Goal: Check status: Check status

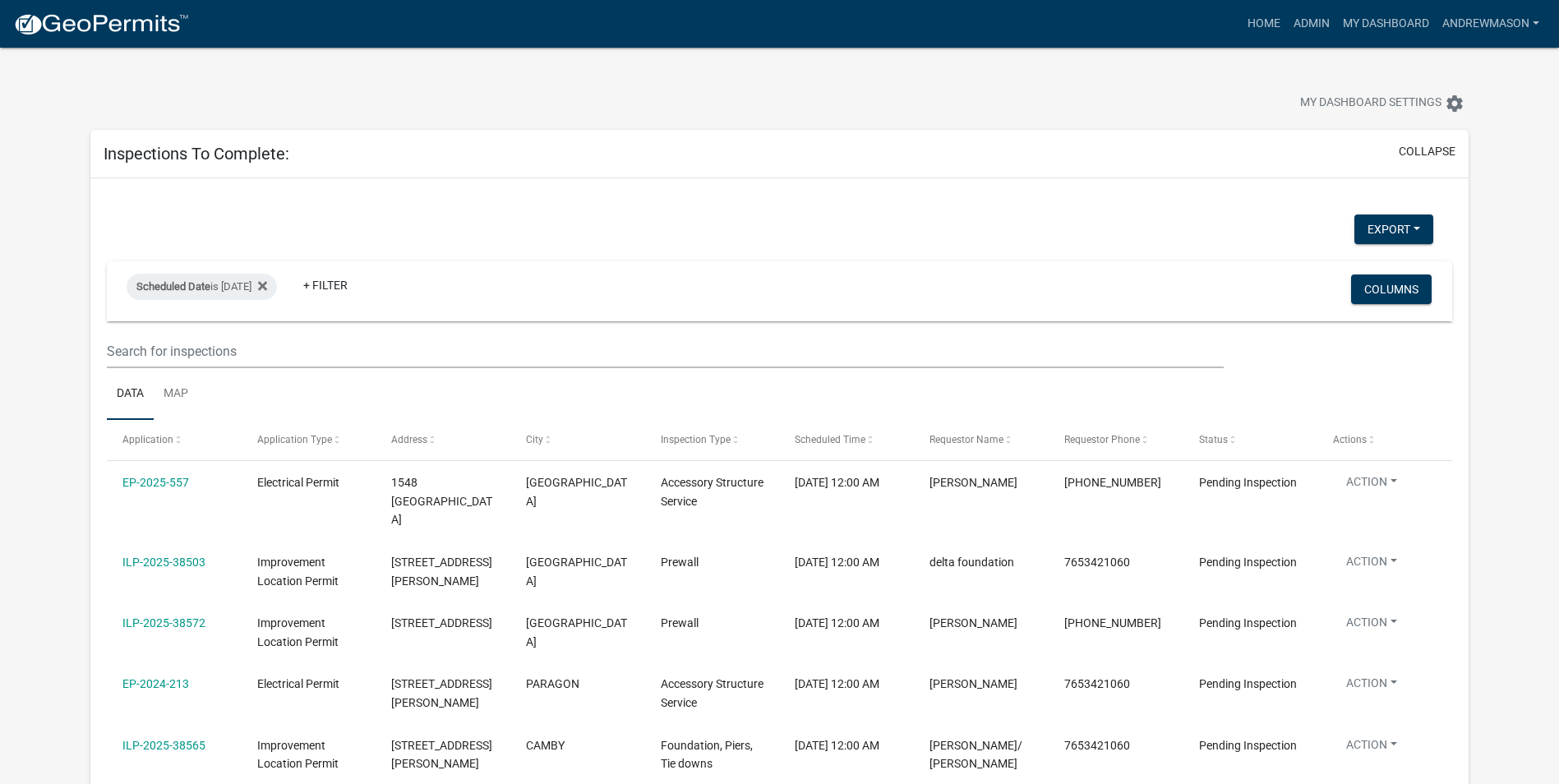
select select "3: 100"
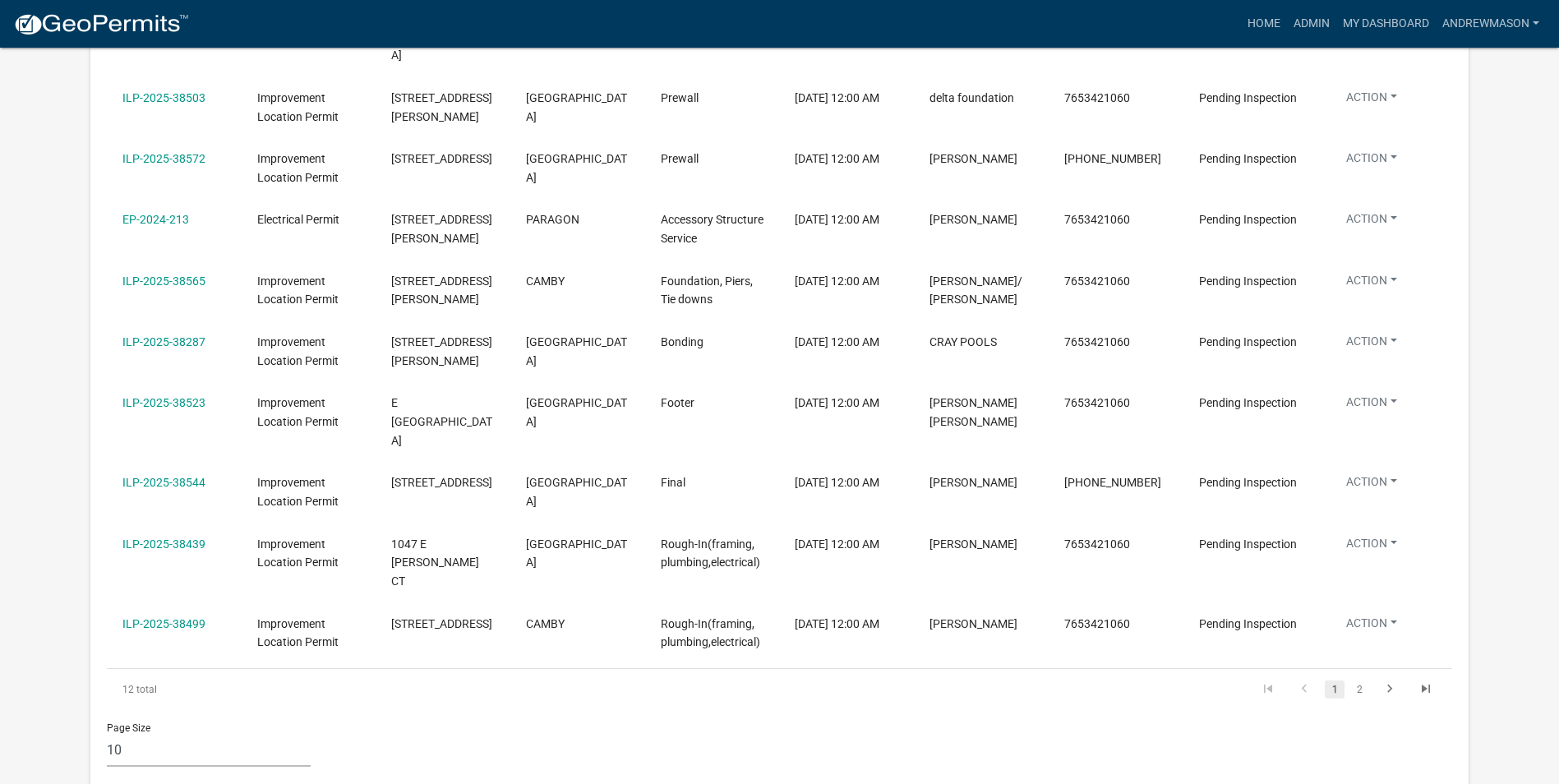
scroll to position [493, 0]
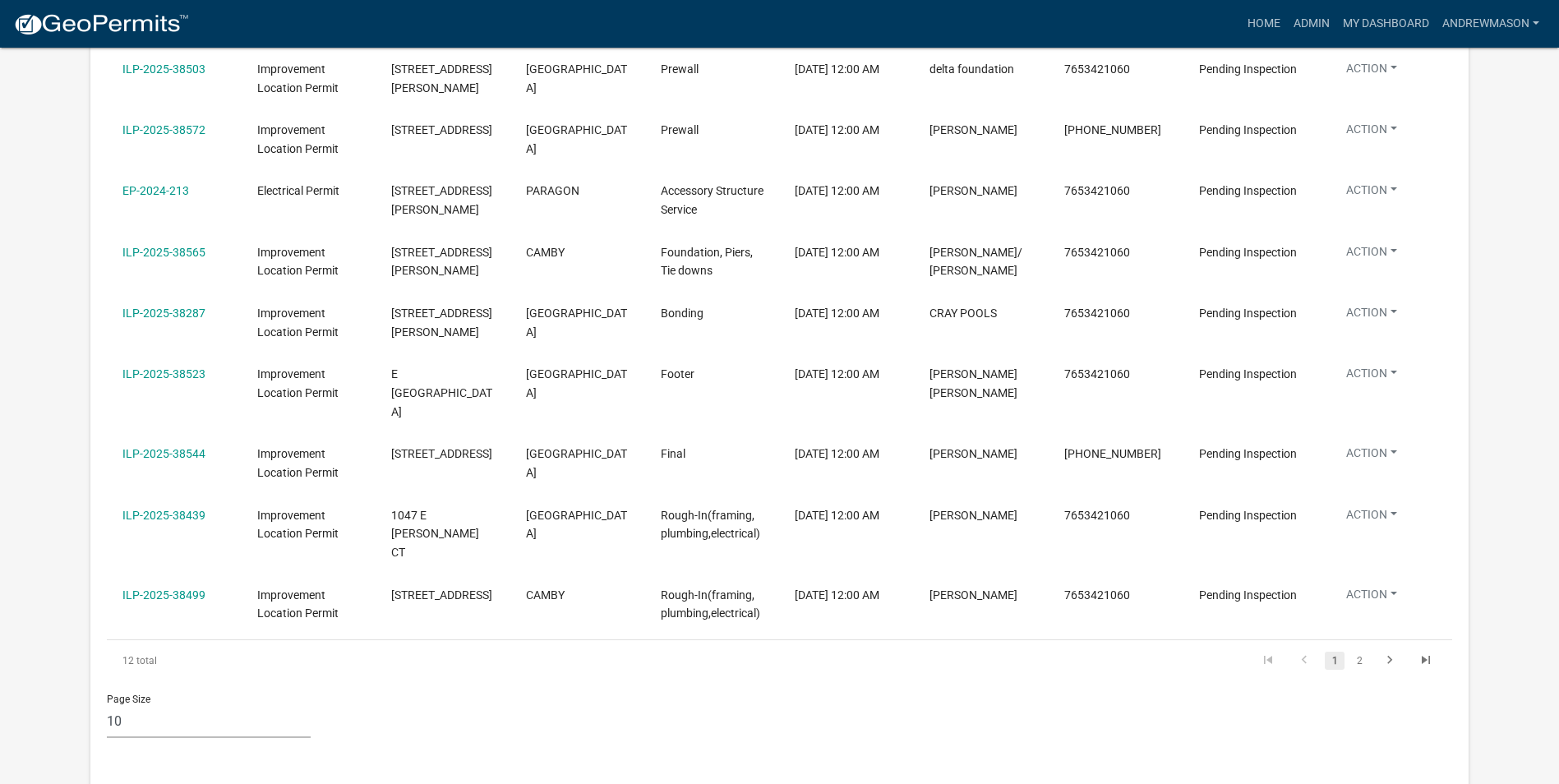
click at [1362, 651] on link "2" at bounding box center [1359, 660] width 19 height 18
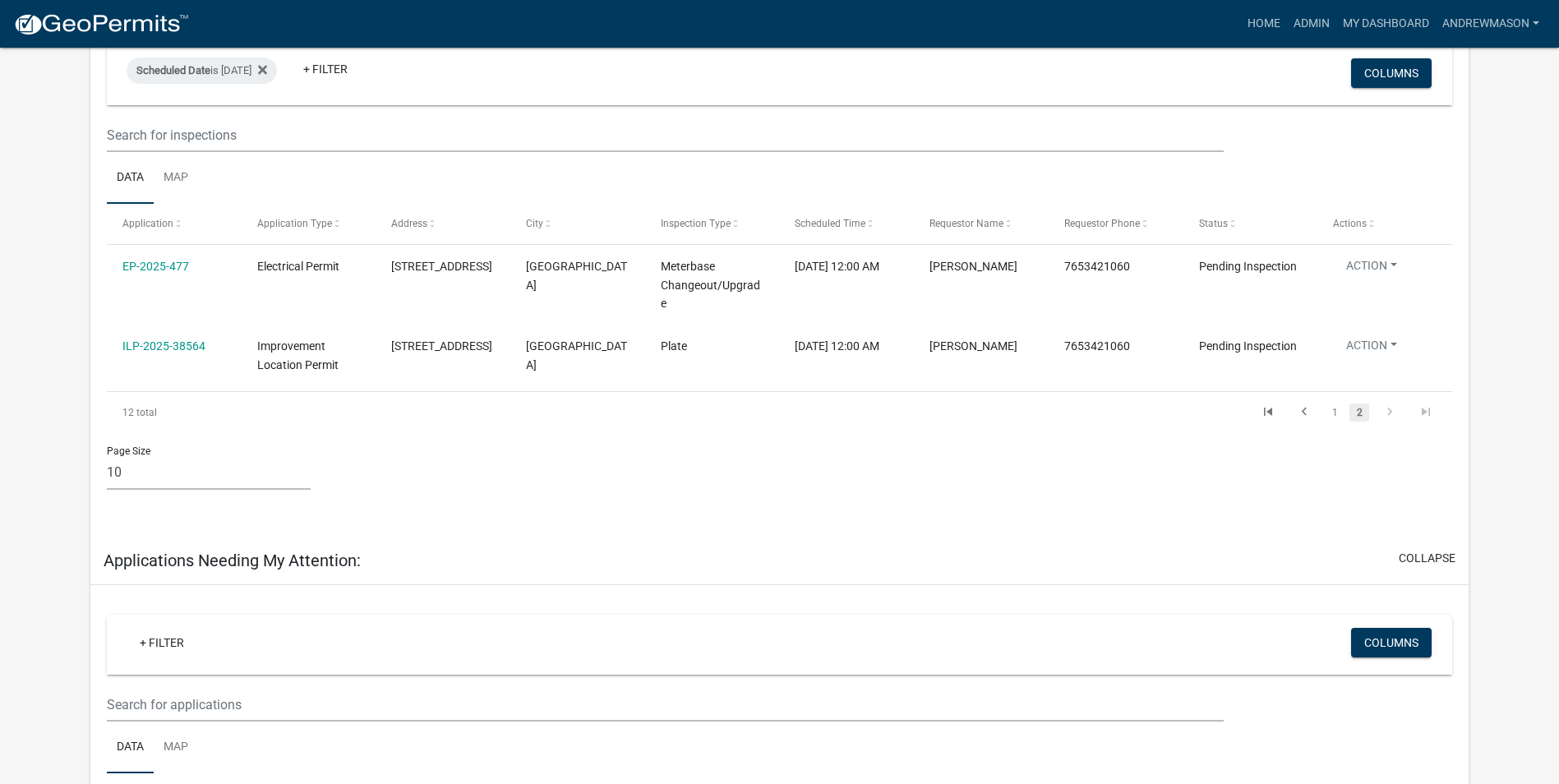
scroll to position [165, 0]
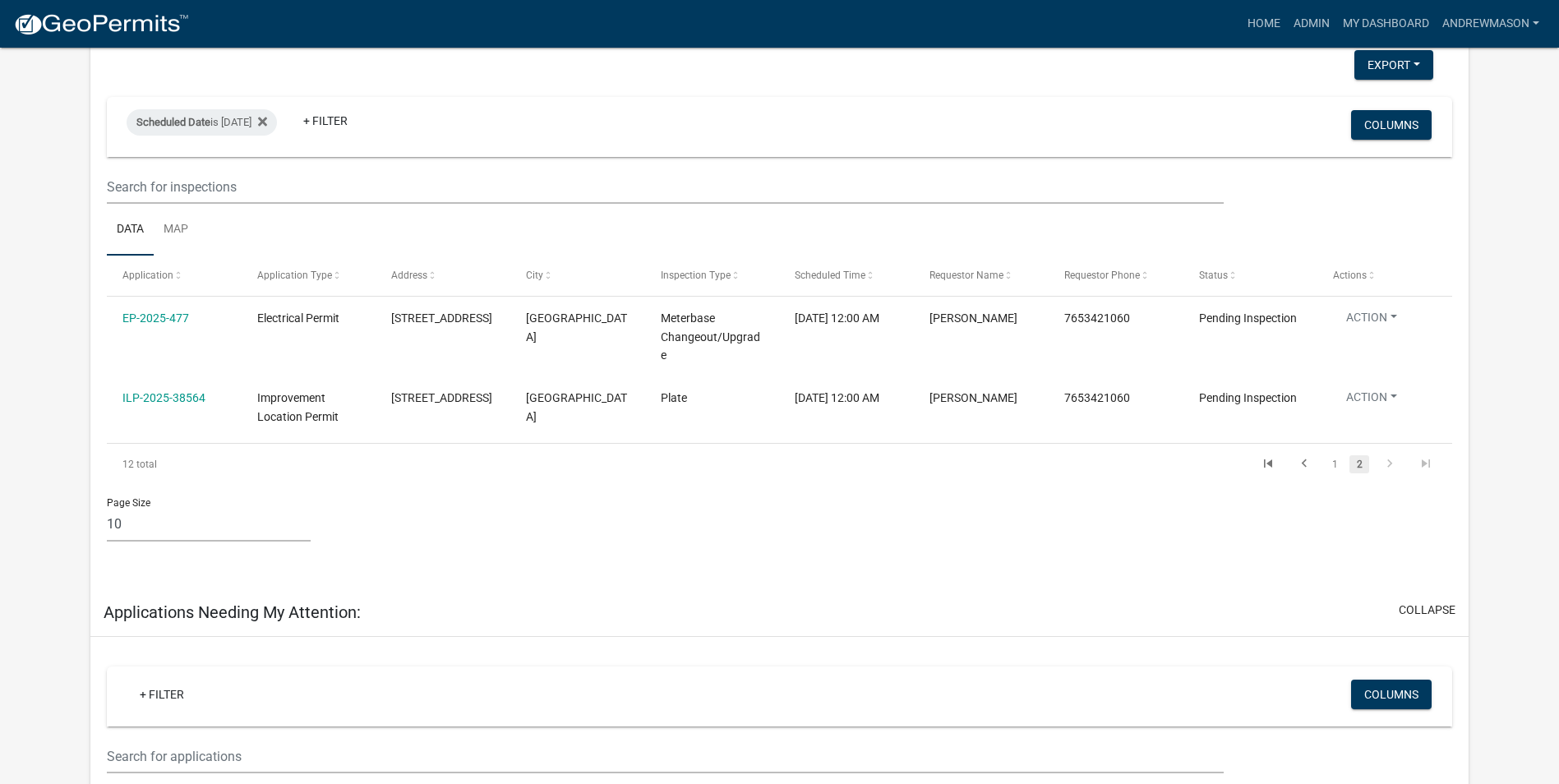
click at [1334, 464] on link "1" at bounding box center [1334, 464] width 19 height 18
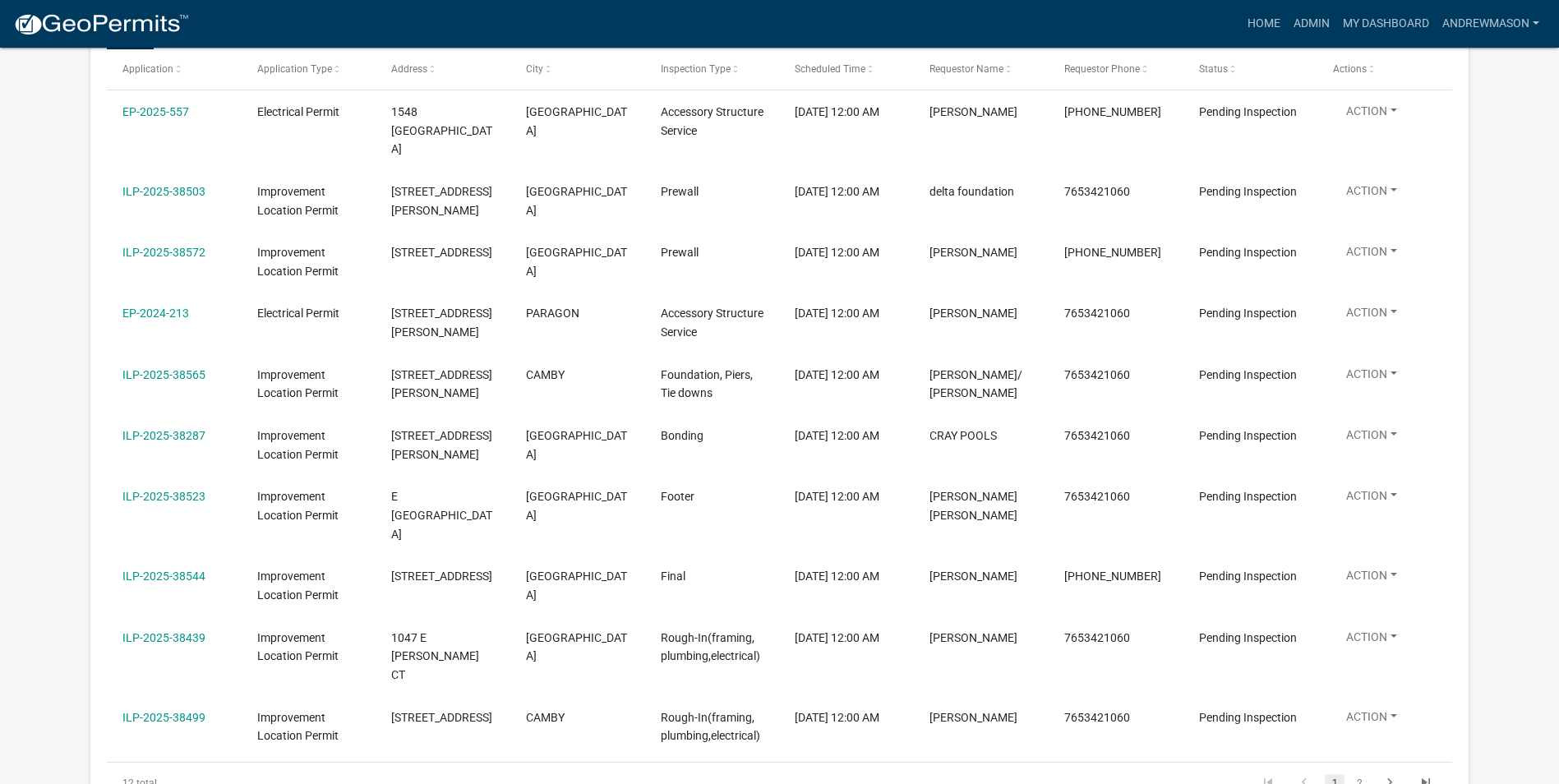
scroll to position [411, 0]
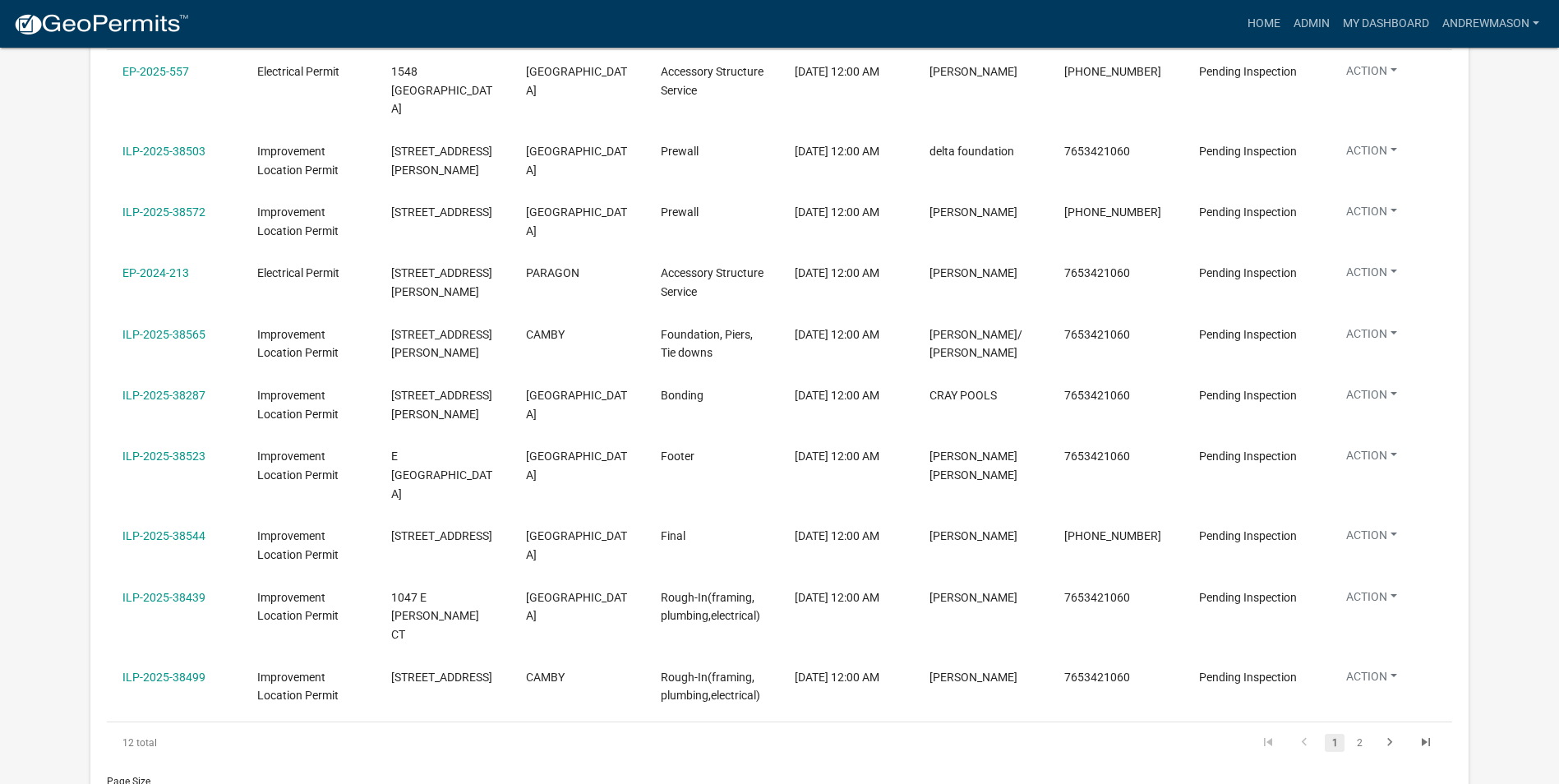
click at [1357, 734] on link "2" at bounding box center [1359, 742] width 19 height 18
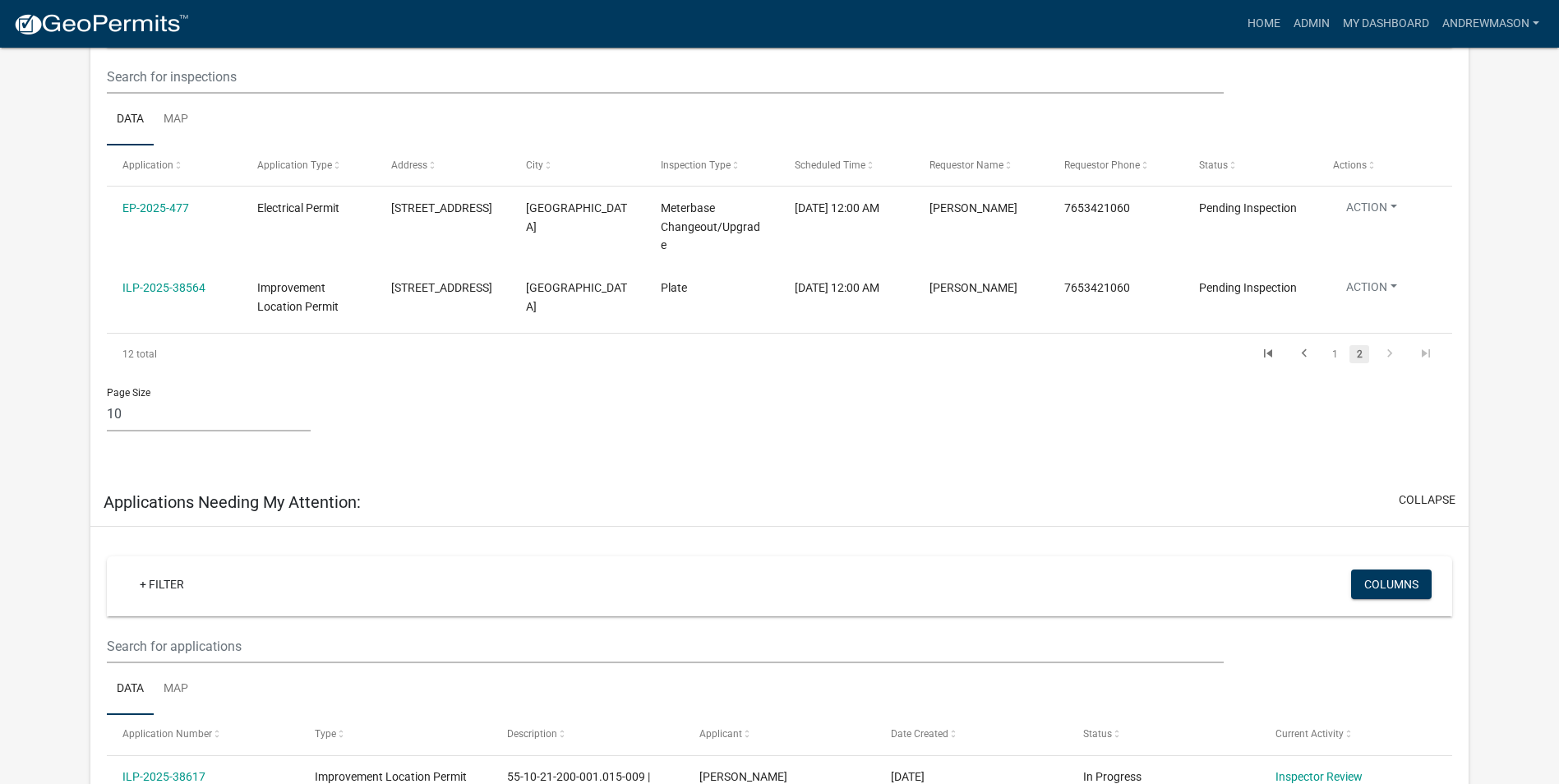
scroll to position [246, 0]
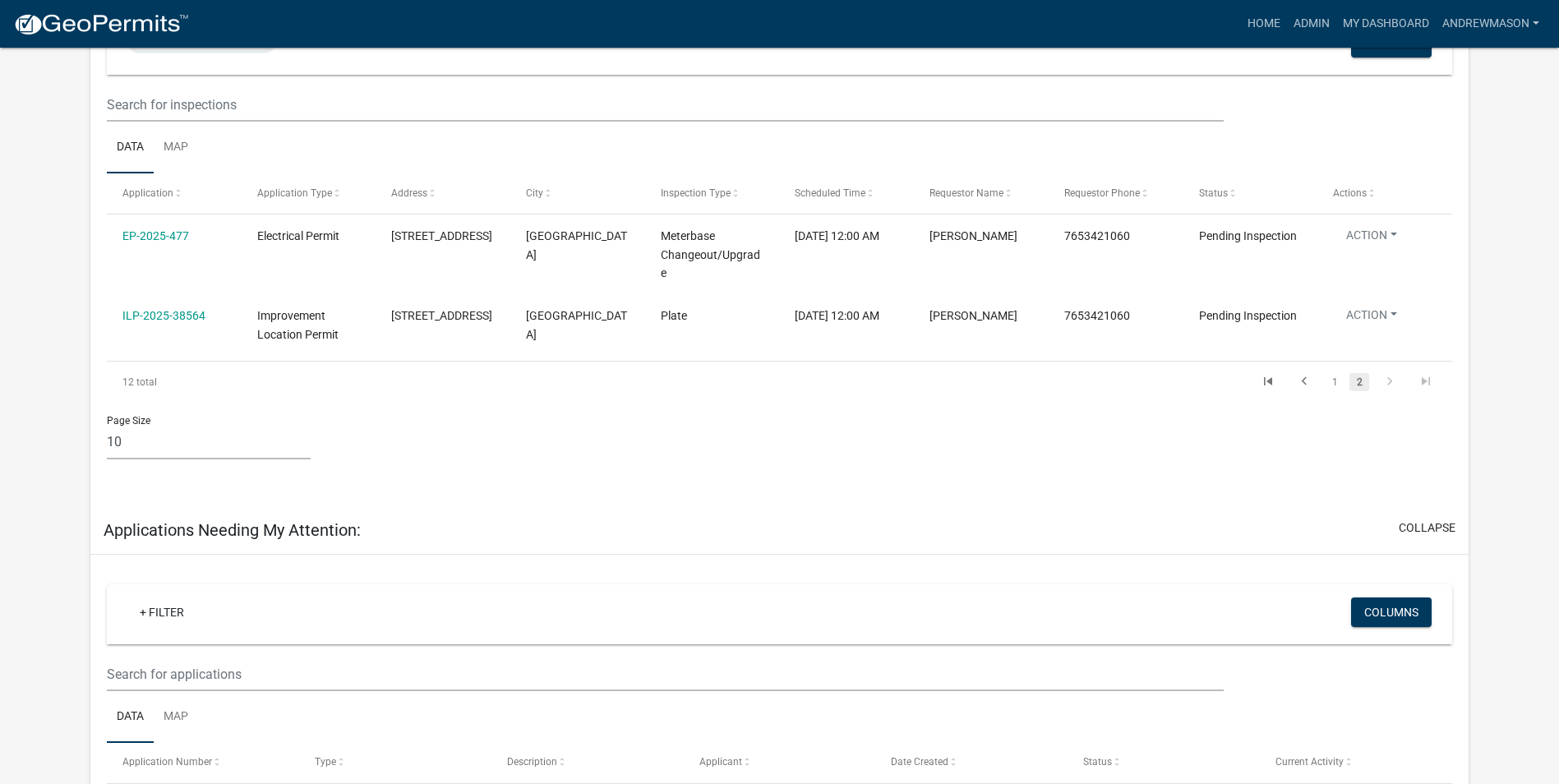
click at [1334, 383] on link "1" at bounding box center [1334, 381] width 19 height 18
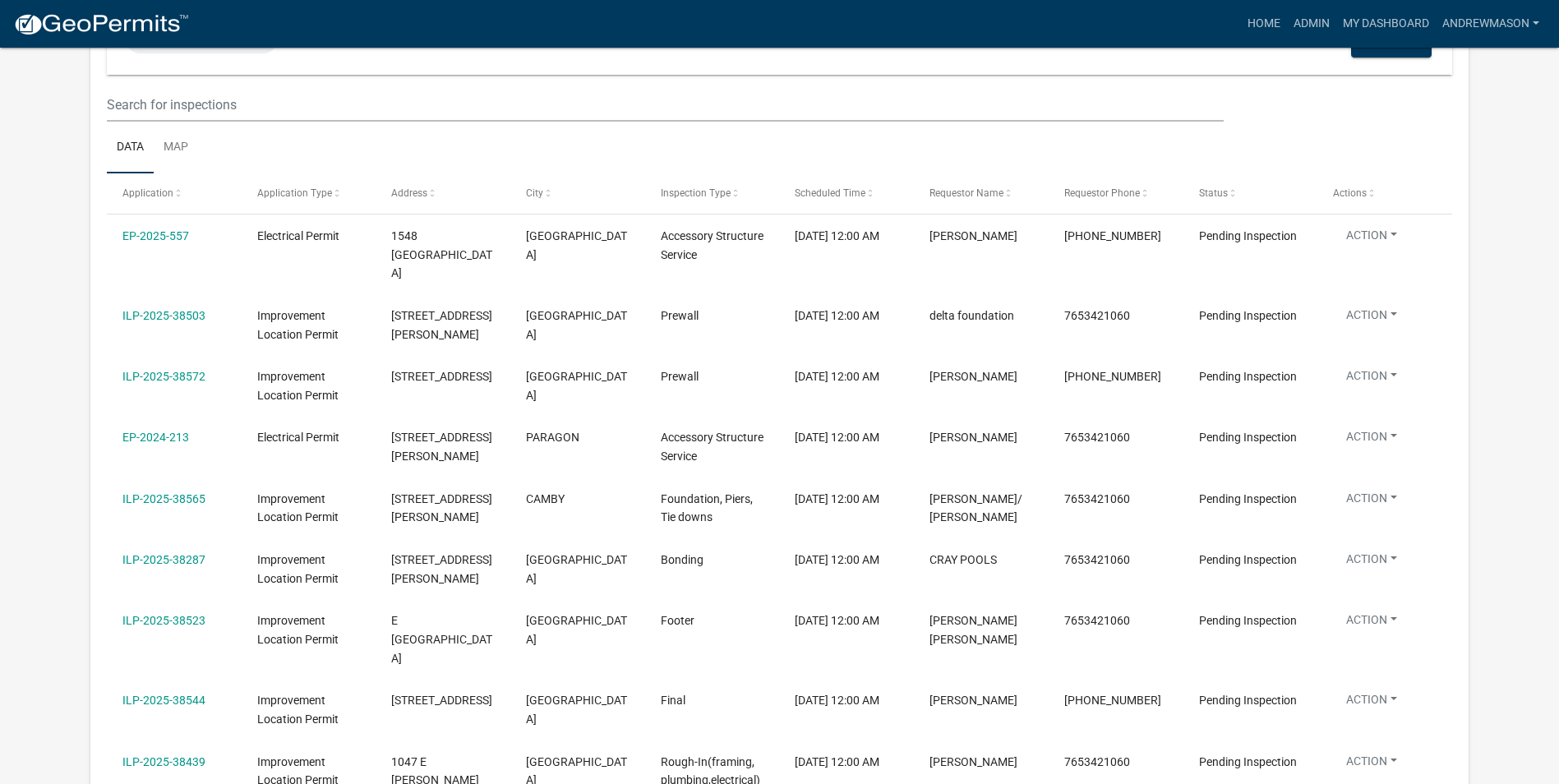
click at [147, 236] on link "EP-2025-557" at bounding box center [155, 235] width 66 height 13
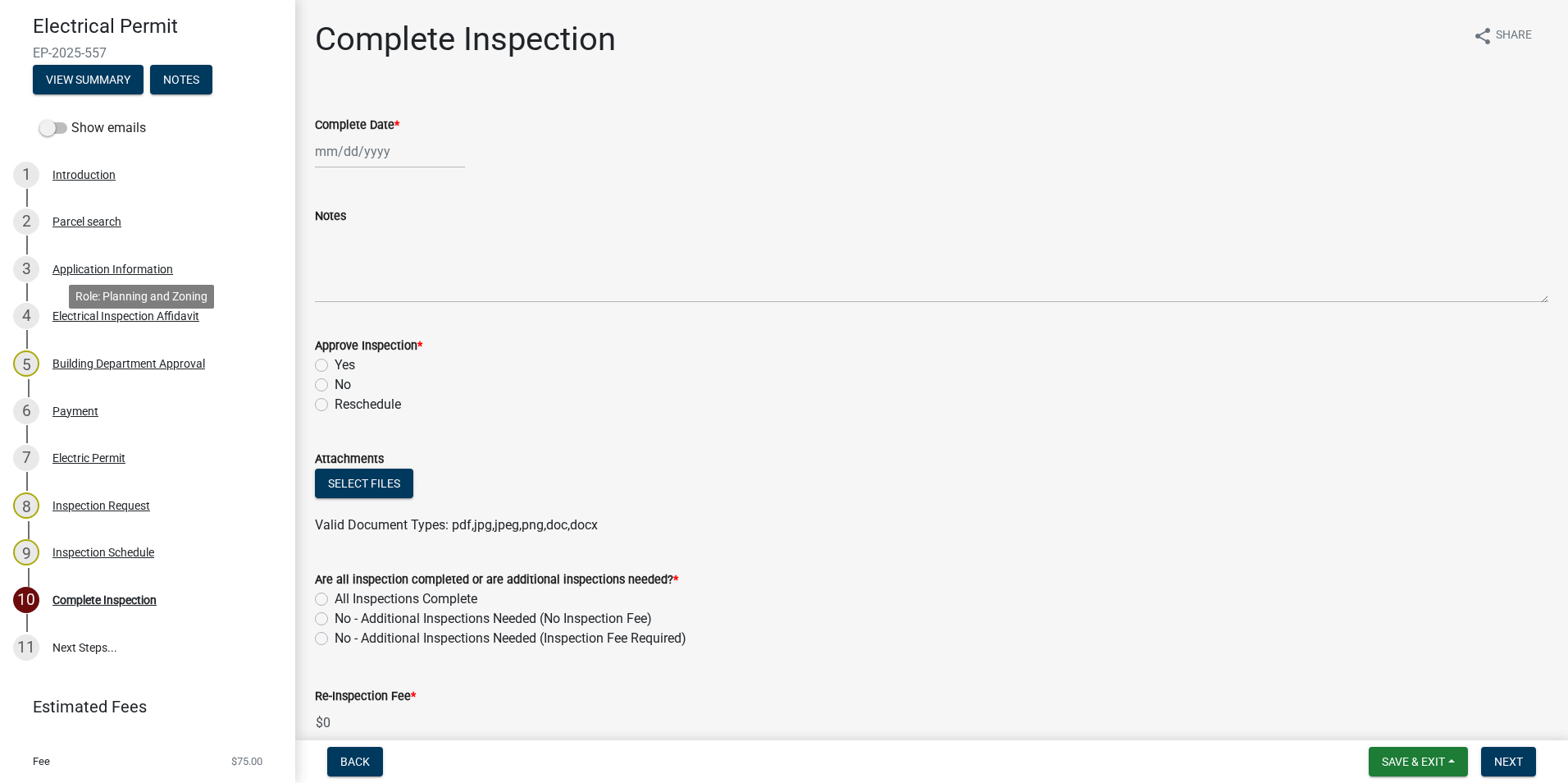
scroll to position [164, 0]
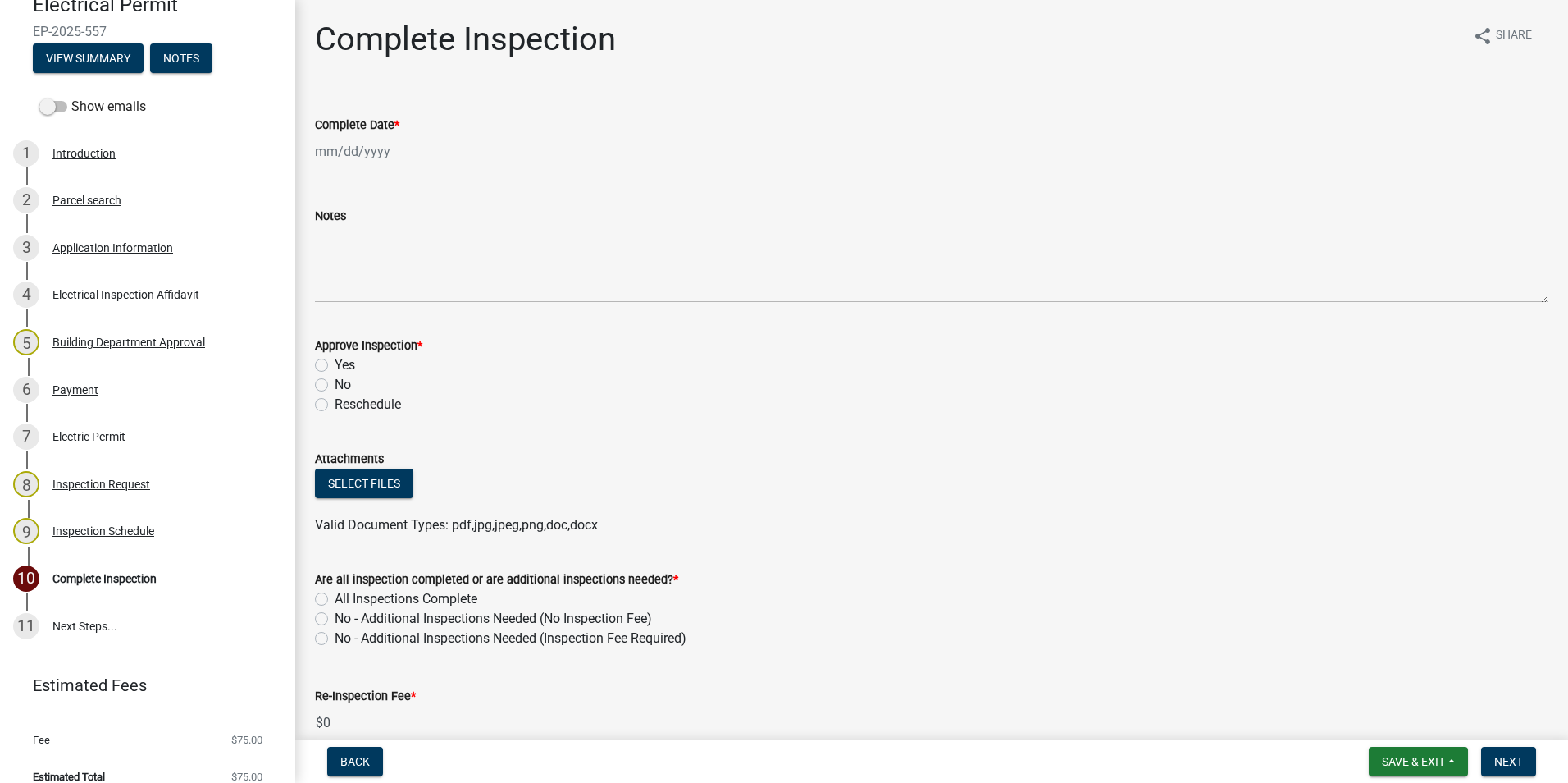
click at [89, 242] on div "Application Information" at bounding box center [112, 247] width 120 height 11
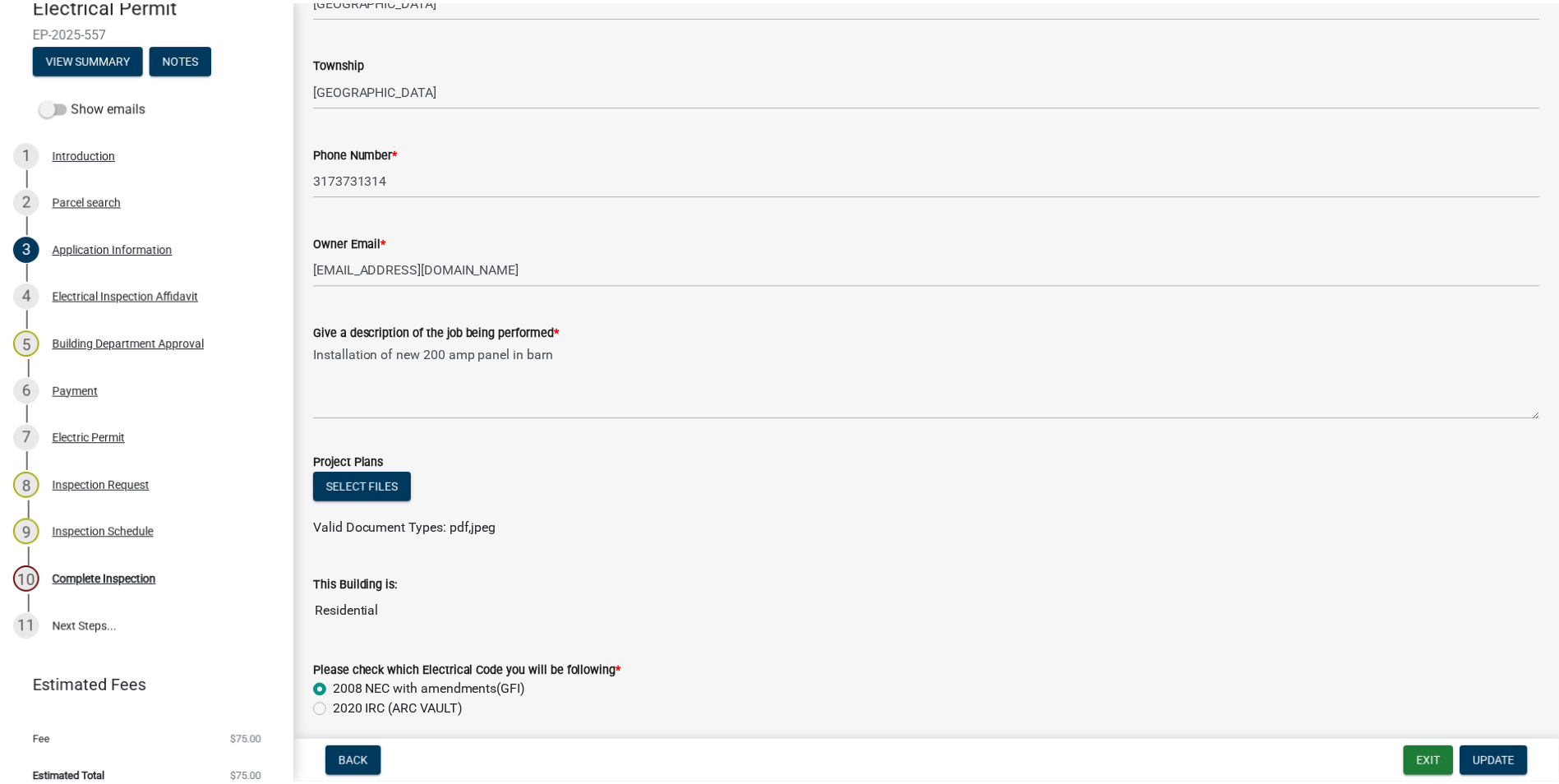
scroll to position [411, 0]
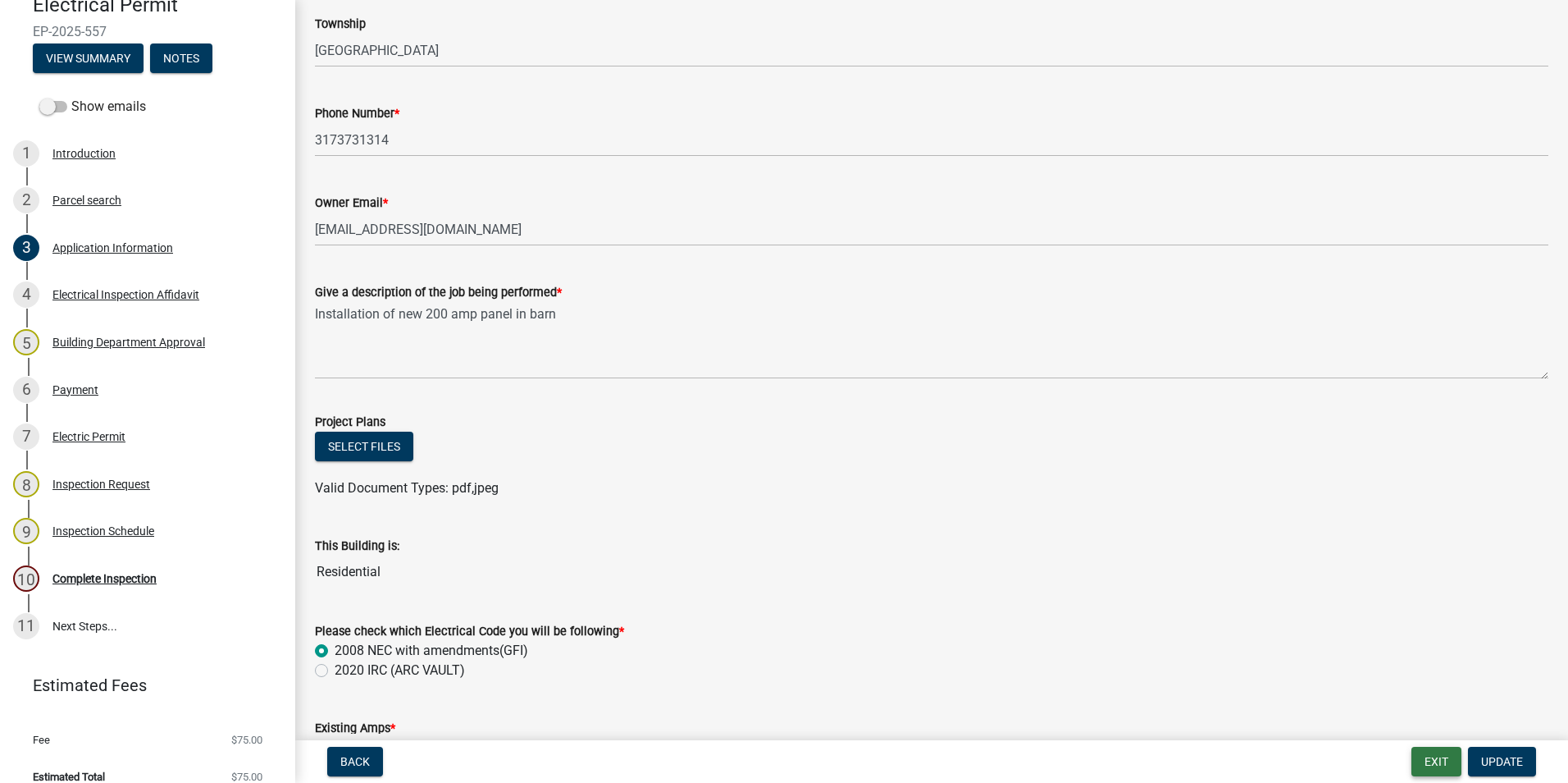
click at [1436, 749] on button "Exit" at bounding box center [1436, 761] width 50 height 29
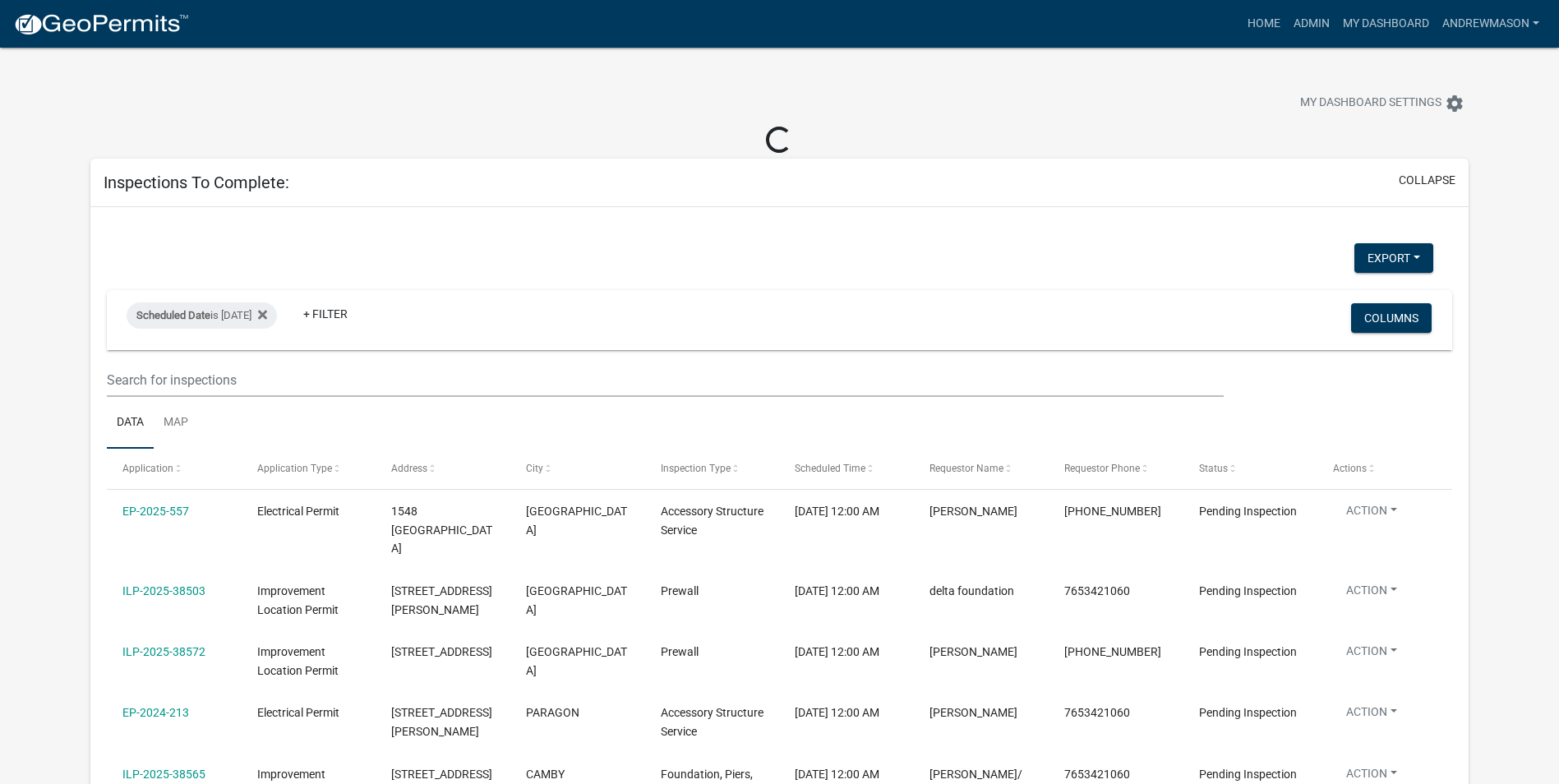
select select "3: 100"
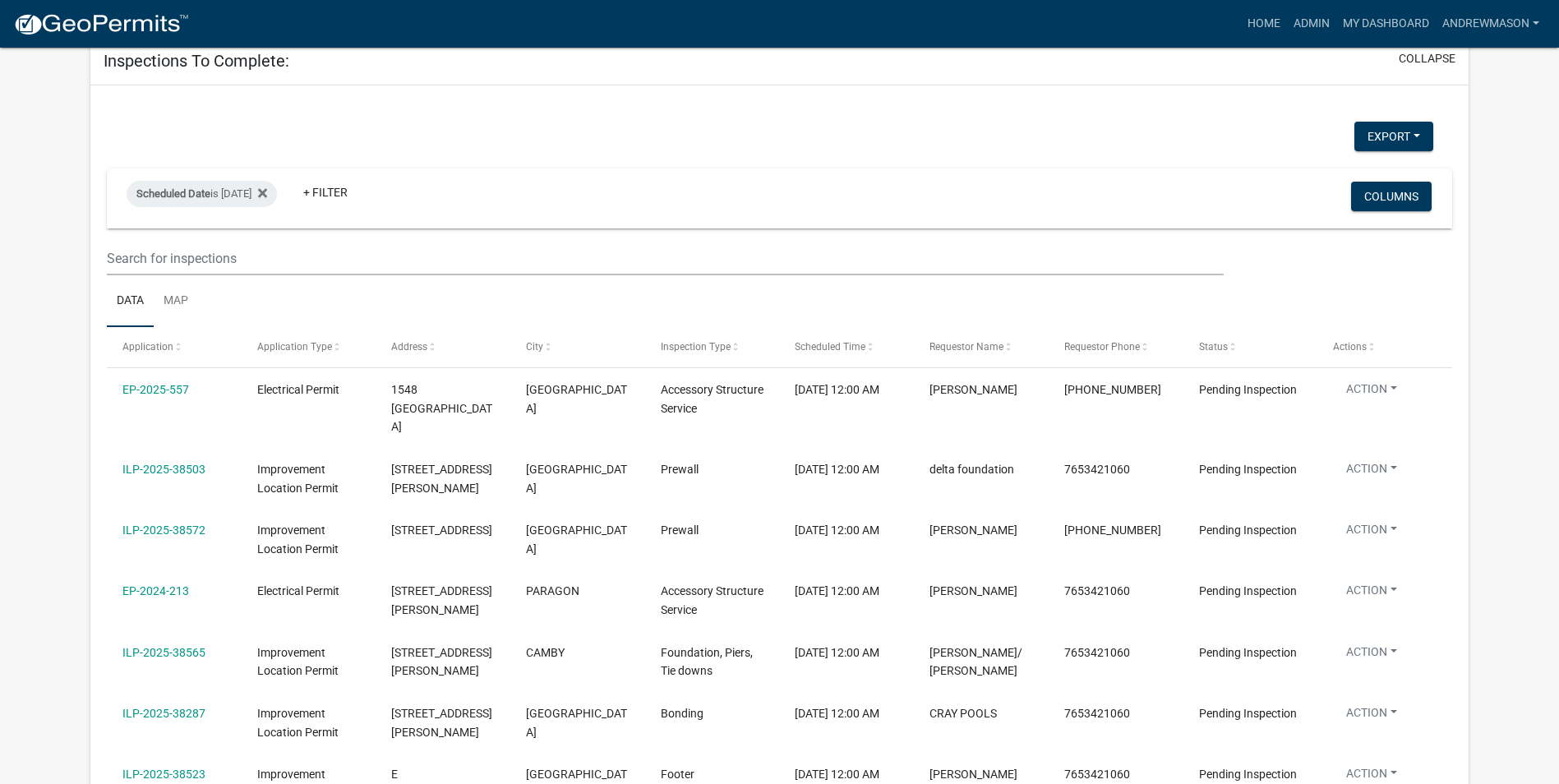
scroll to position [165, 0]
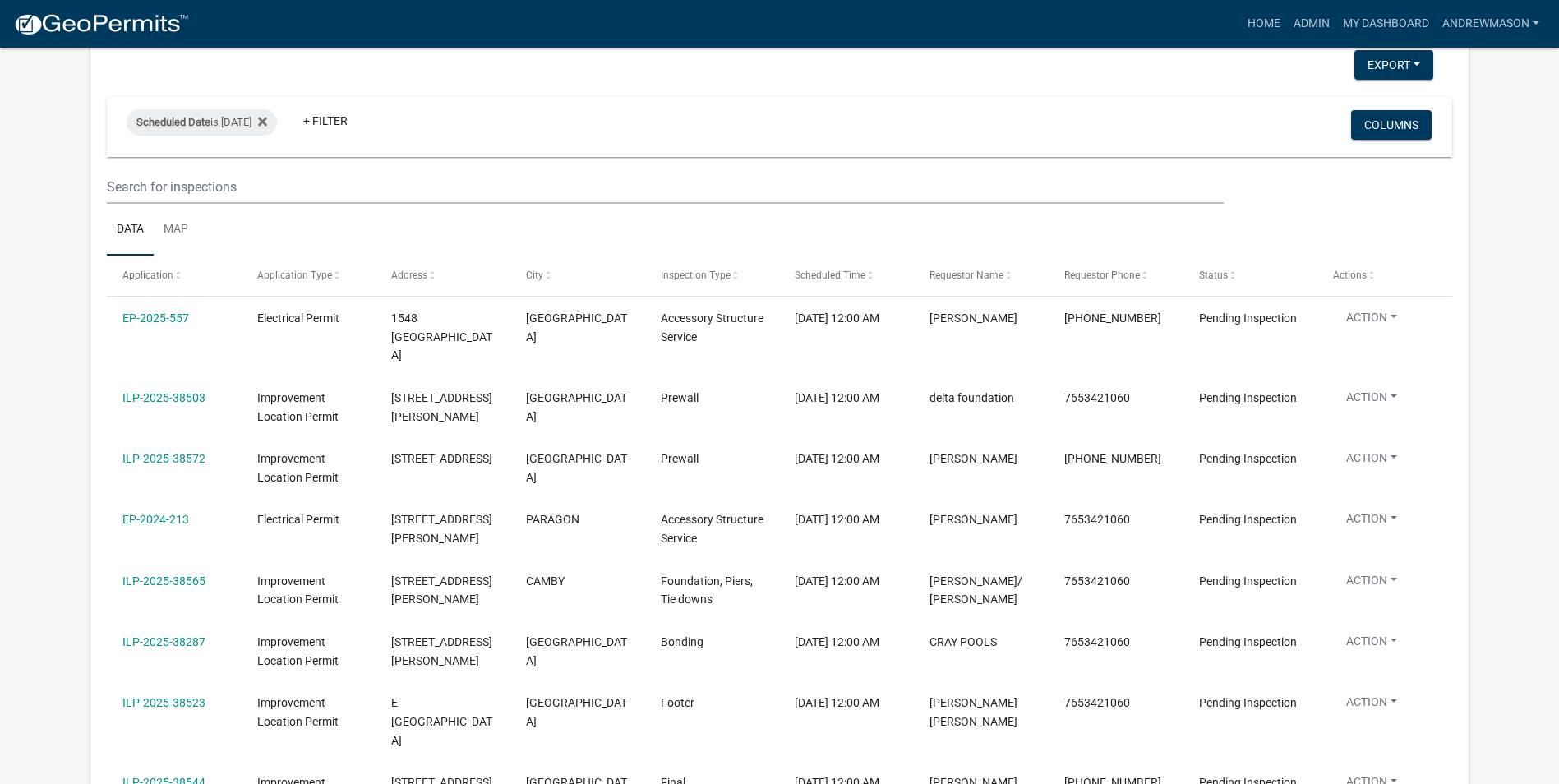
click at [182, 515] on link "EP-2024-213" at bounding box center [155, 519] width 66 height 13
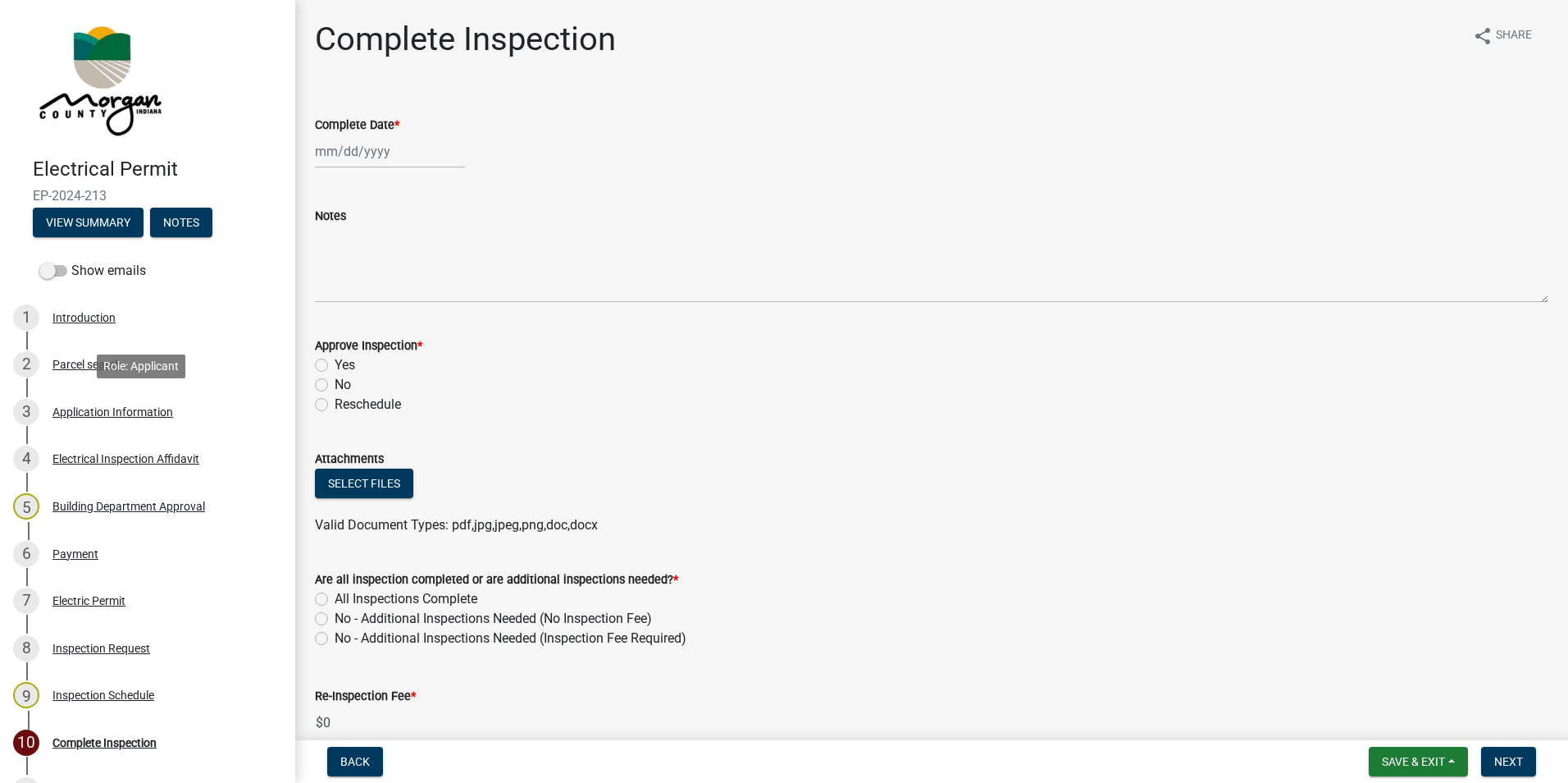
click at [133, 410] on div "Application Information" at bounding box center [112, 411] width 120 height 11
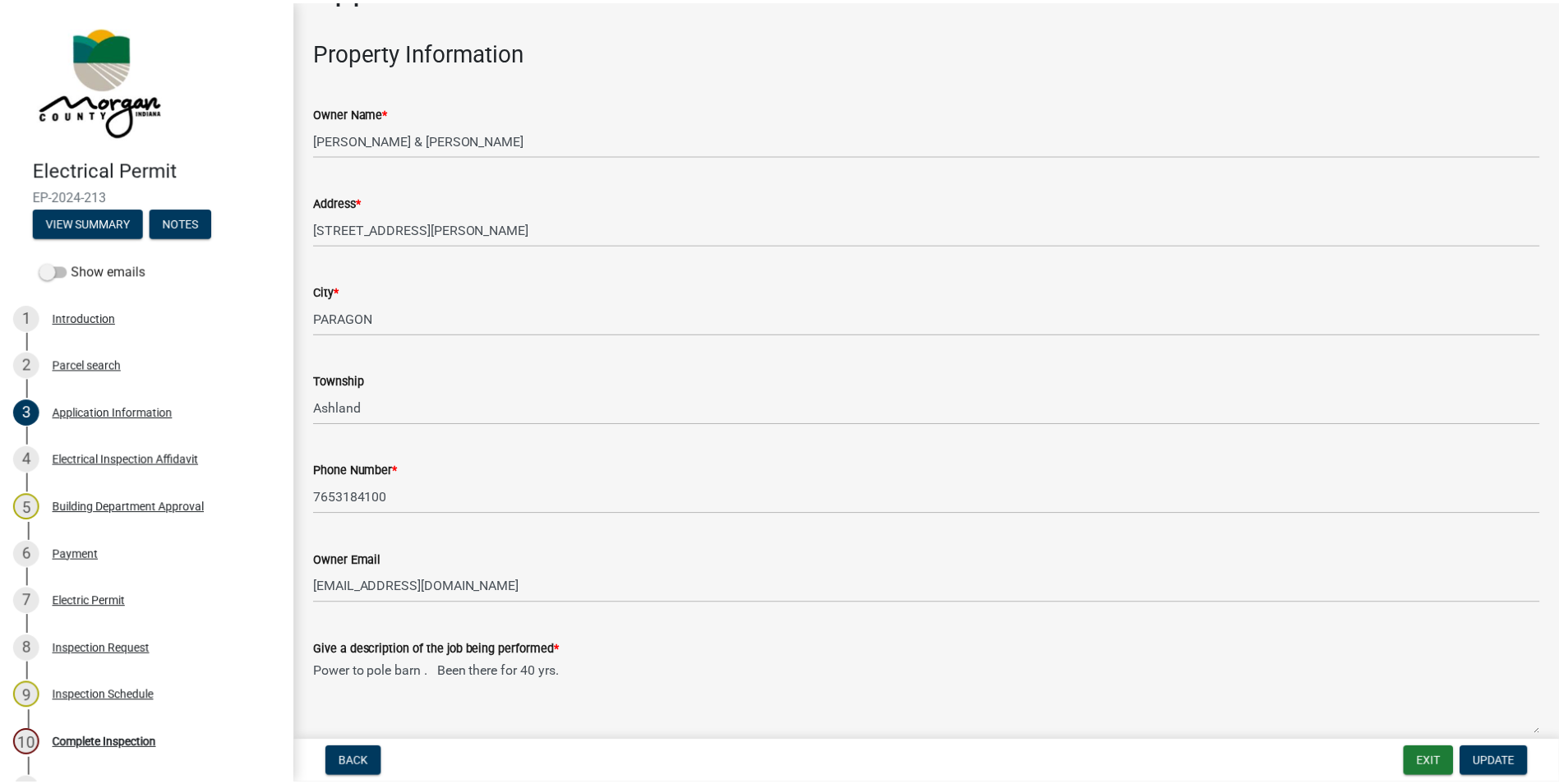
scroll to position [82, 0]
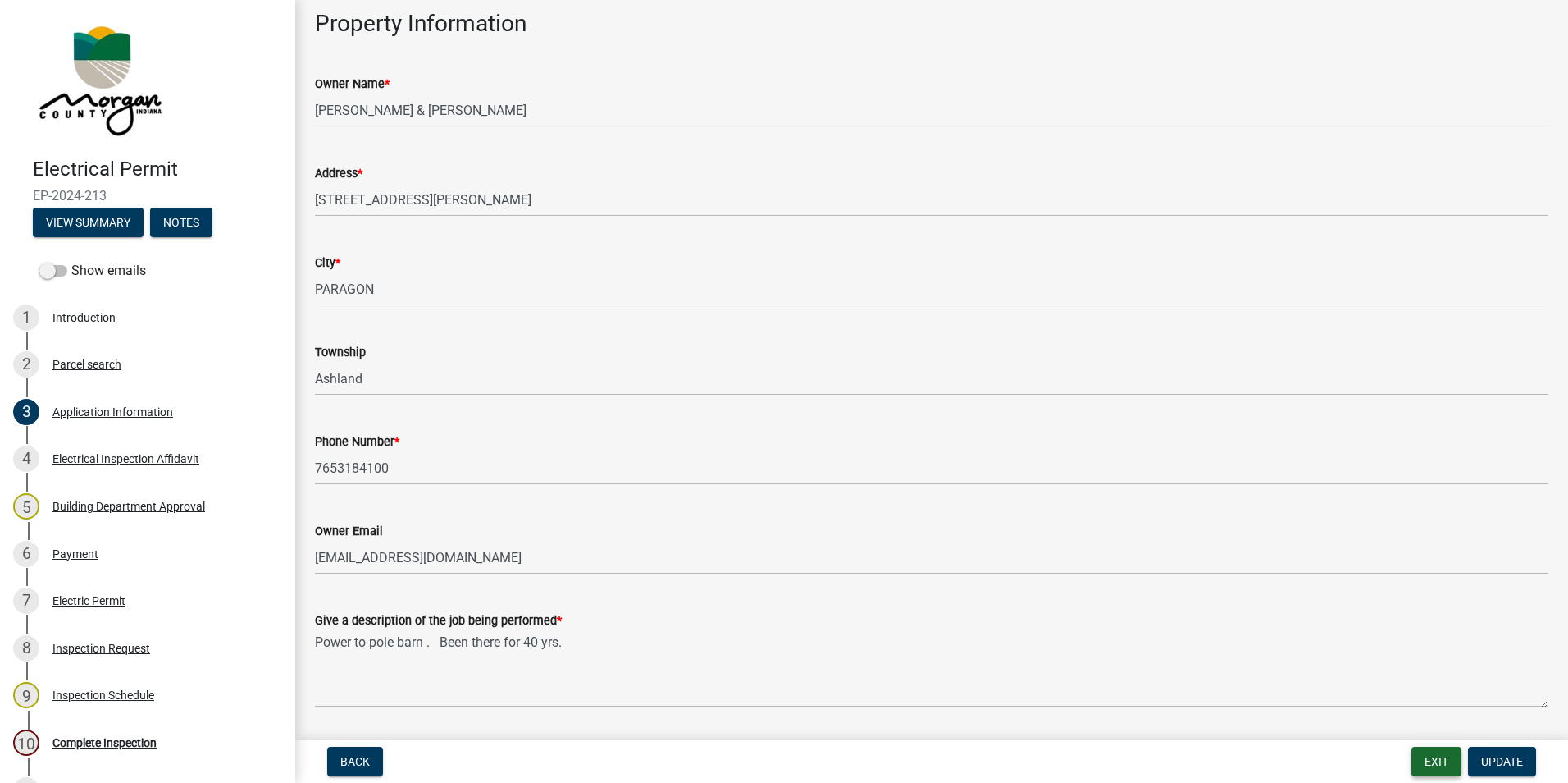
click at [1422, 757] on button "Exit" at bounding box center [1436, 761] width 50 height 29
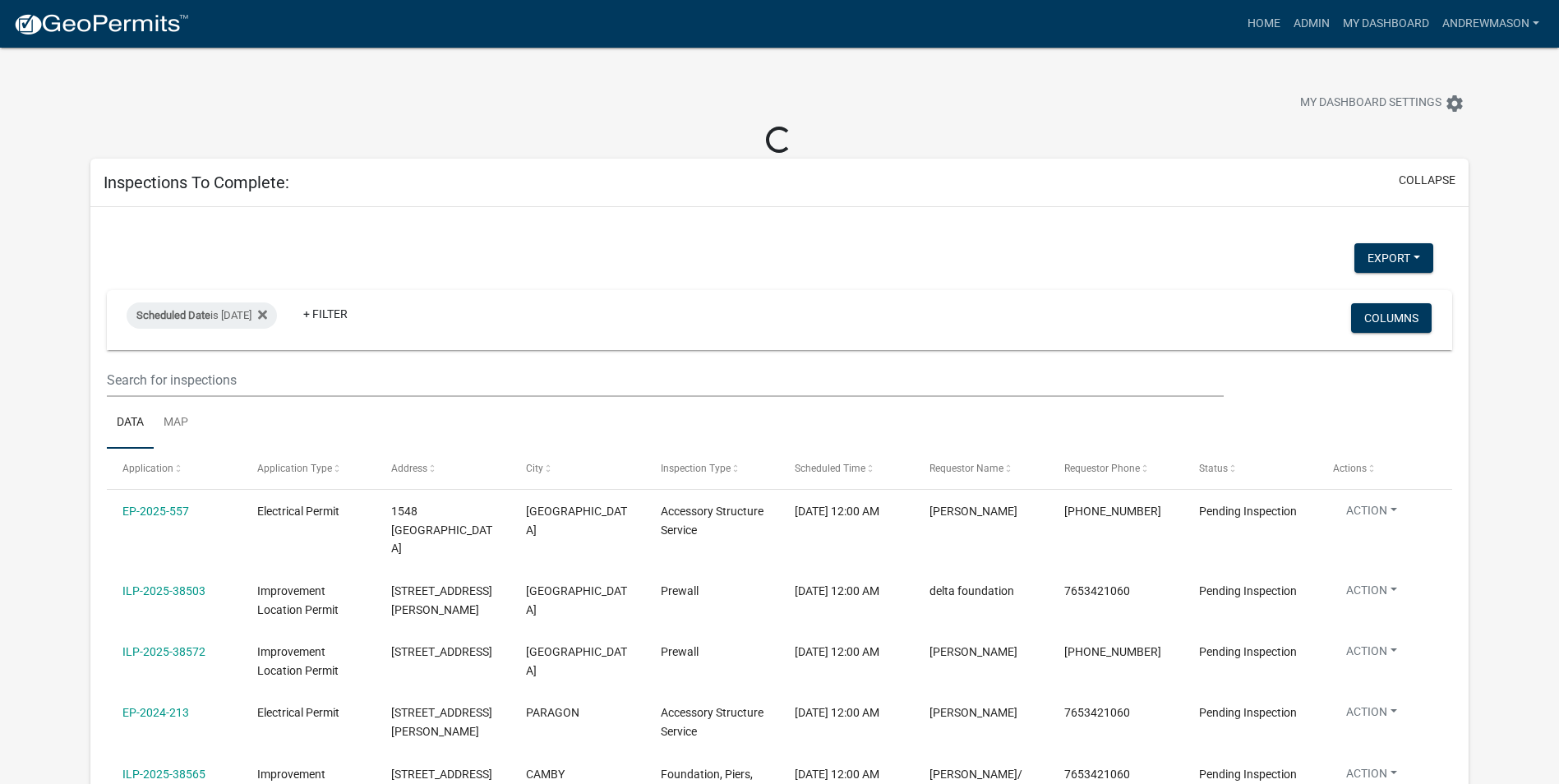
select select "3: 100"
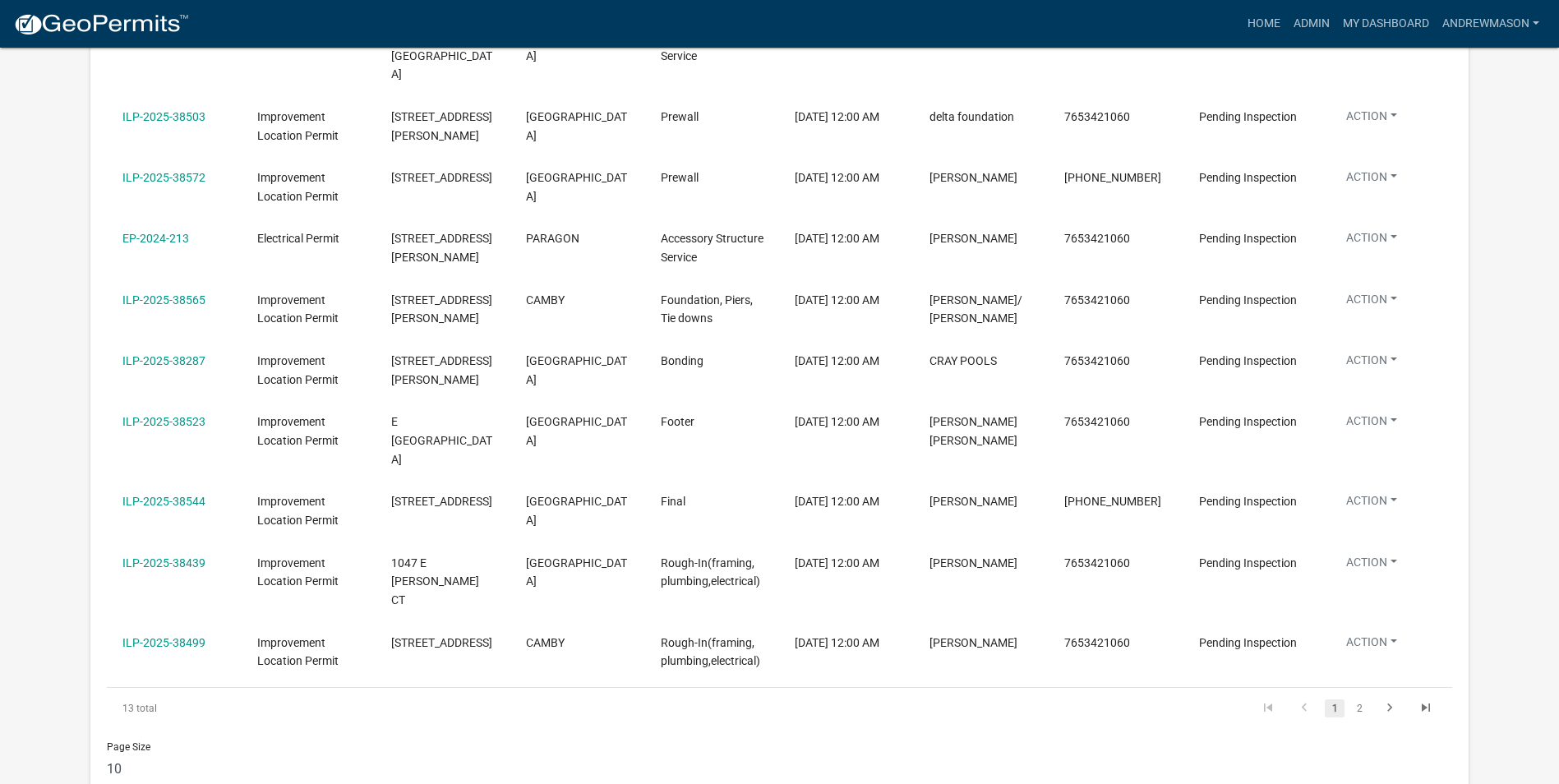
scroll to position [493, 0]
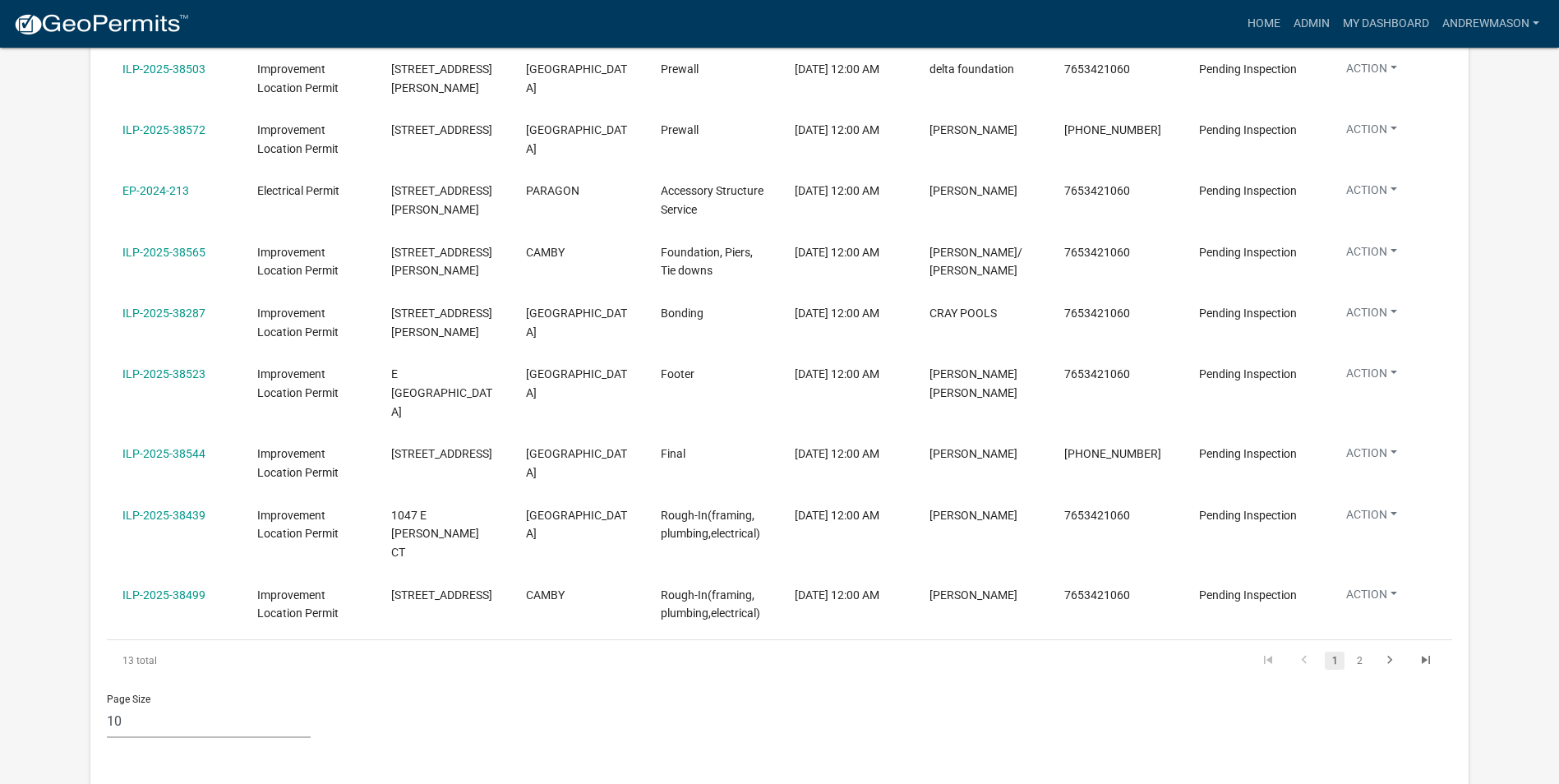
click at [1362, 651] on link "2" at bounding box center [1359, 660] width 19 height 18
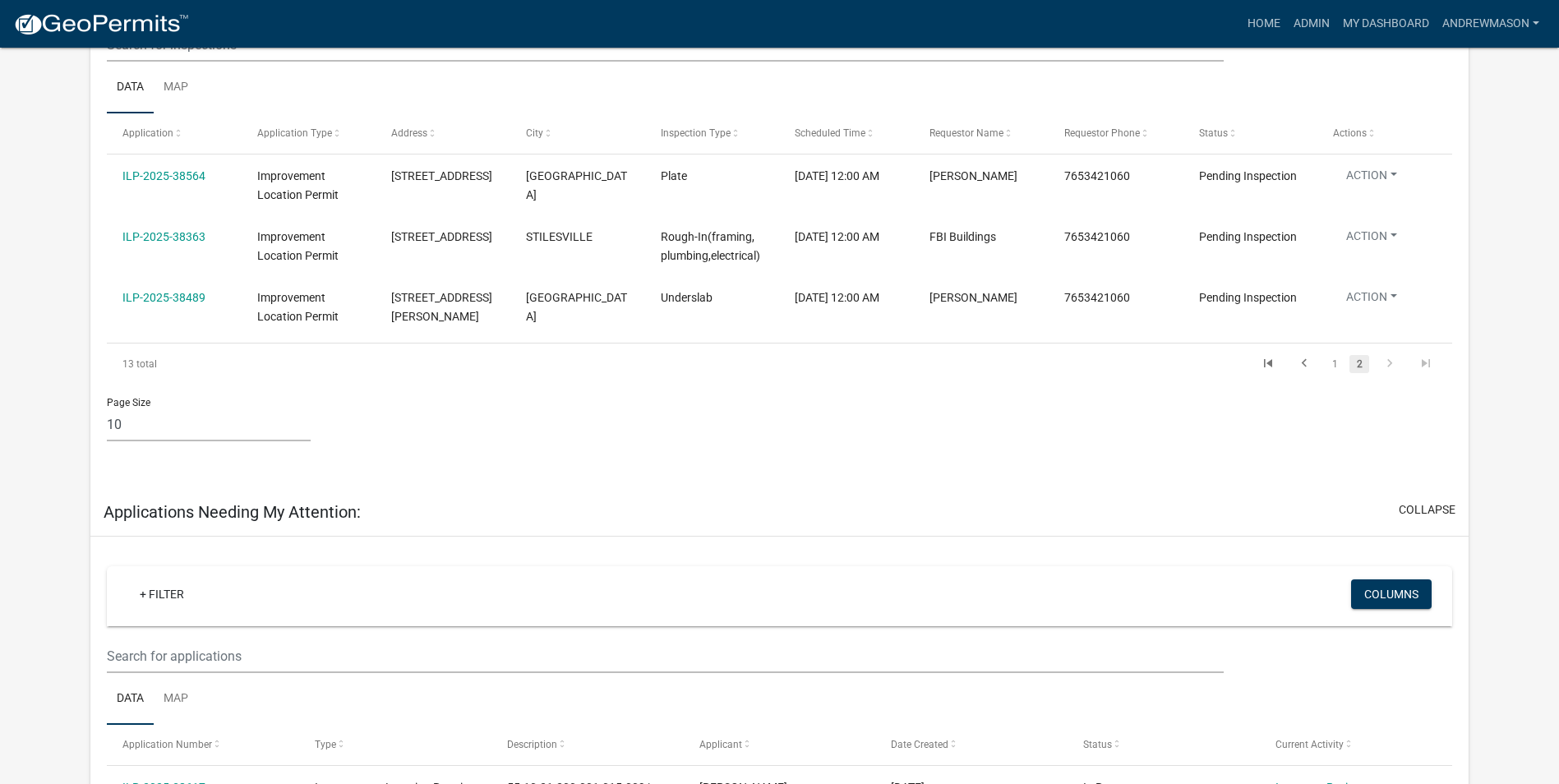
scroll to position [246, 0]
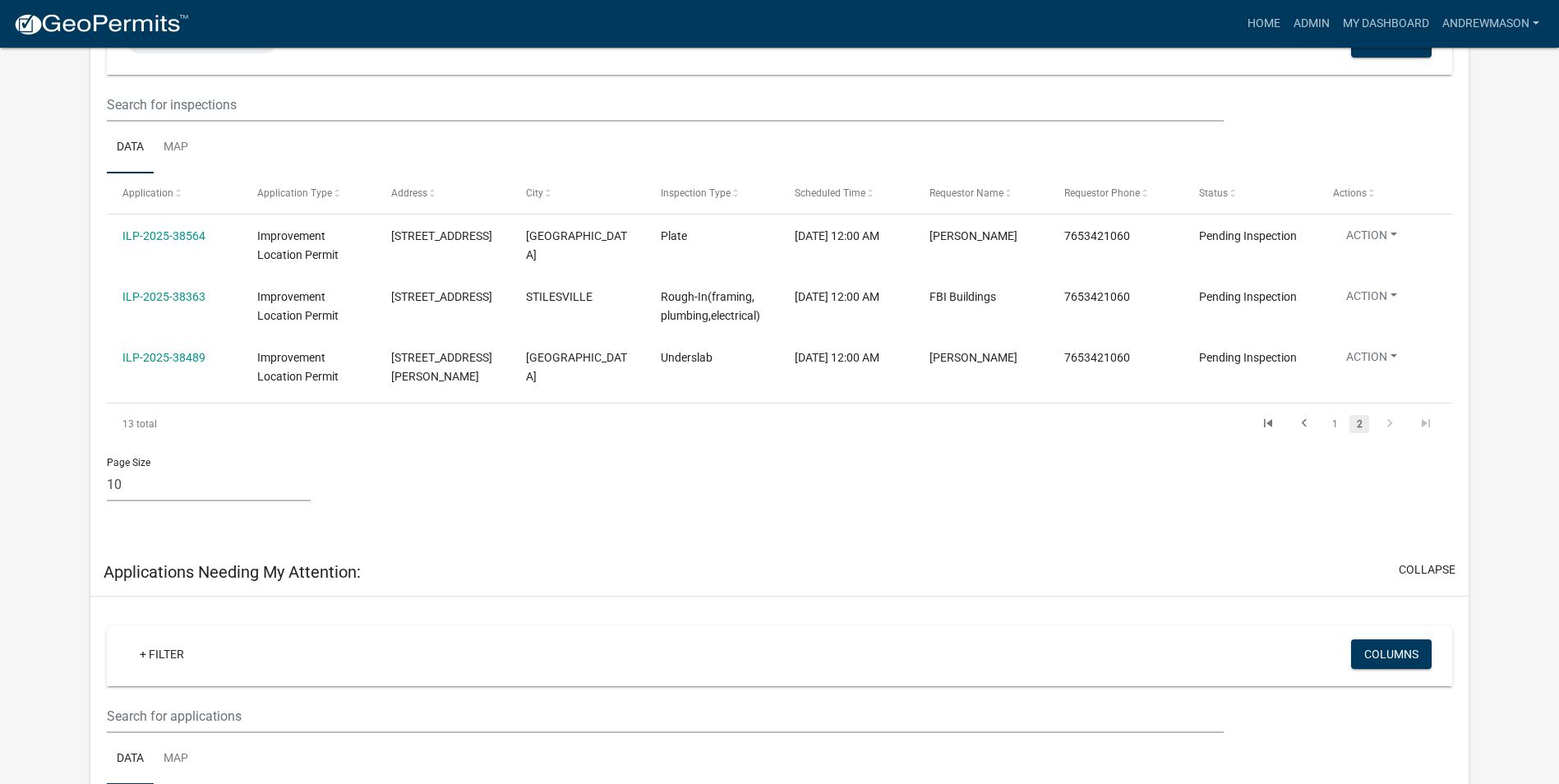
click at [1331, 428] on link "1" at bounding box center [1334, 424] width 19 height 18
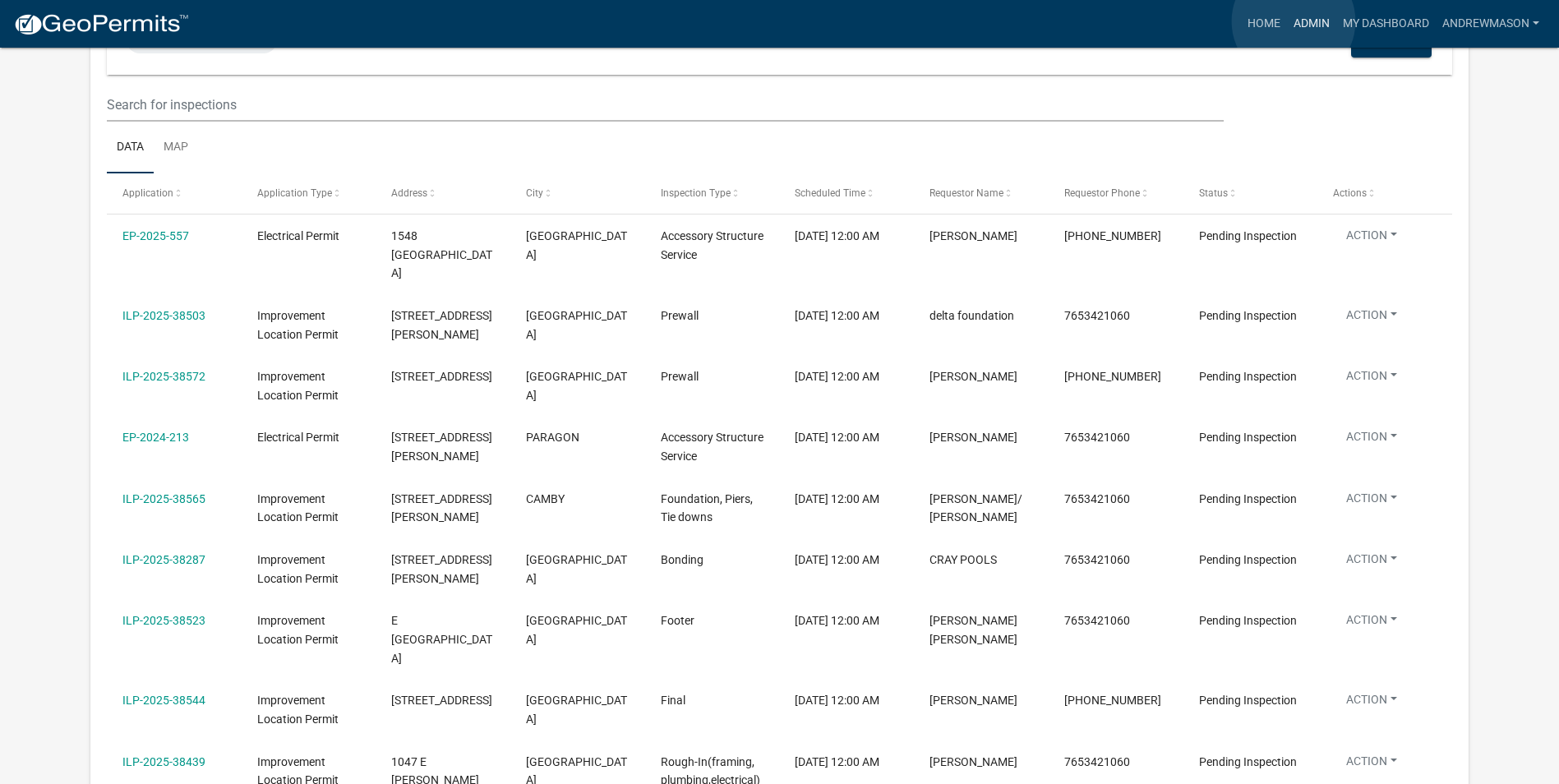
click at [1293, 21] on link "Admin" at bounding box center [1312, 23] width 50 height 31
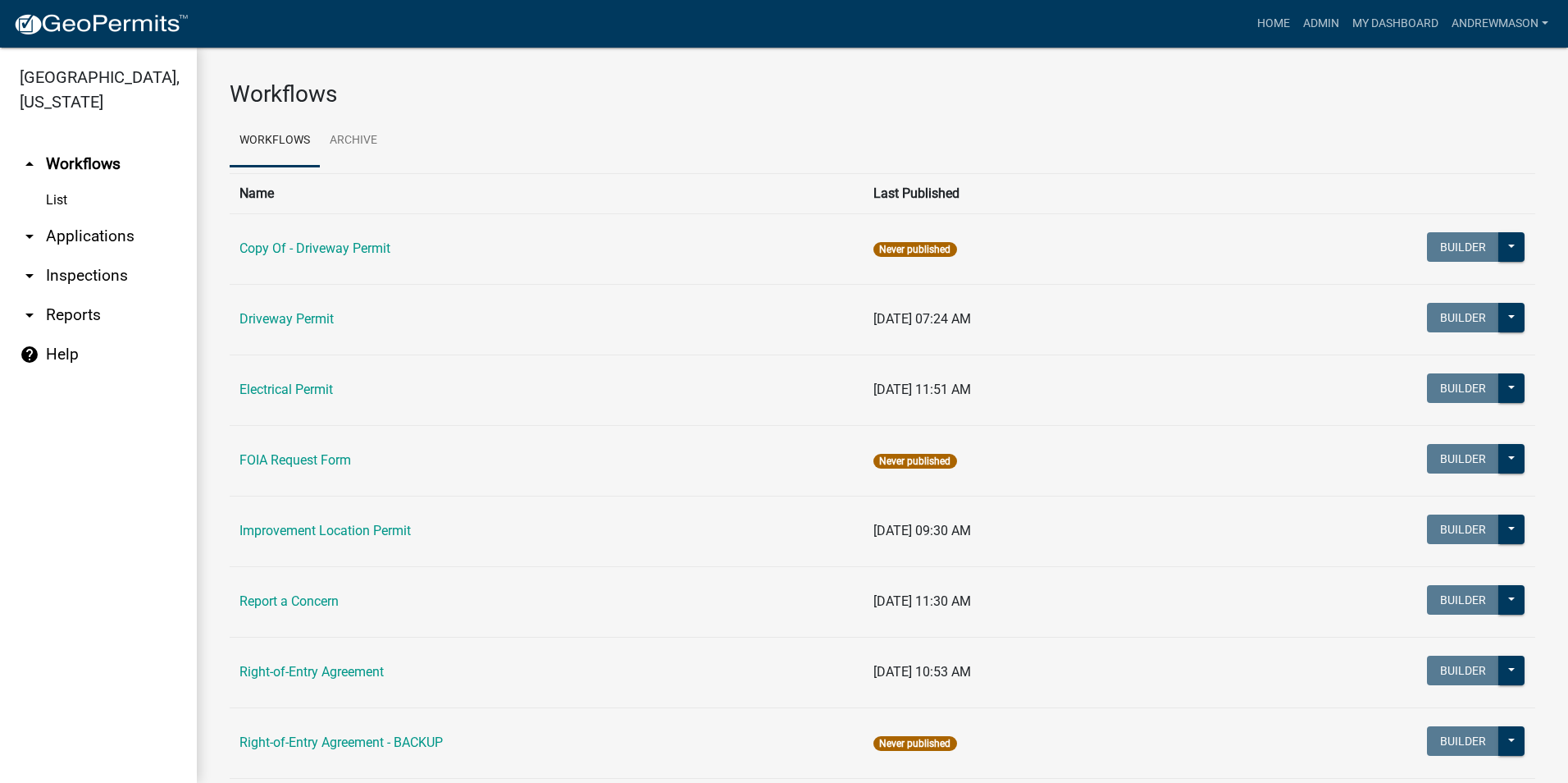
click at [49, 237] on link "arrow_drop_down Applications" at bounding box center [98, 236] width 197 height 40
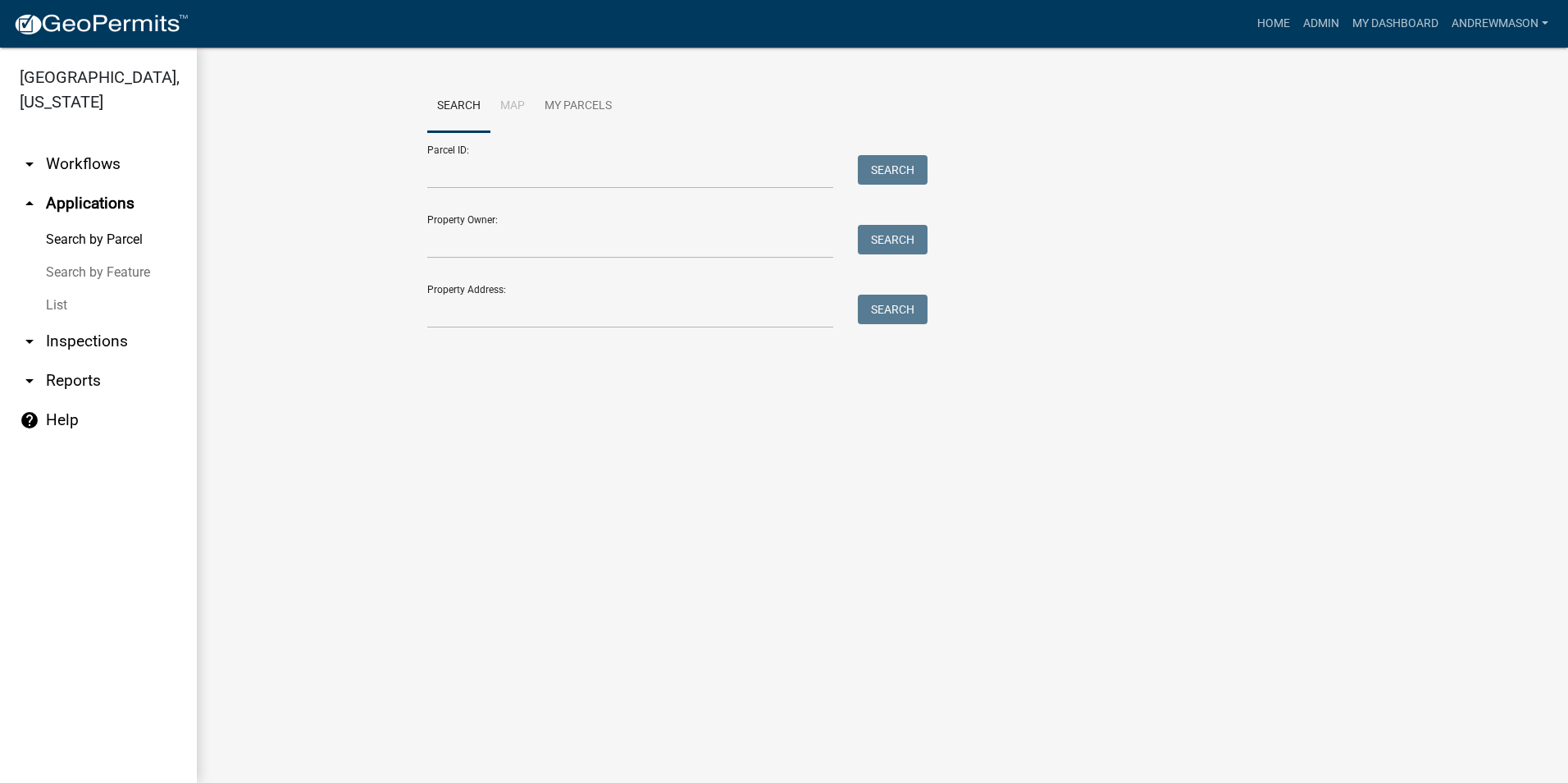
click at [48, 304] on link "List" at bounding box center [98, 305] width 197 height 33
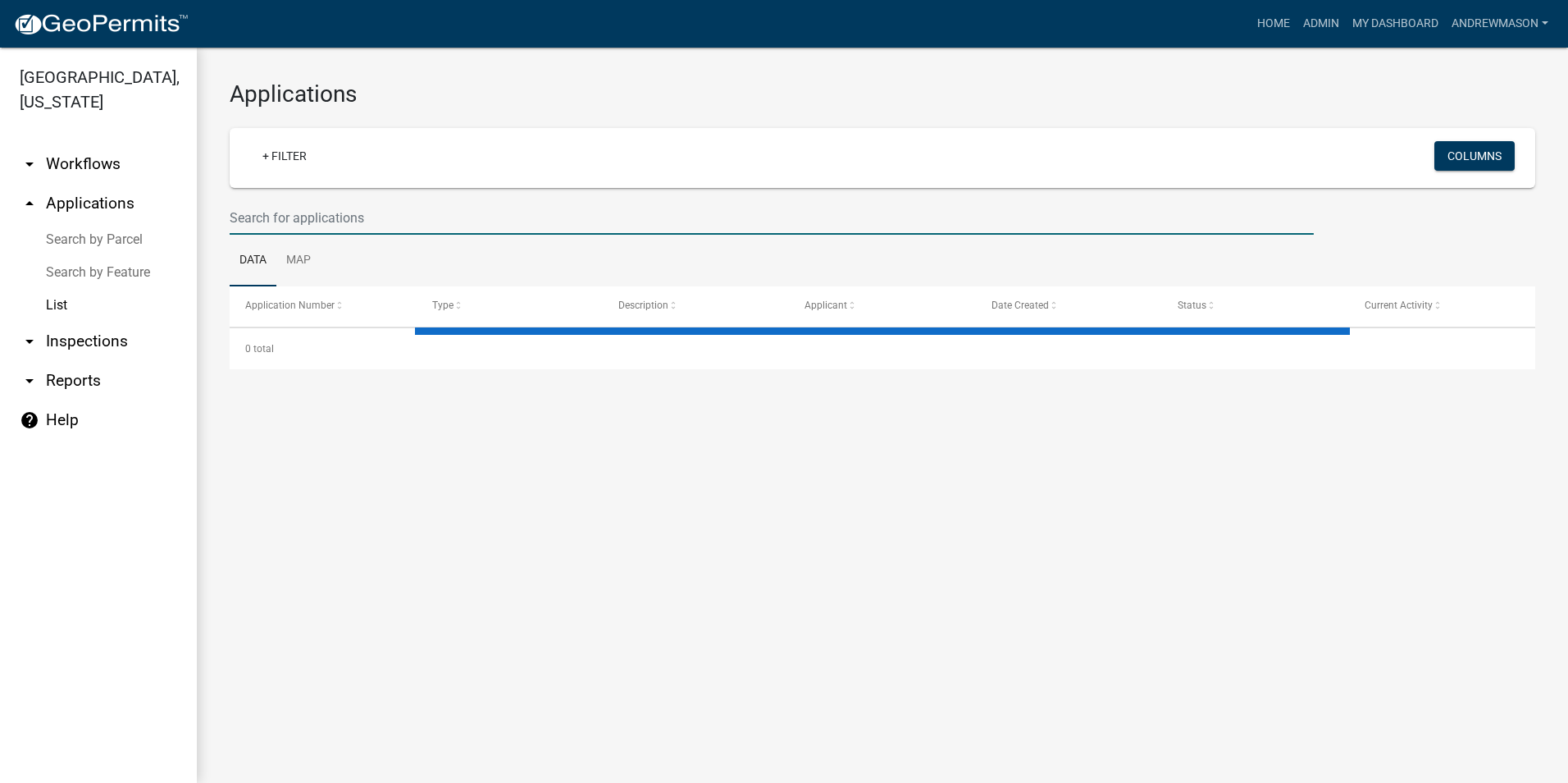
click at [345, 211] on input "text" at bounding box center [771, 217] width 1084 height 34
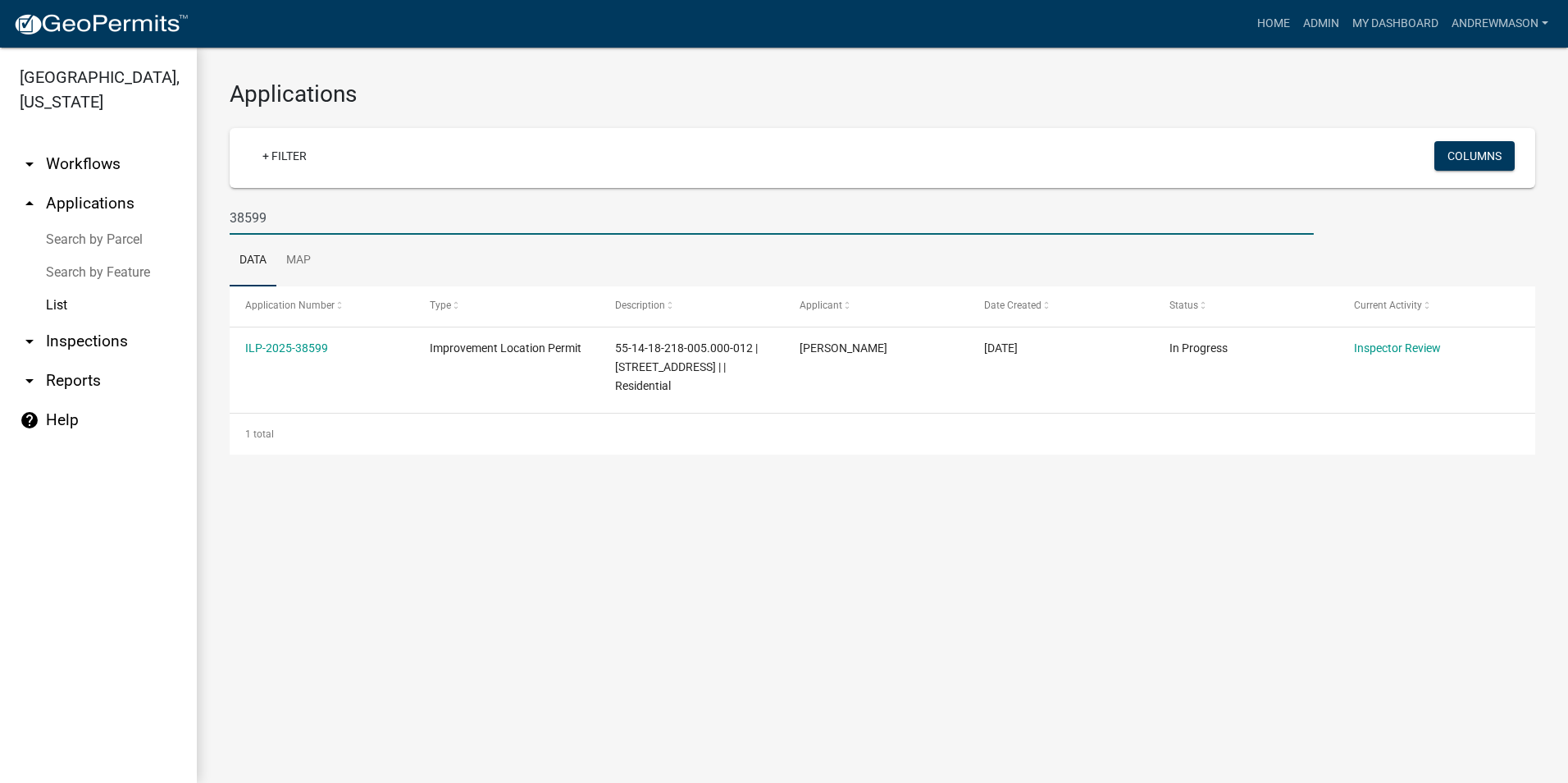
type input "38599"
click at [314, 349] on link "ILP-2025-38599" at bounding box center [287, 347] width 83 height 13
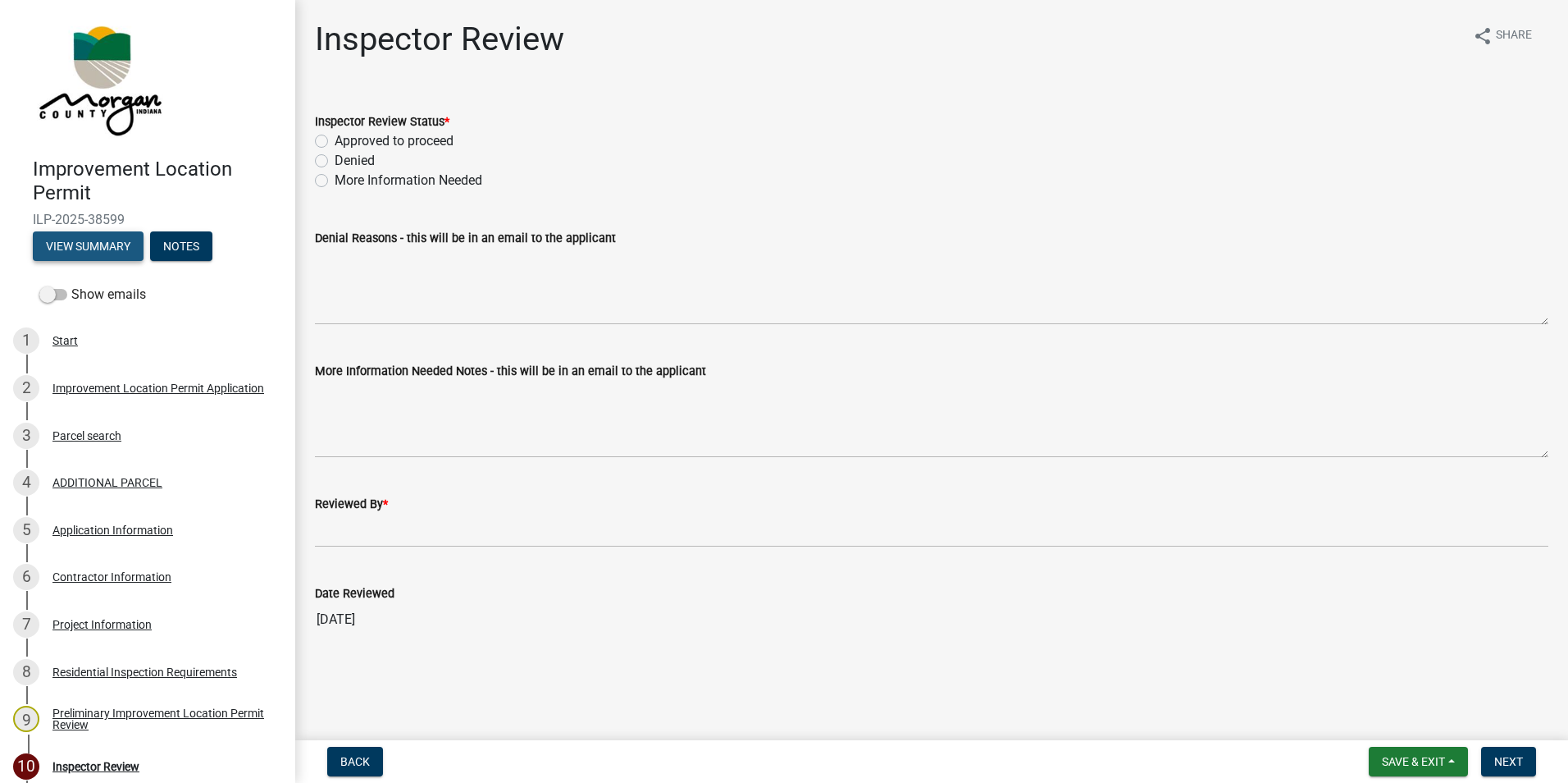
click at [83, 242] on button "View Summary" at bounding box center [87, 246] width 110 height 29
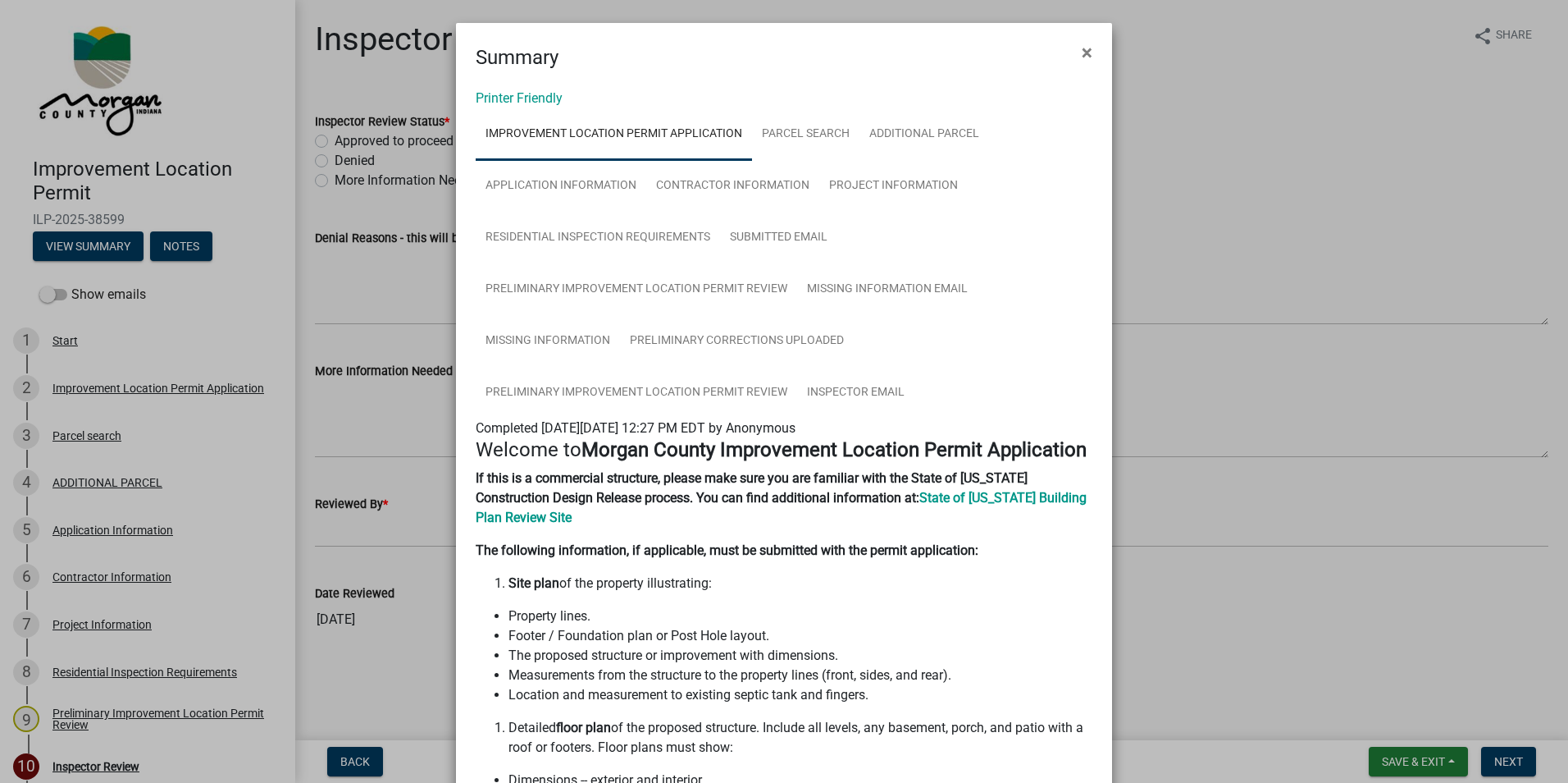
click at [1081, 48] on span "×" at bounding box center [1087, 52] width 11 height 23
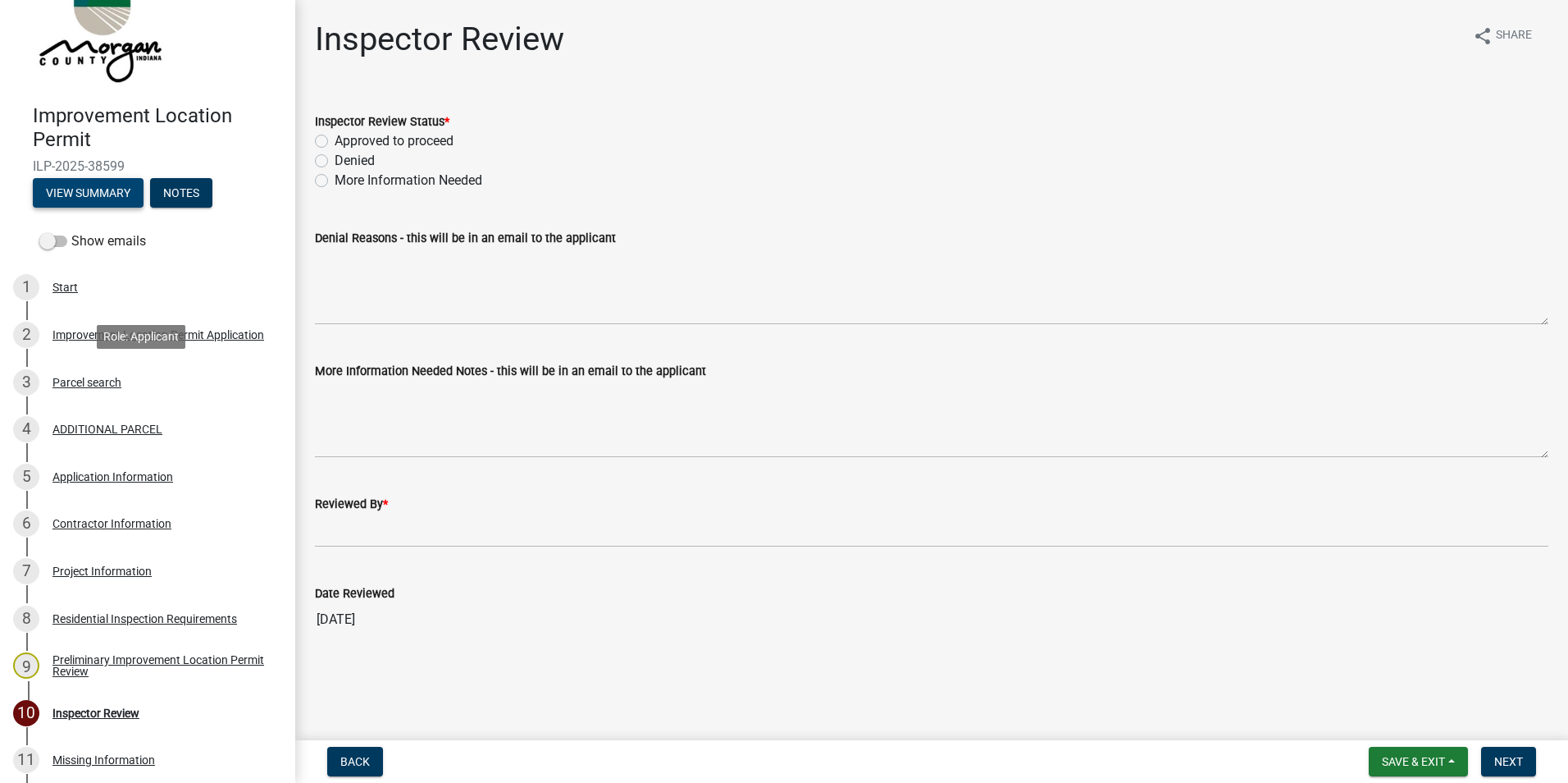
scroll to position [82, 0]
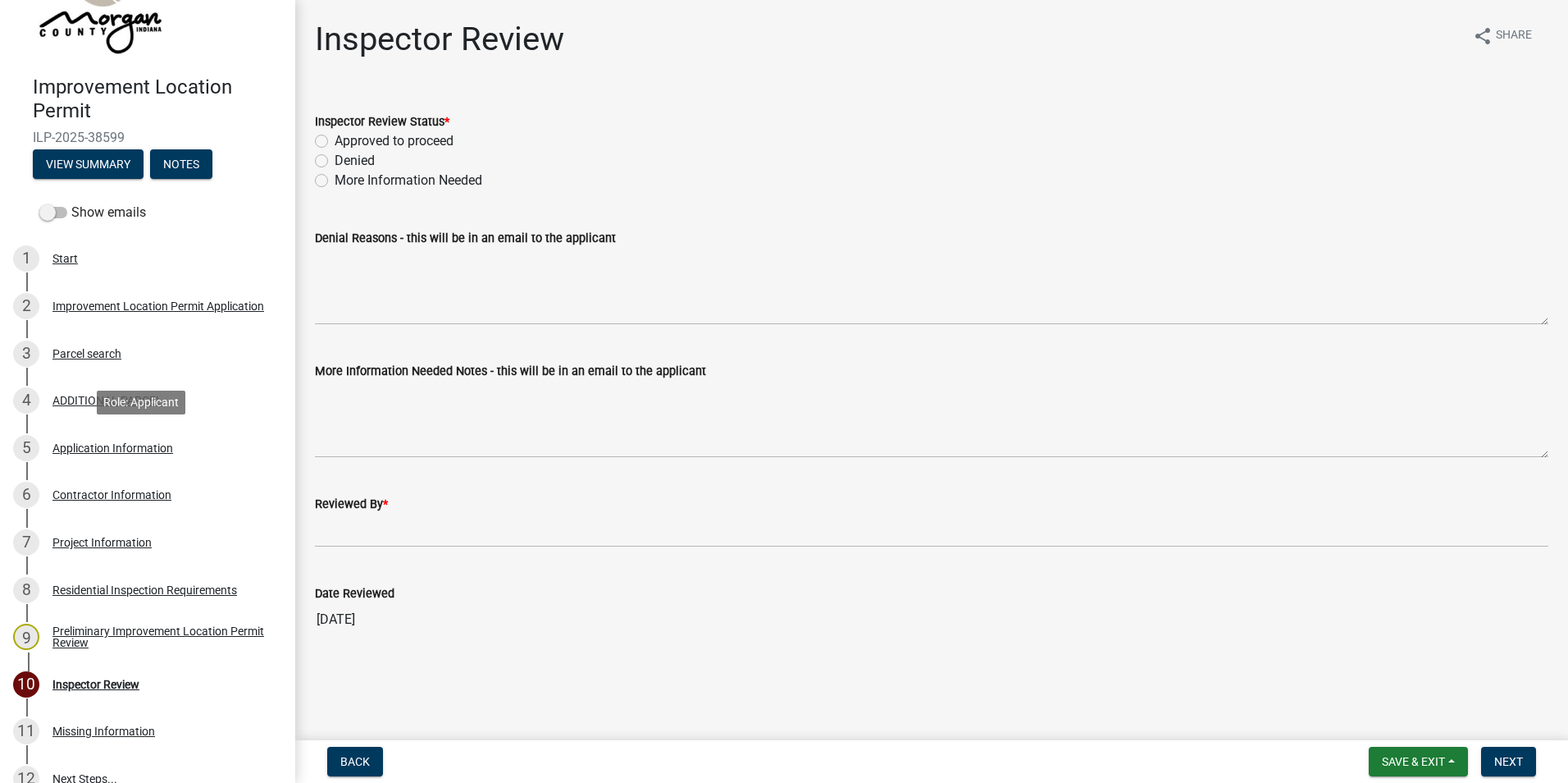
click at [165, 449] on div "Application Information" at bounding box center [112, 447] width 120 height 11
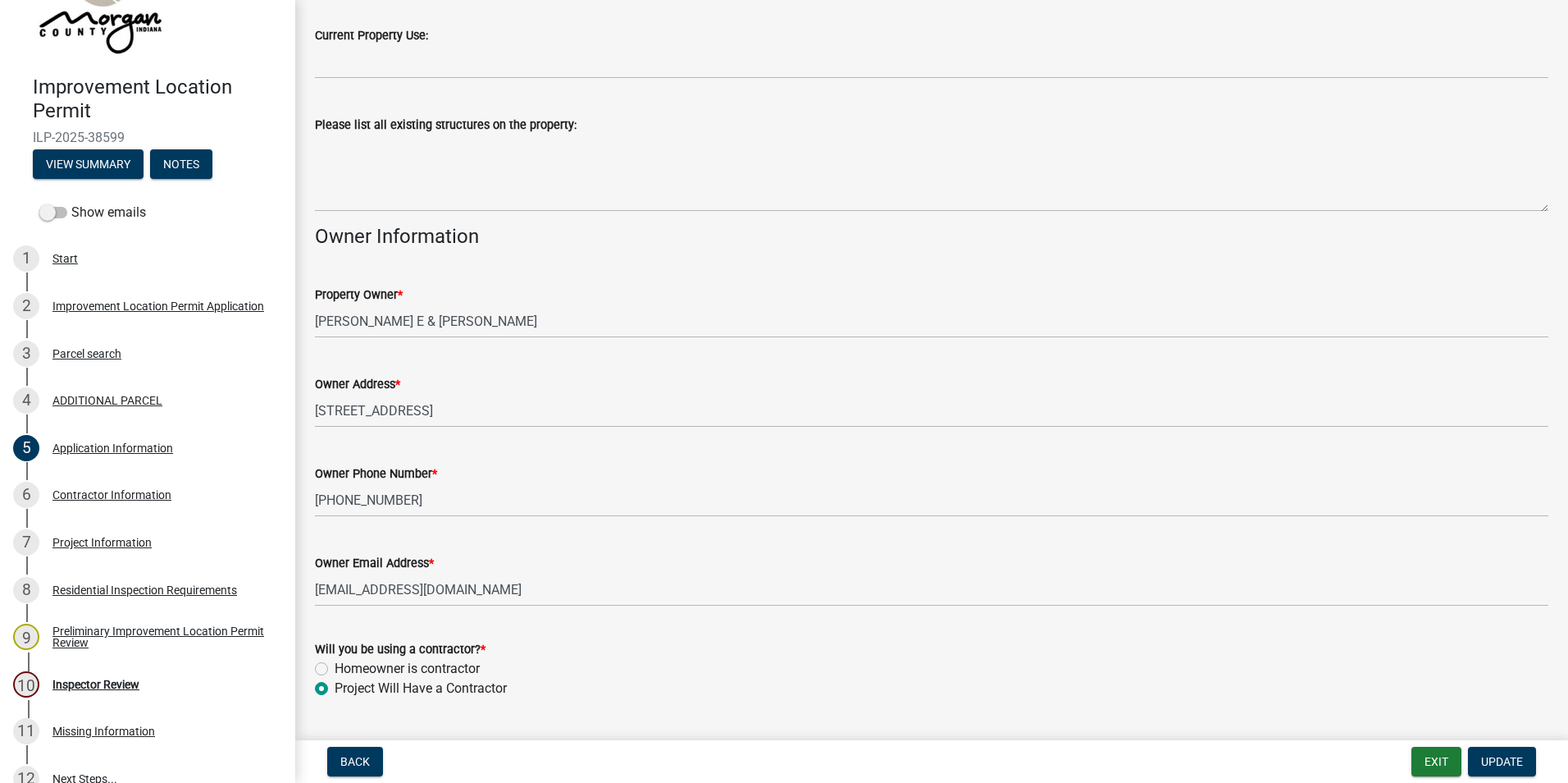
scroll to position [618, 0]
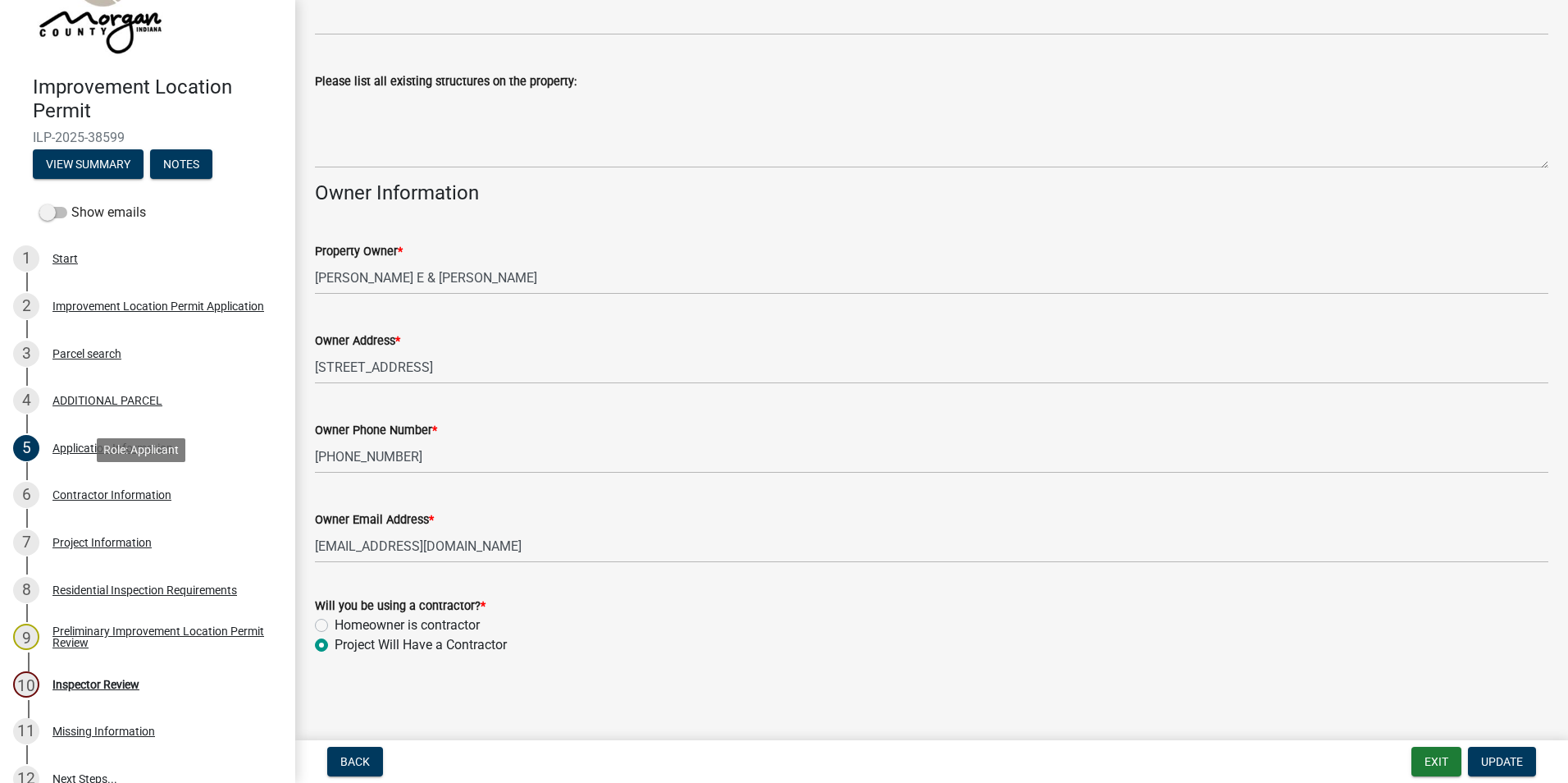
click at [106, 497] on div "Contractor Information" at bounding box center [111, 494] width 119 height 11
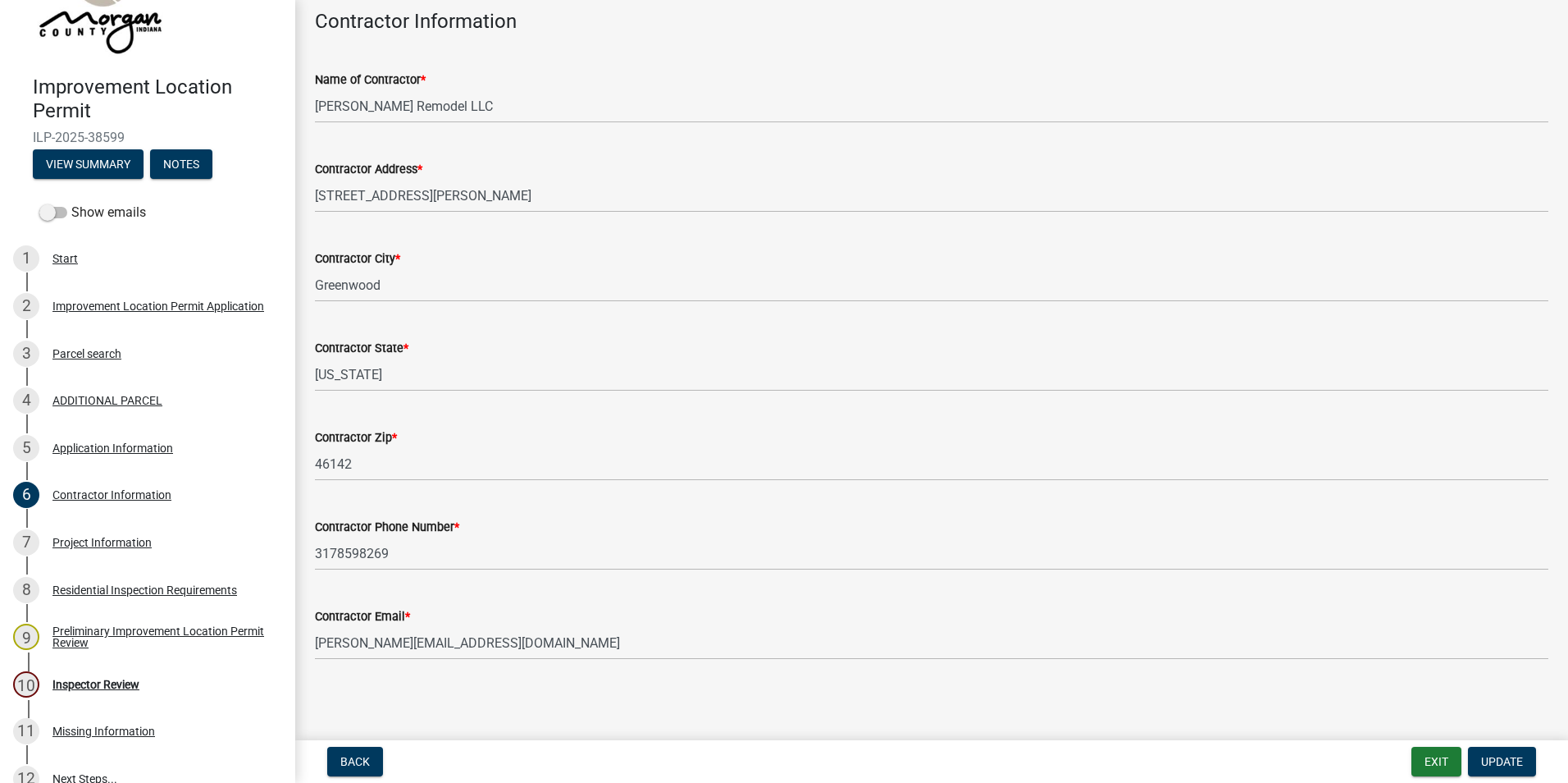
scroll to position [86, 0]
click at [98, 543] on div "Project Information" at bounding box center [102, 542] width 99 height 11
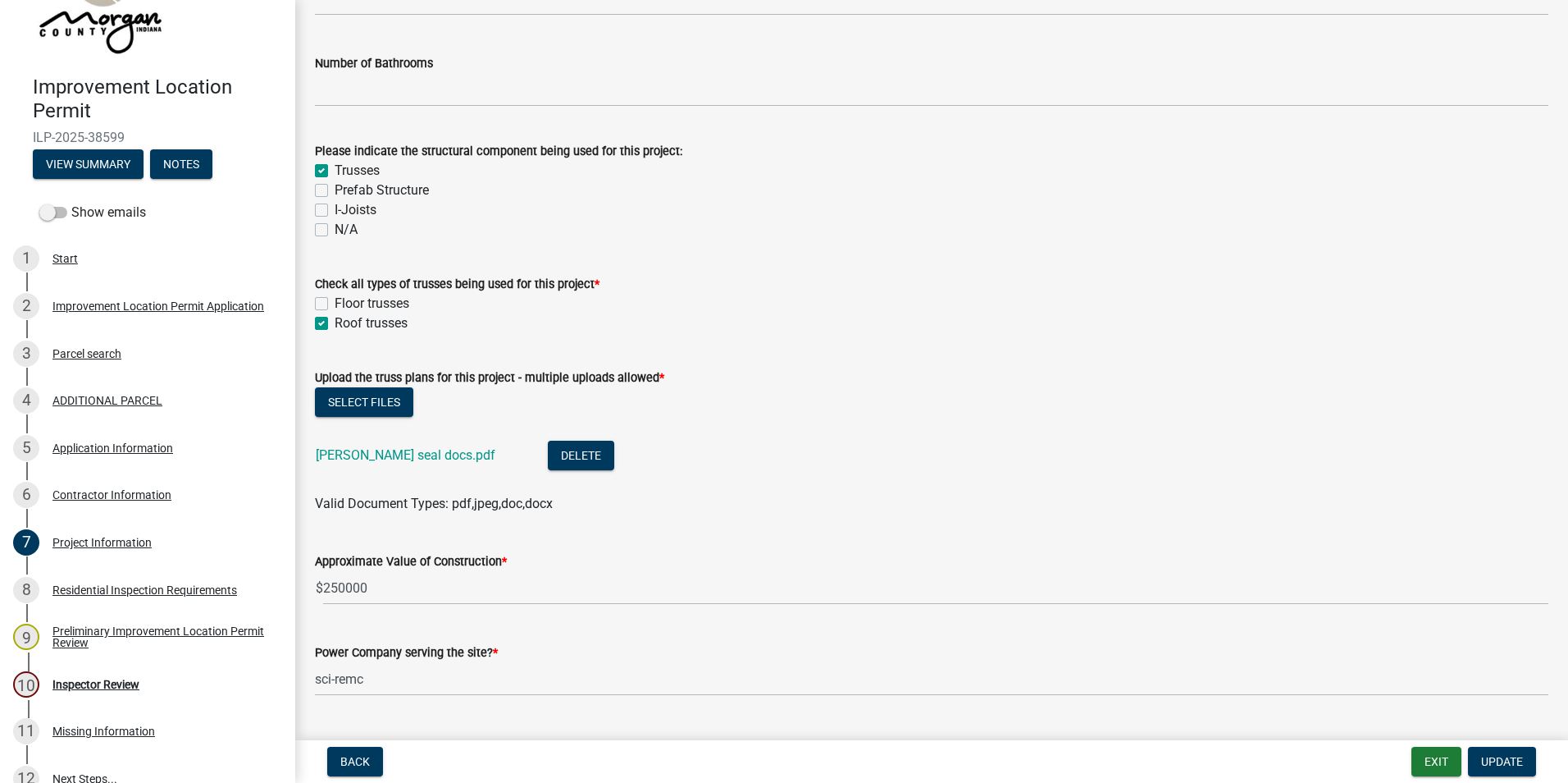
scroll to position [1477, 0]
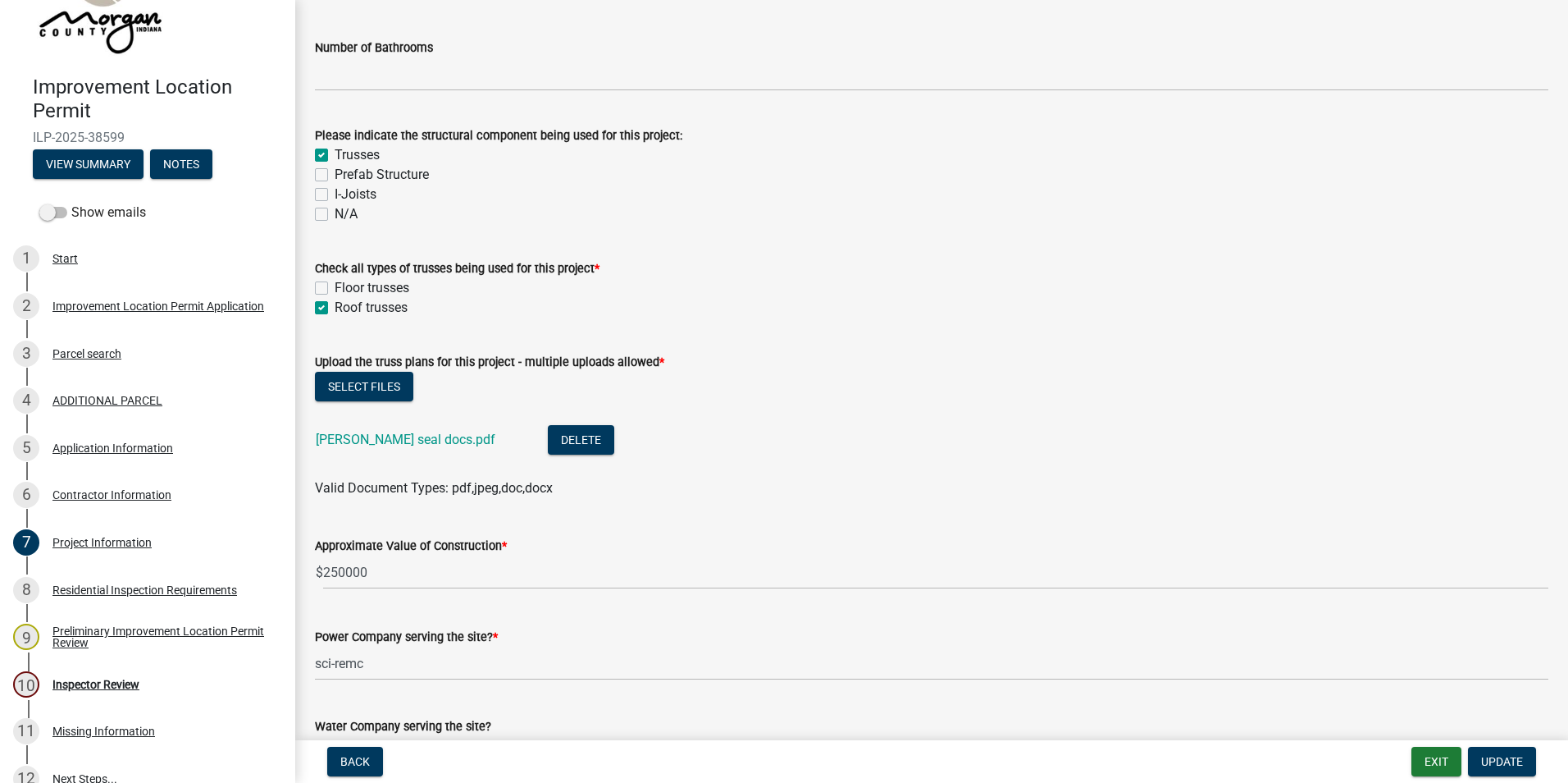
click at [386, 440] on link "[PERSON_NAME] seal docs.pdf" at bounding box center [405, 439] width 179 height 16
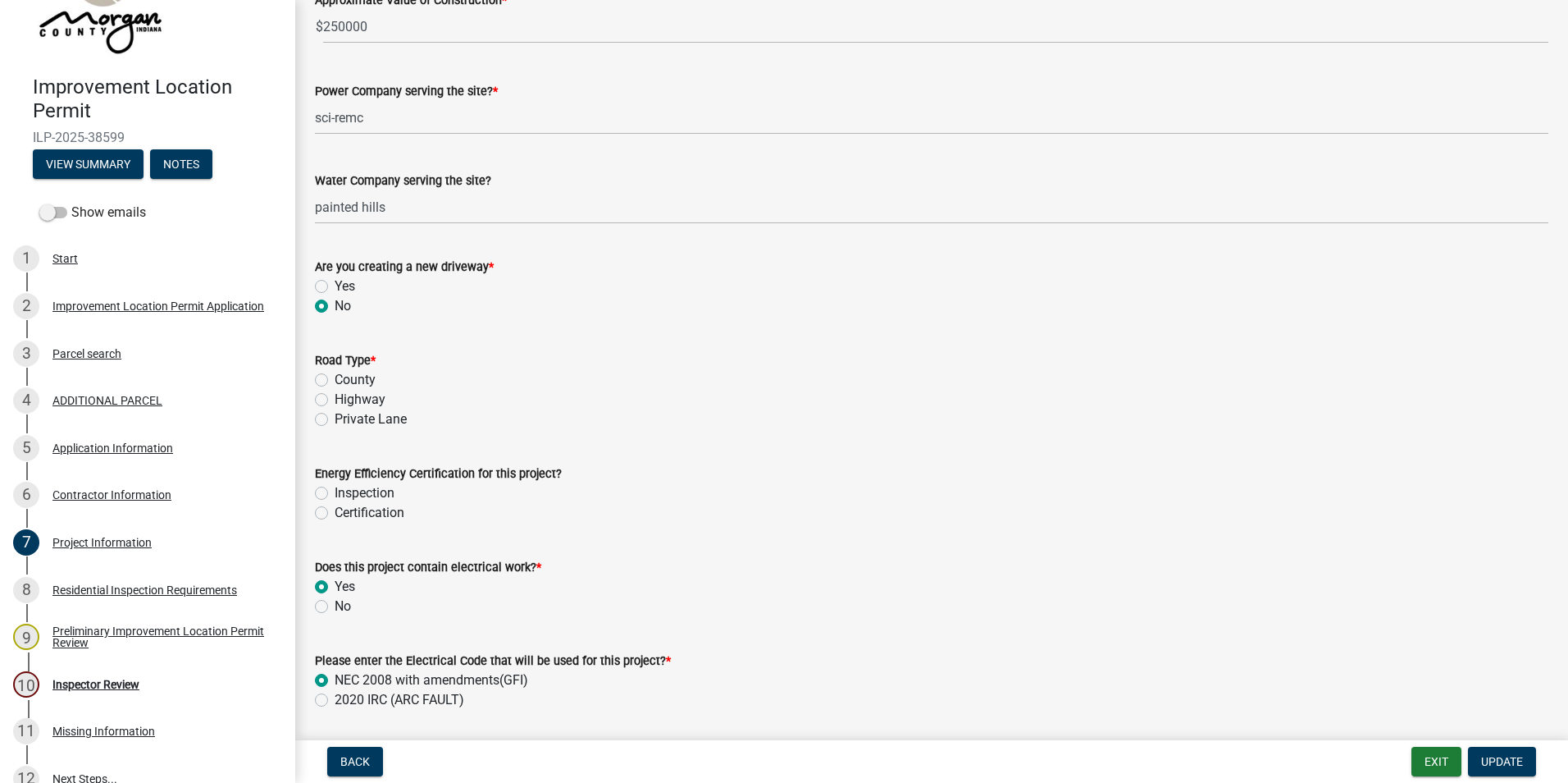
scroll to position [2051, 0]
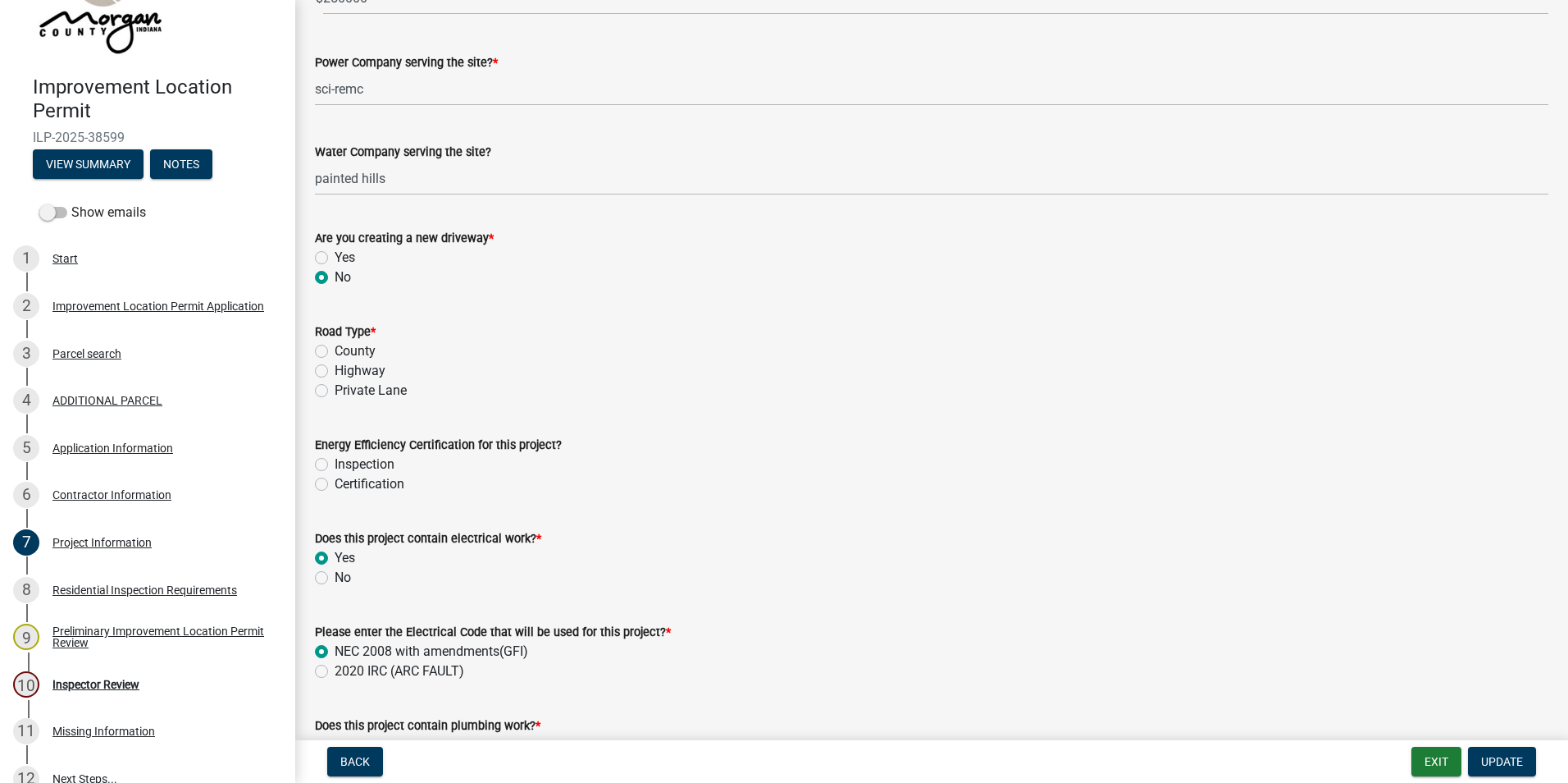
click at [335, 466] on label "Inspection" at bounding box center [365, 464] width 60 height 19
click at [335, 465] on input "Inspection" at bounding box center [340, 460] width 11 height 11
radio input "true"
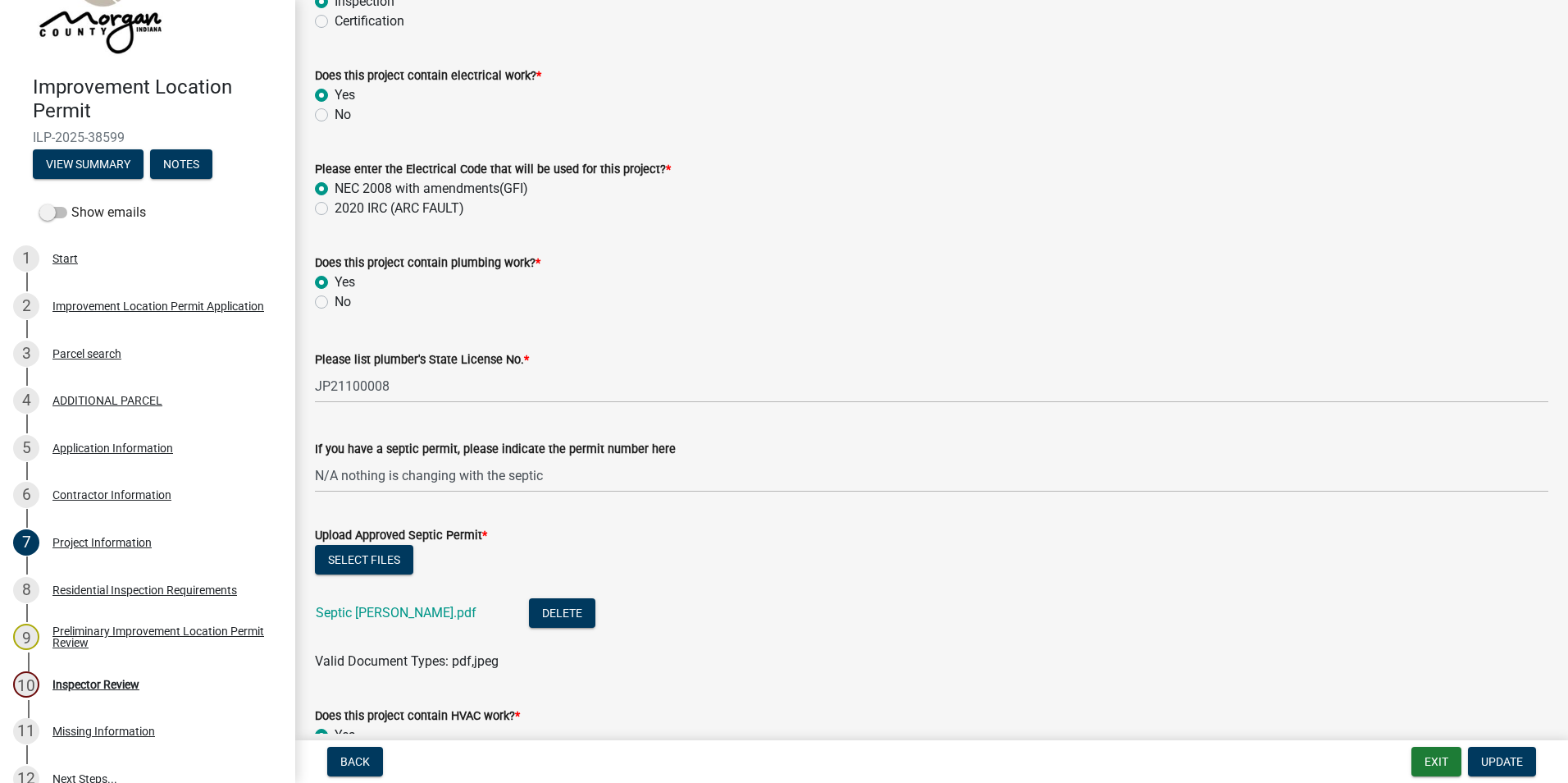
scroll to position [2543, 0]
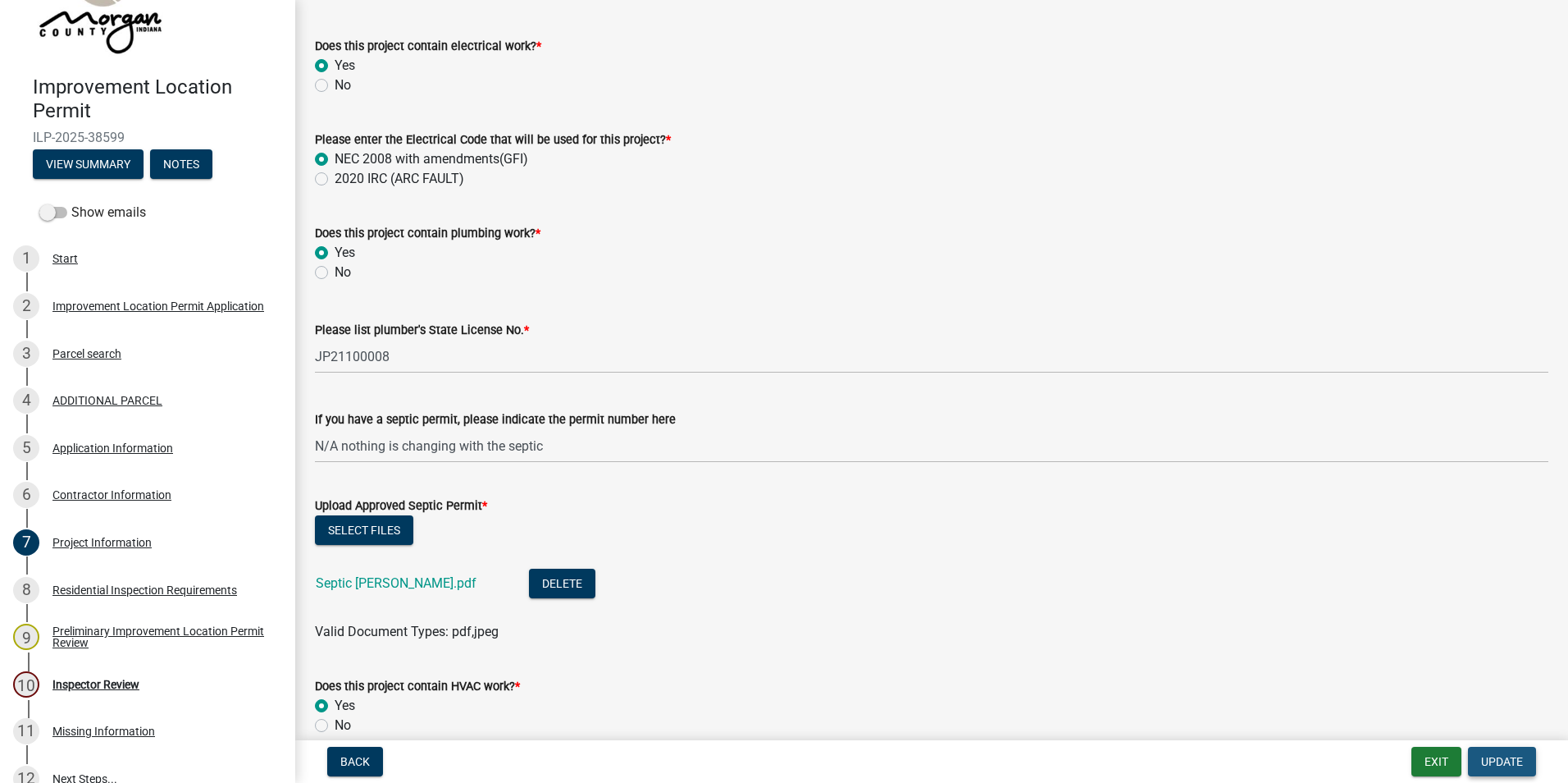
click at [1501, 764] on span "Update" at bounding box center [1501, 761] width 42 height 13
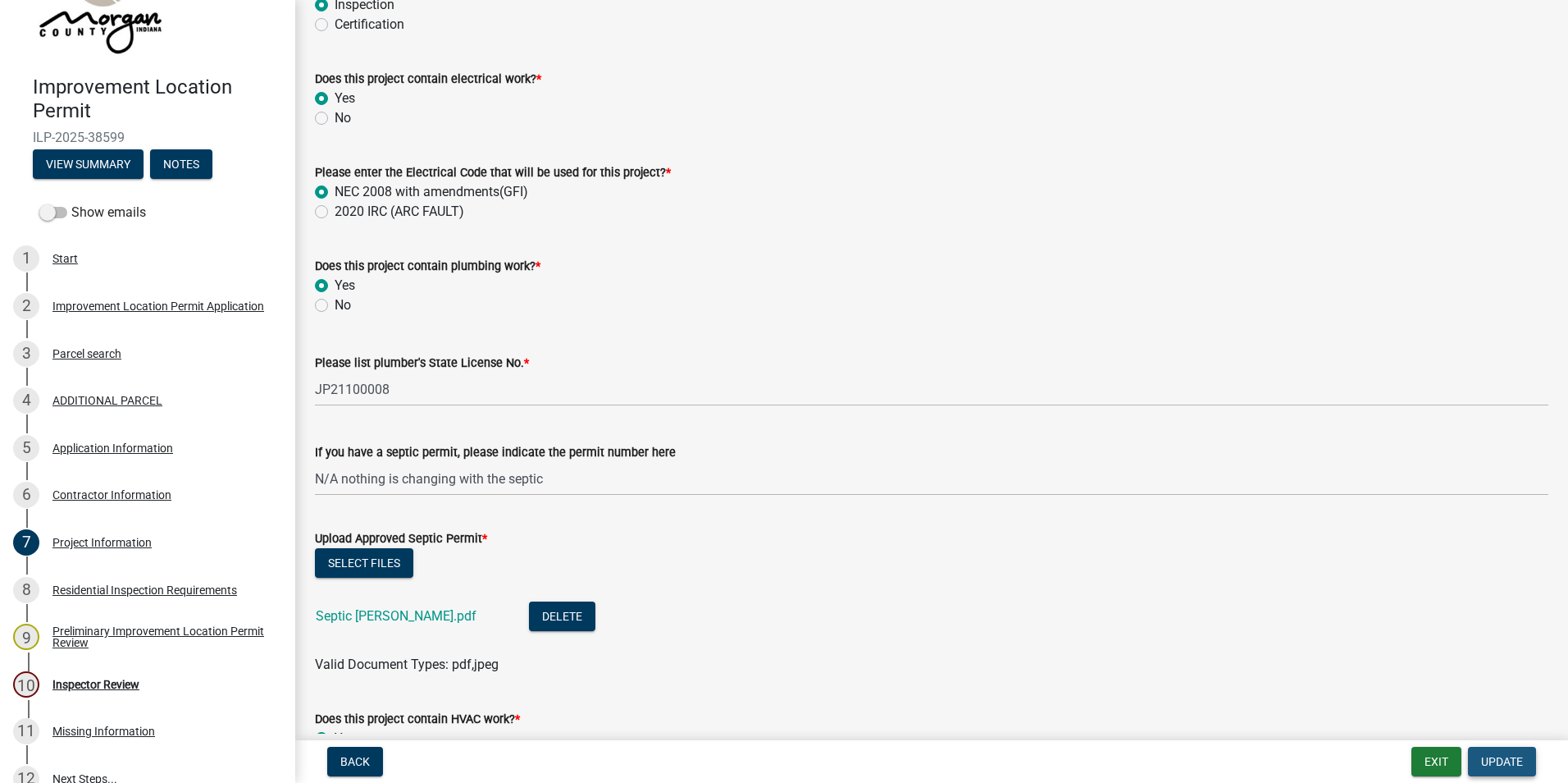
scroll to position [2576, 0]
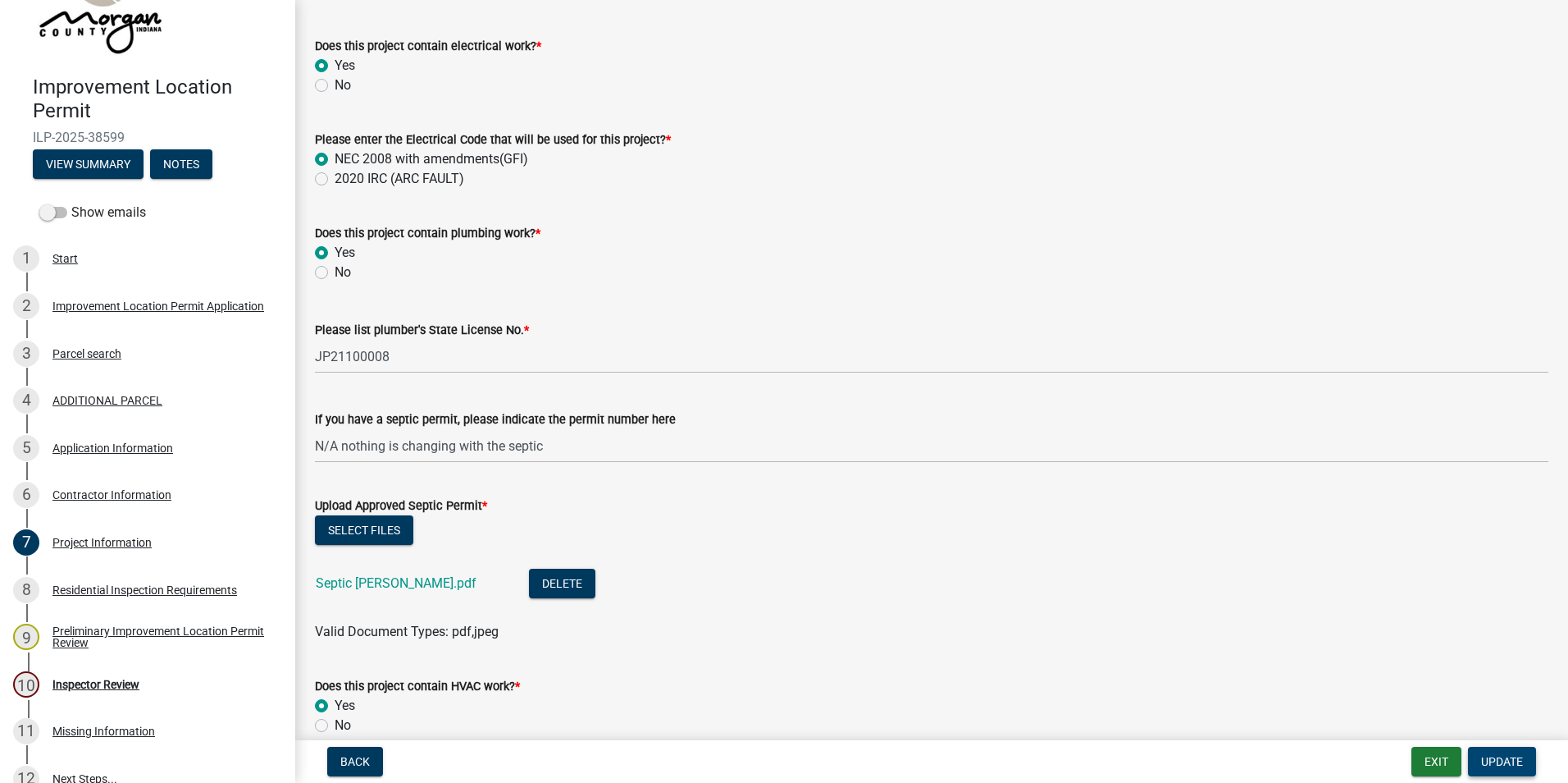
click at [1484, 756] on span "Update" at bounding box center [1501, 761] width 42 height 13
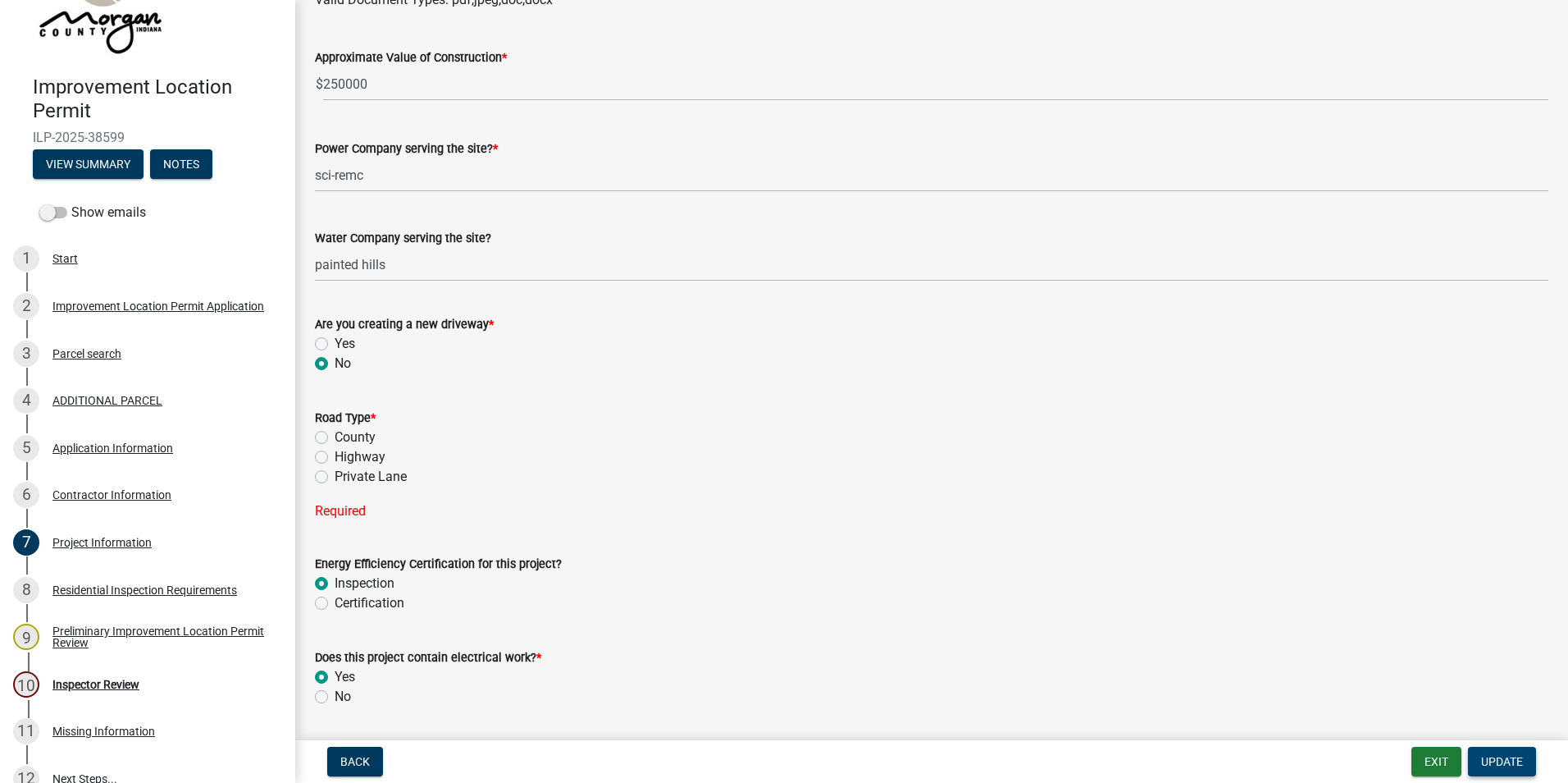
scroll to position [2002, 0]
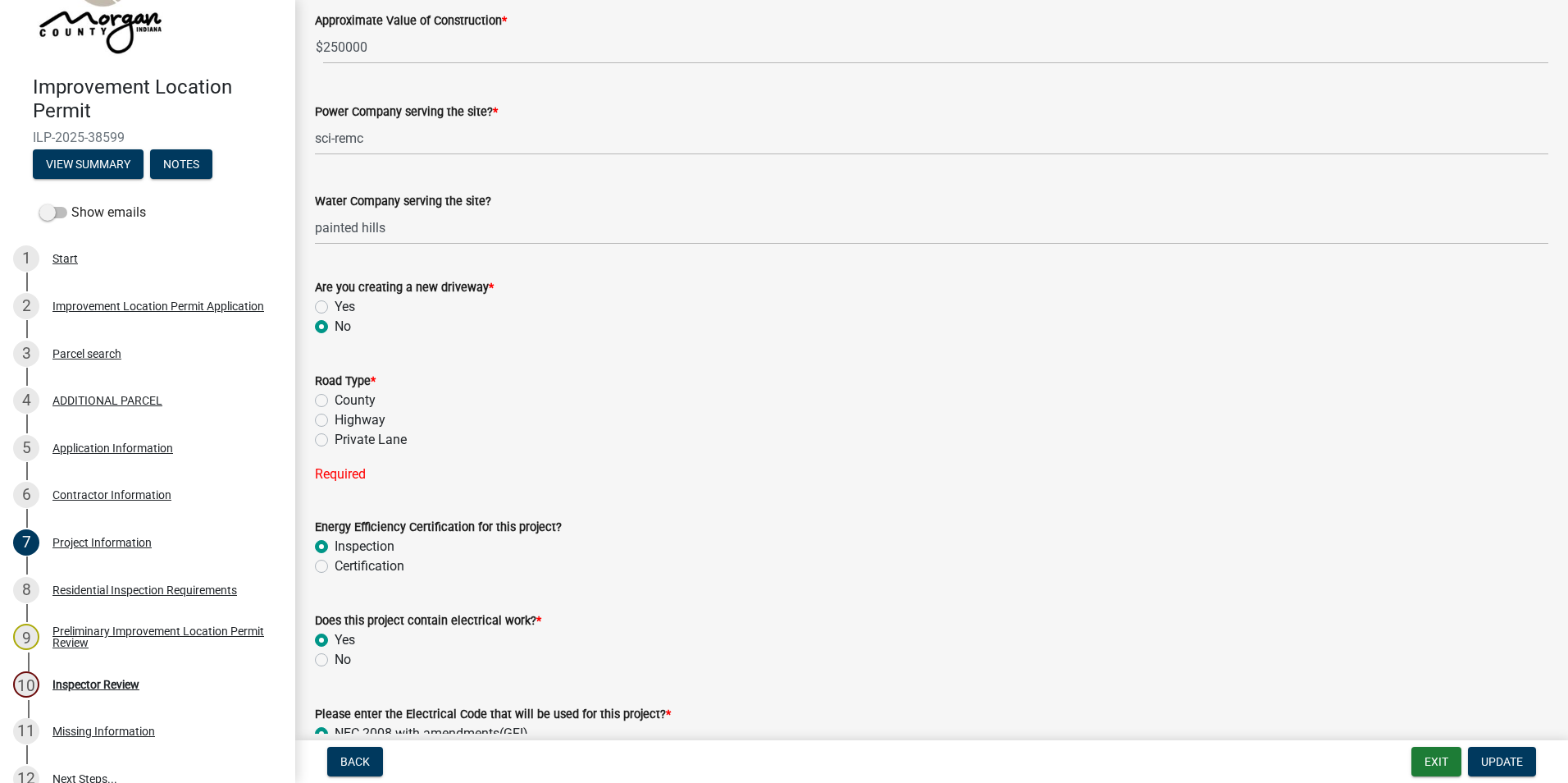
click at [335, 399] on label "County" at bounding box center [355, 400] width 41 height 19
click at [335, 399] on input "County" at bounding box center [340, 396] width 11 height 11
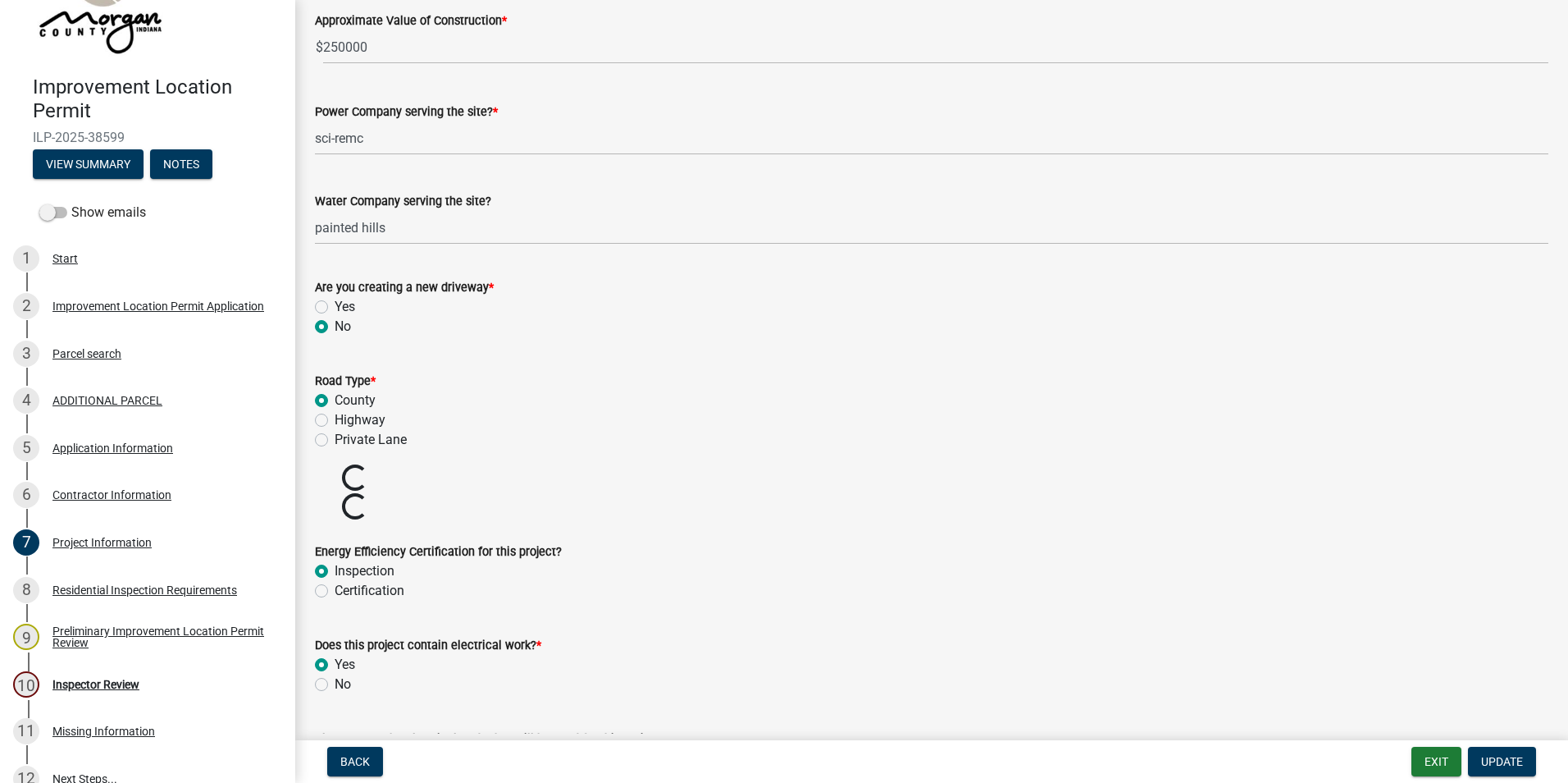
radio input "true"
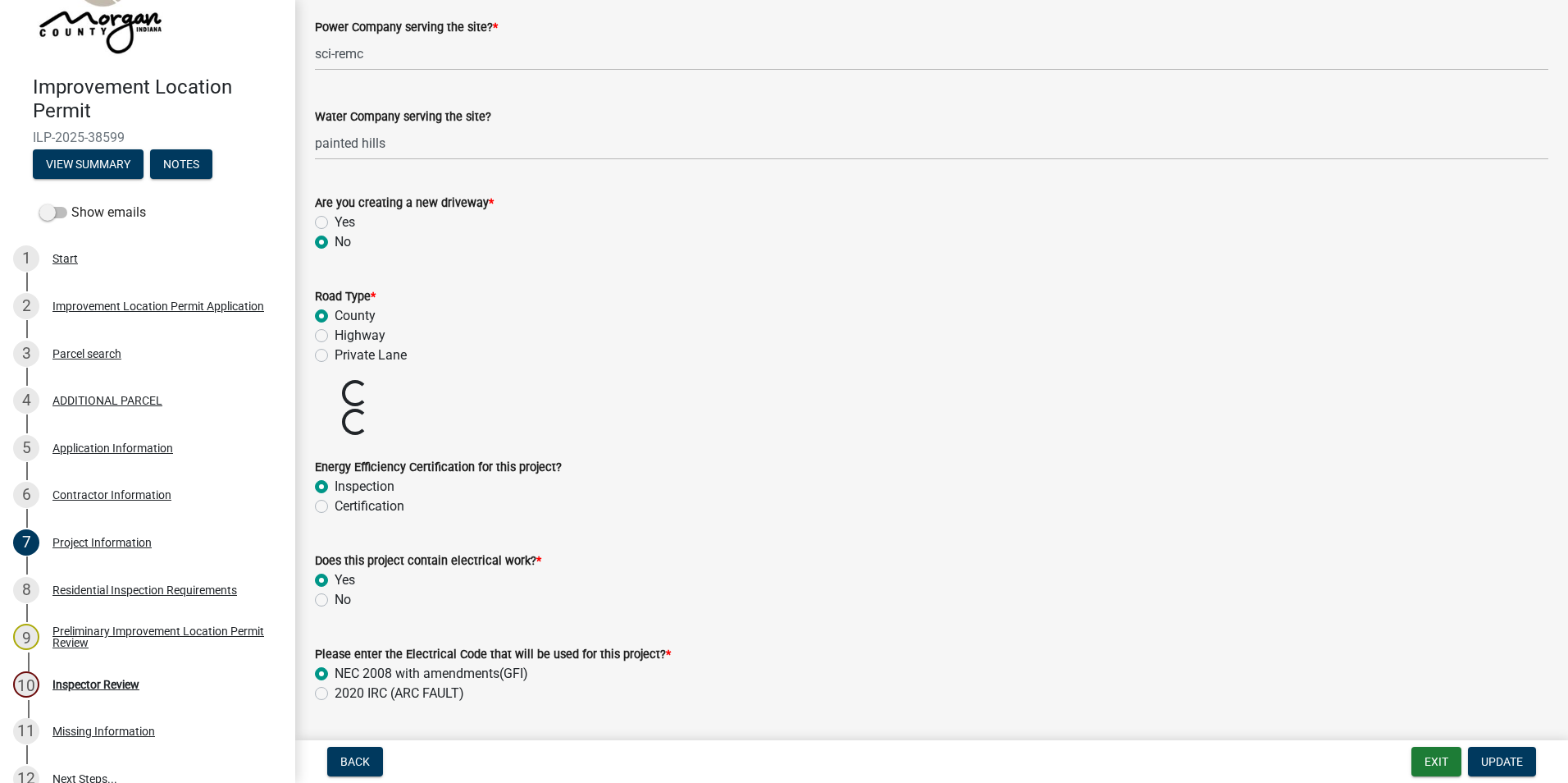
scroll to position [2084, 0]
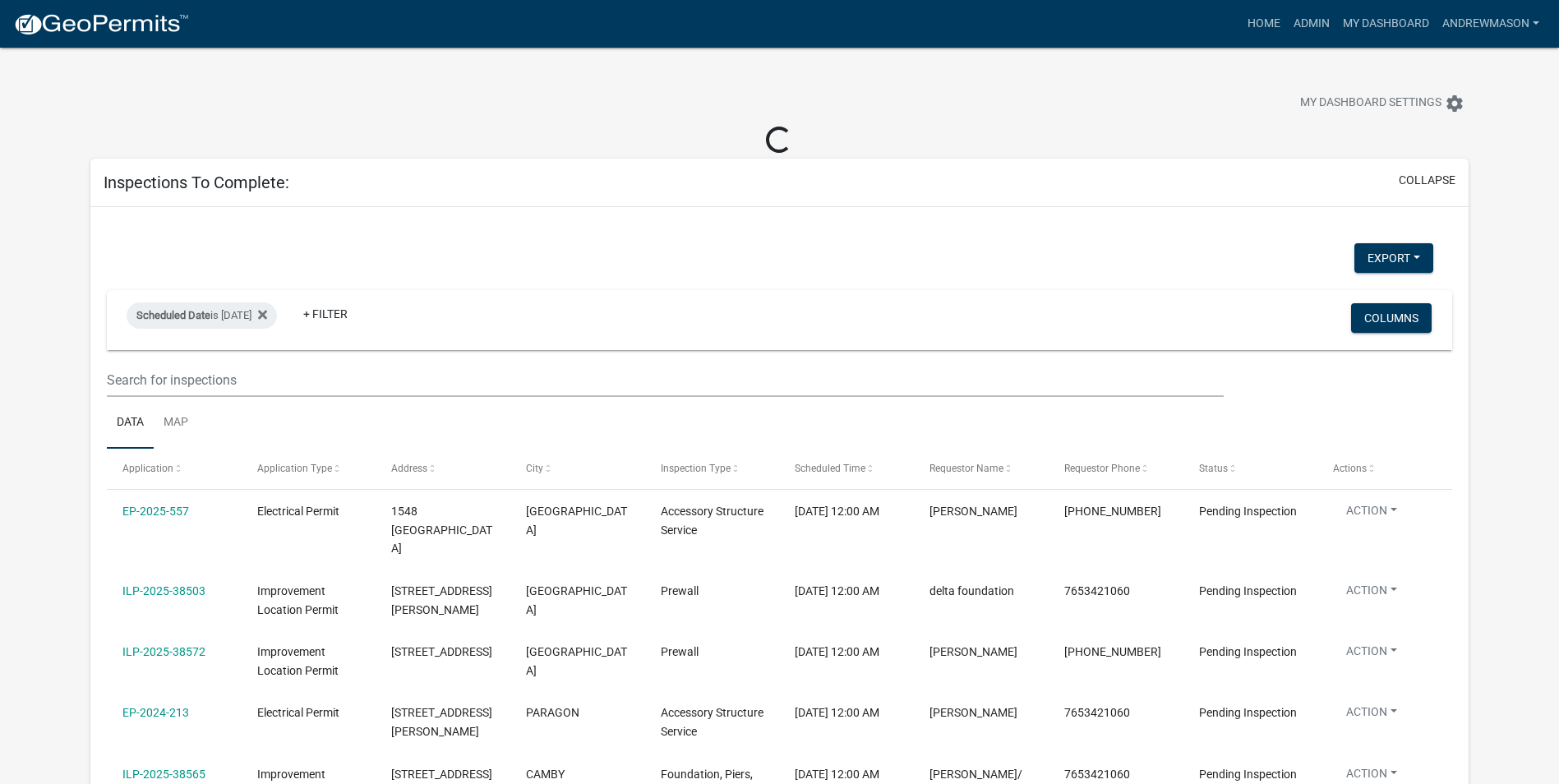
select select "3: 100"
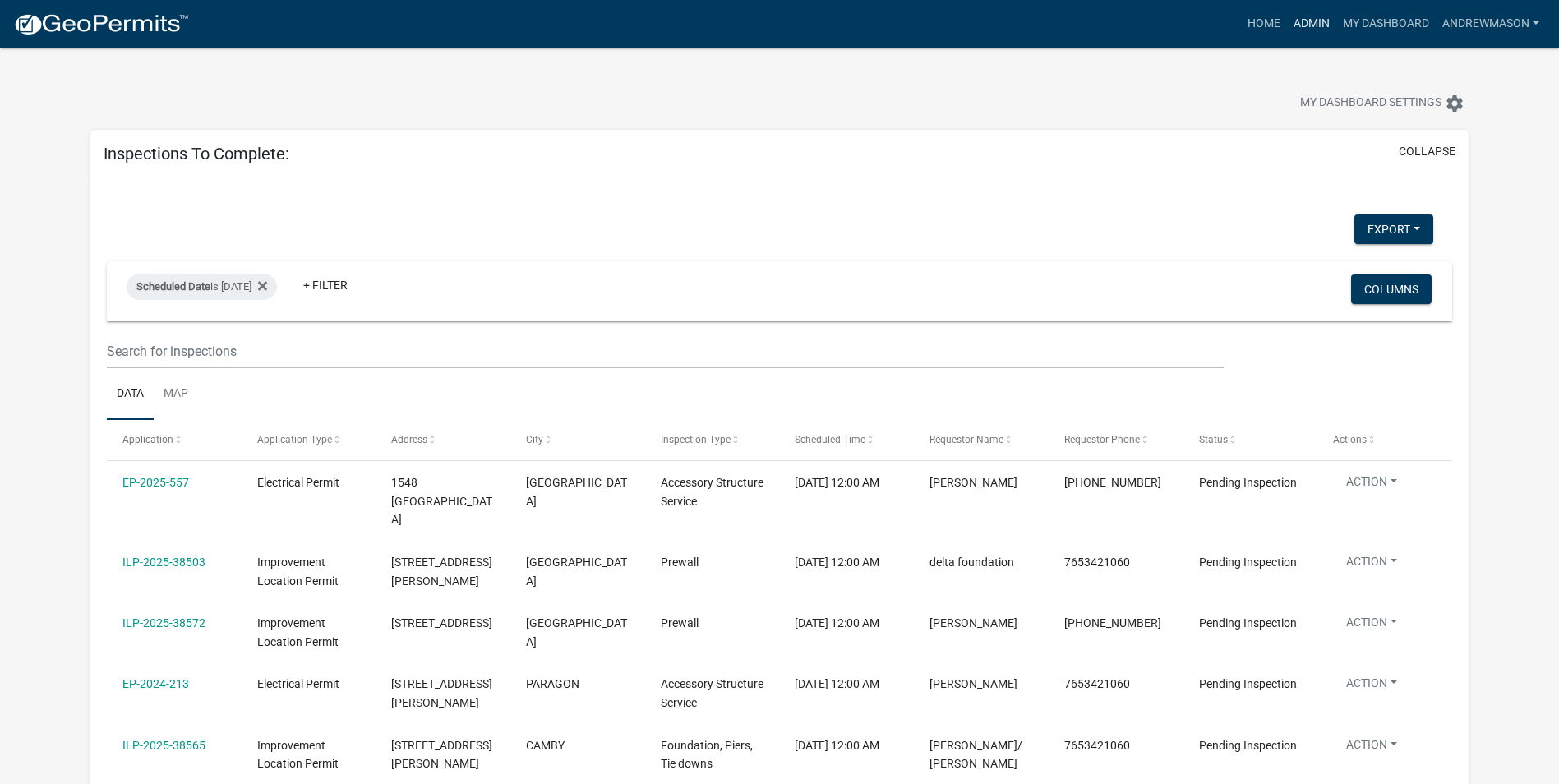
click at [1300, 19] on link "Admin" at bounding box center [1312, 23] width 50 height 31
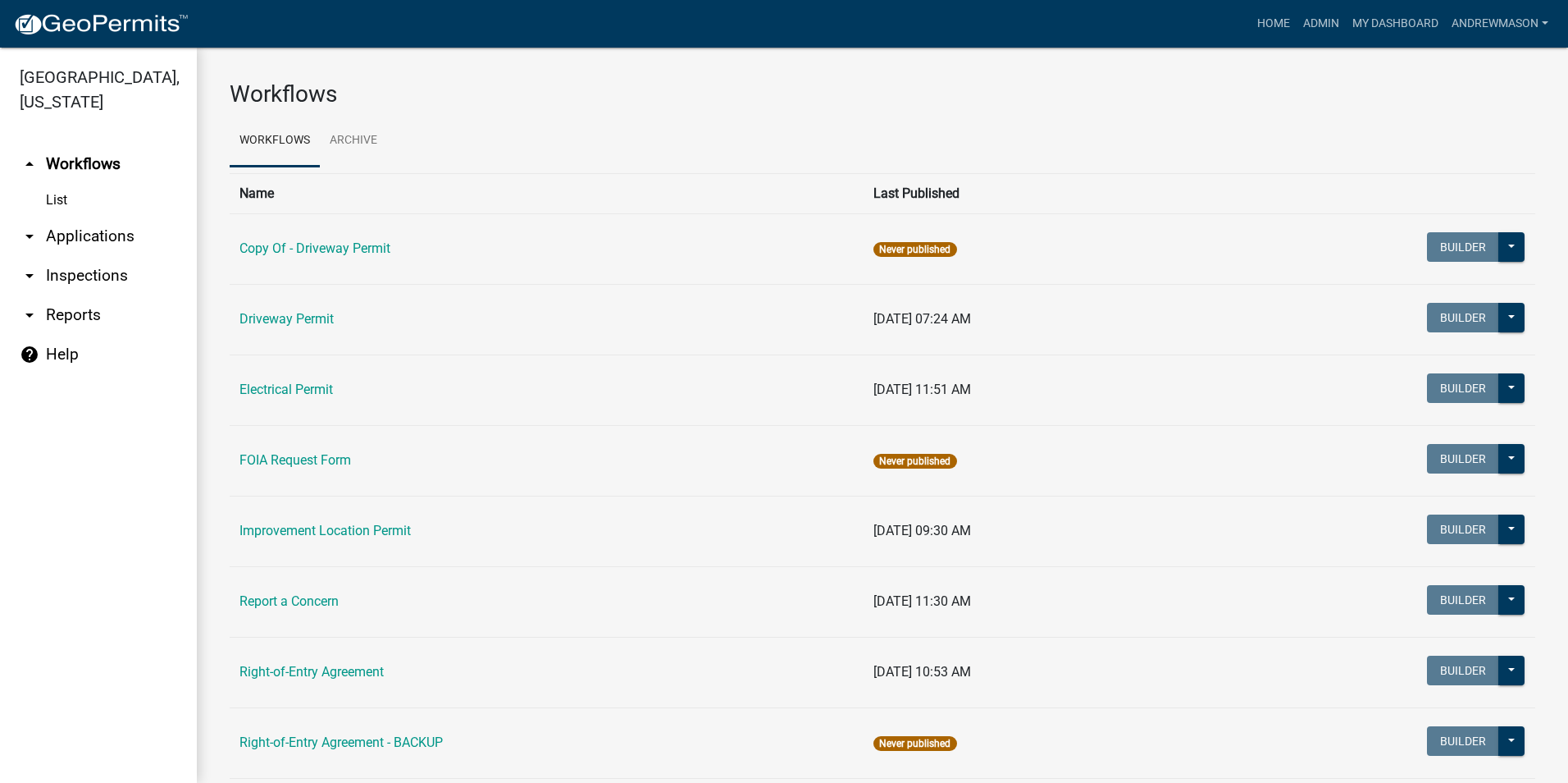
click at [83, 233] on link "arrow_drop_down Applications" at bounding box center [98, 236] width 197 height 40
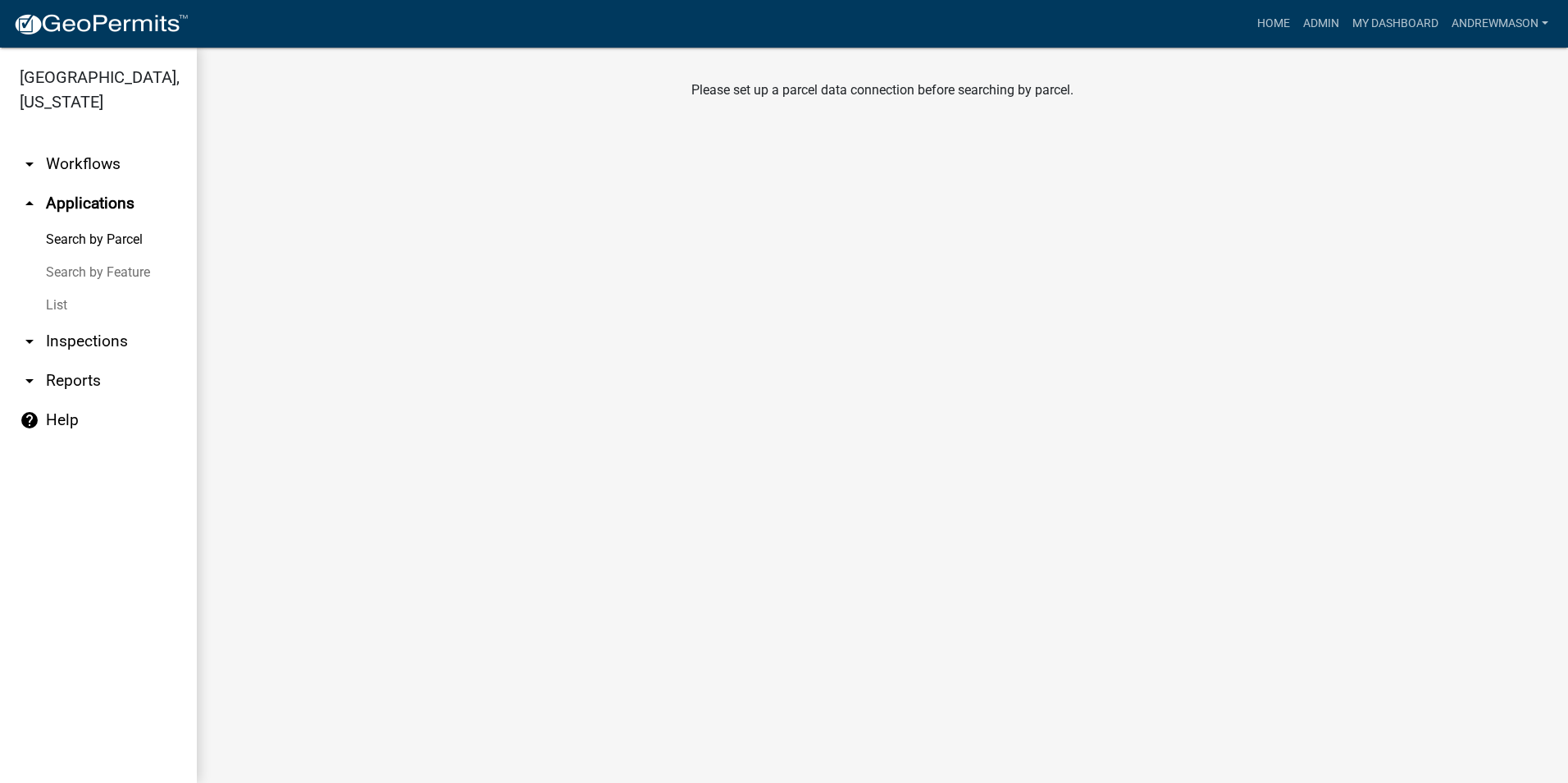
click at [49, 308] on link "List" at bounding box center [98, 305] width 197 height 33
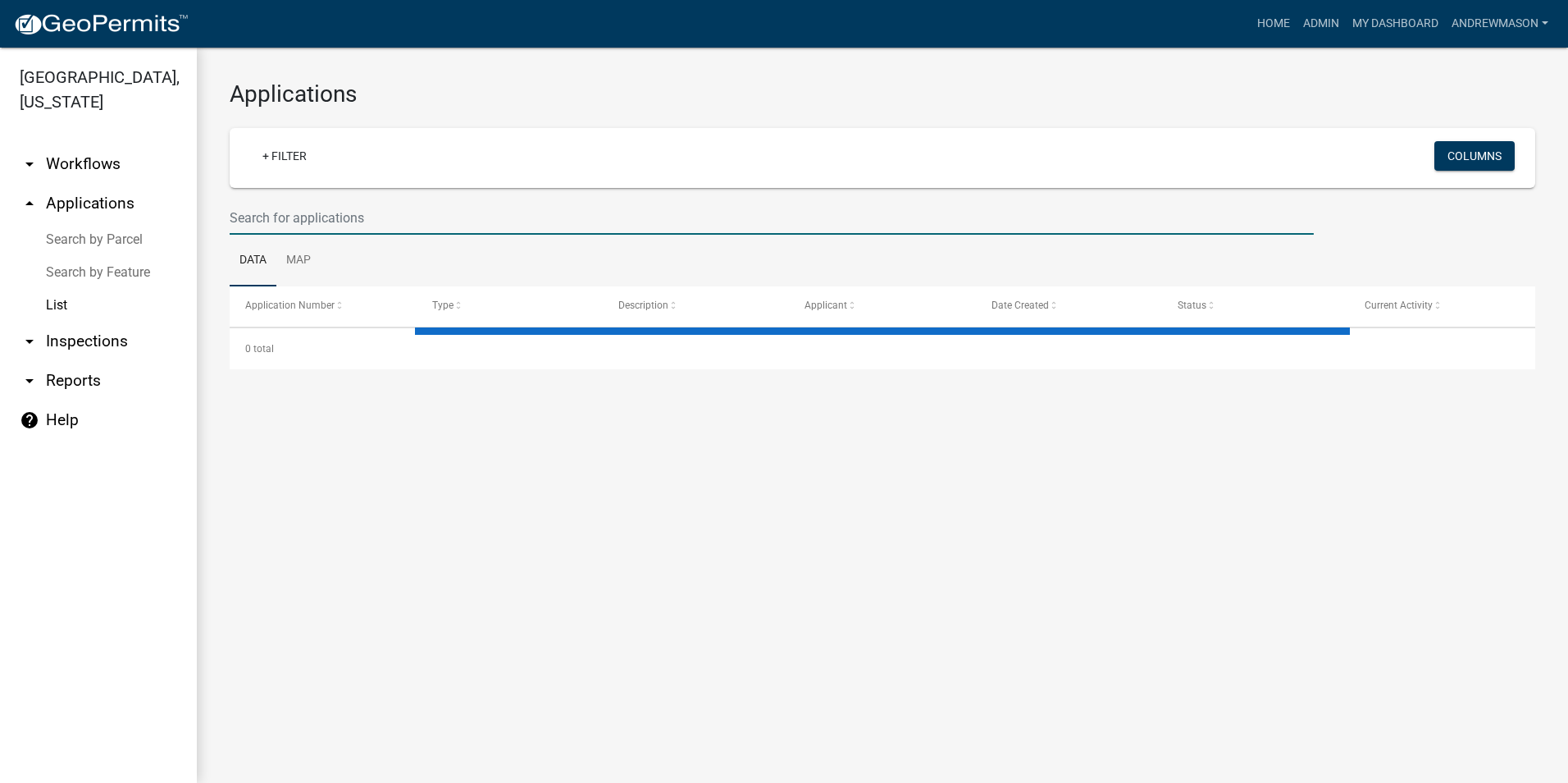
click at [276, 217] on input "text" at bounding box center [771, 217] width 1084 height 34
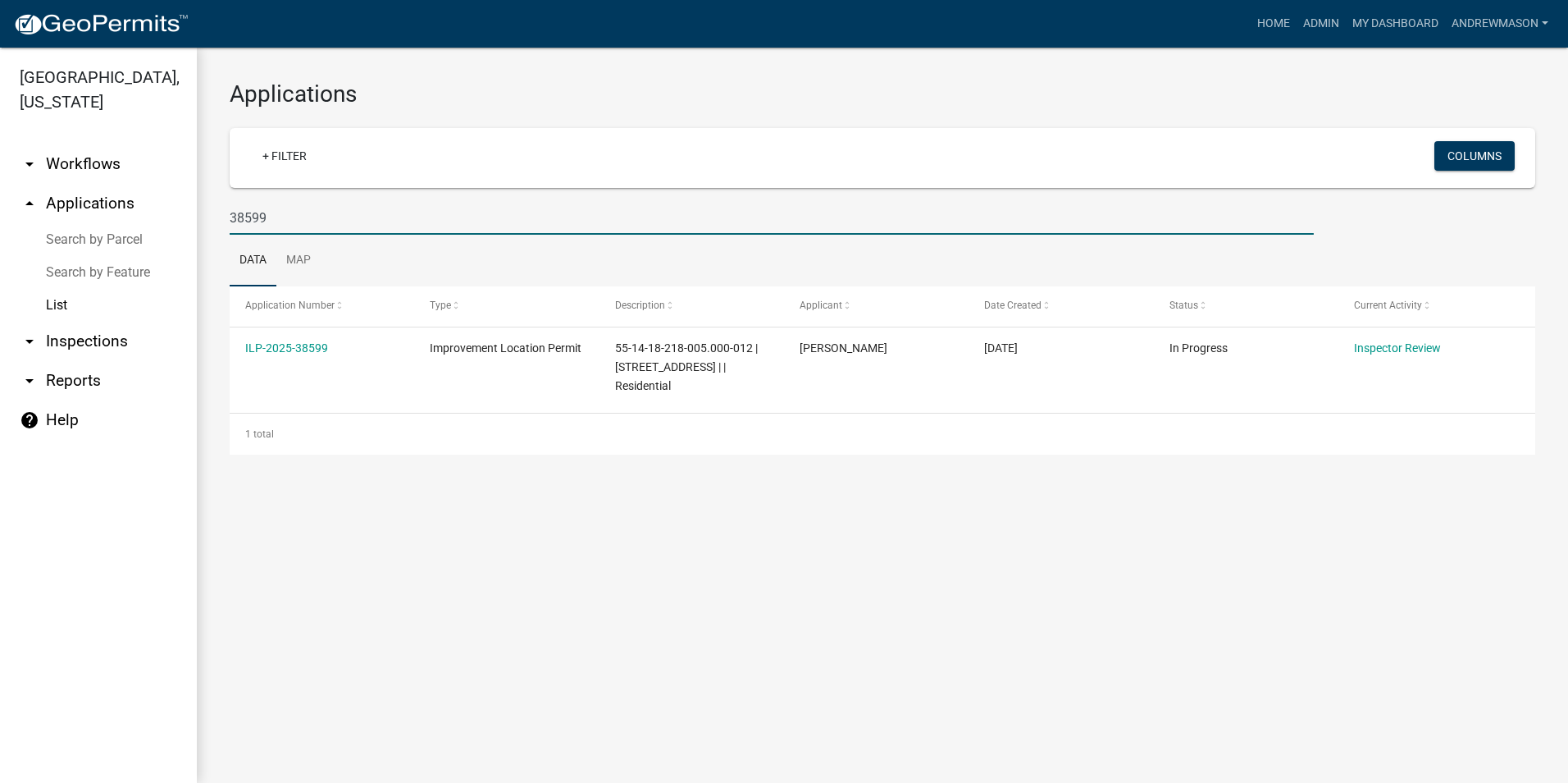
type input "38599"
click at [284, 347] on link "ILP-2025-38599" at bounding box center [287, 347] width 83 height 13
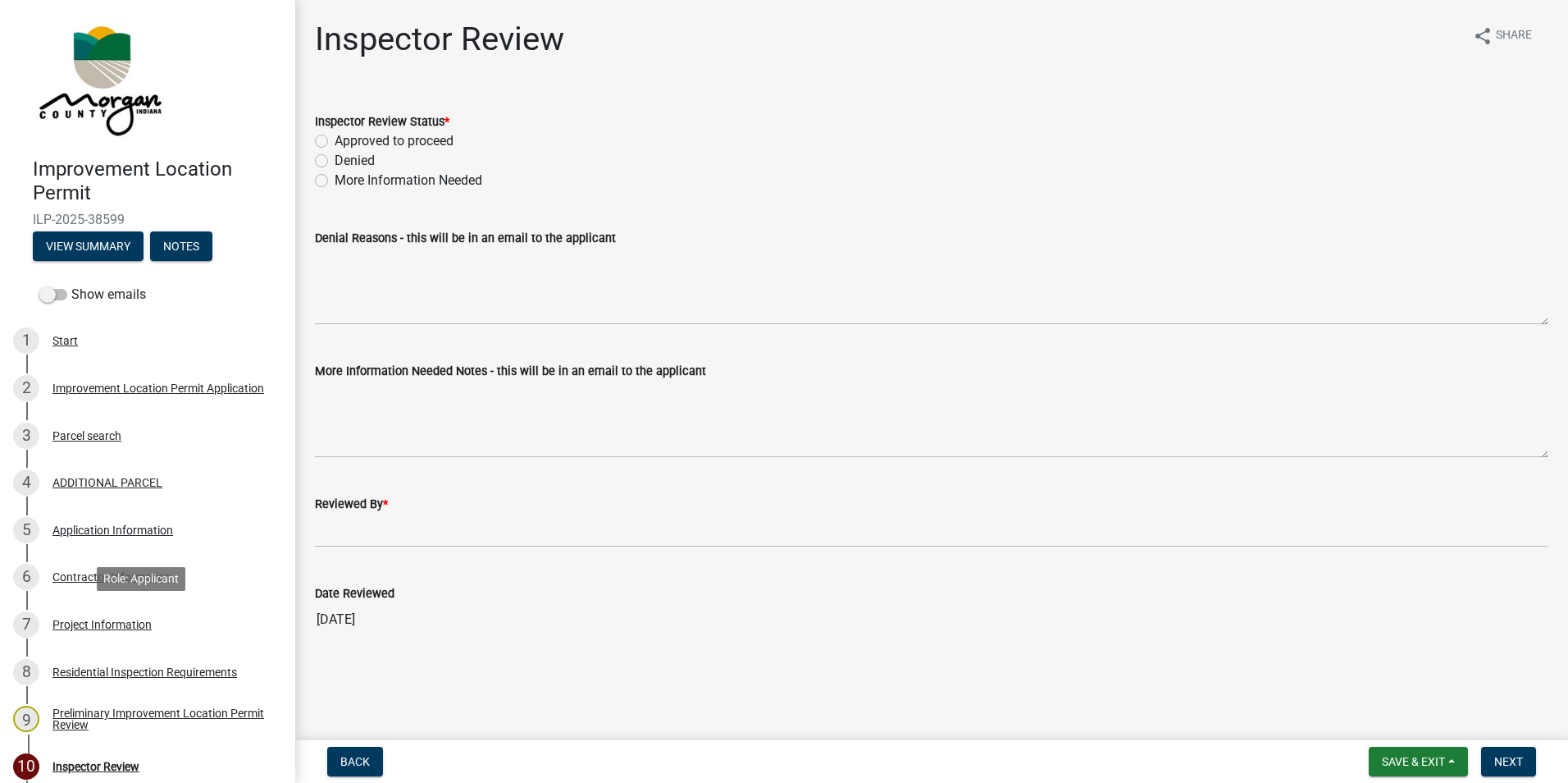
click at [93, 622] on div "Project Information" at bounding box center [102, 624] width 99 height 11
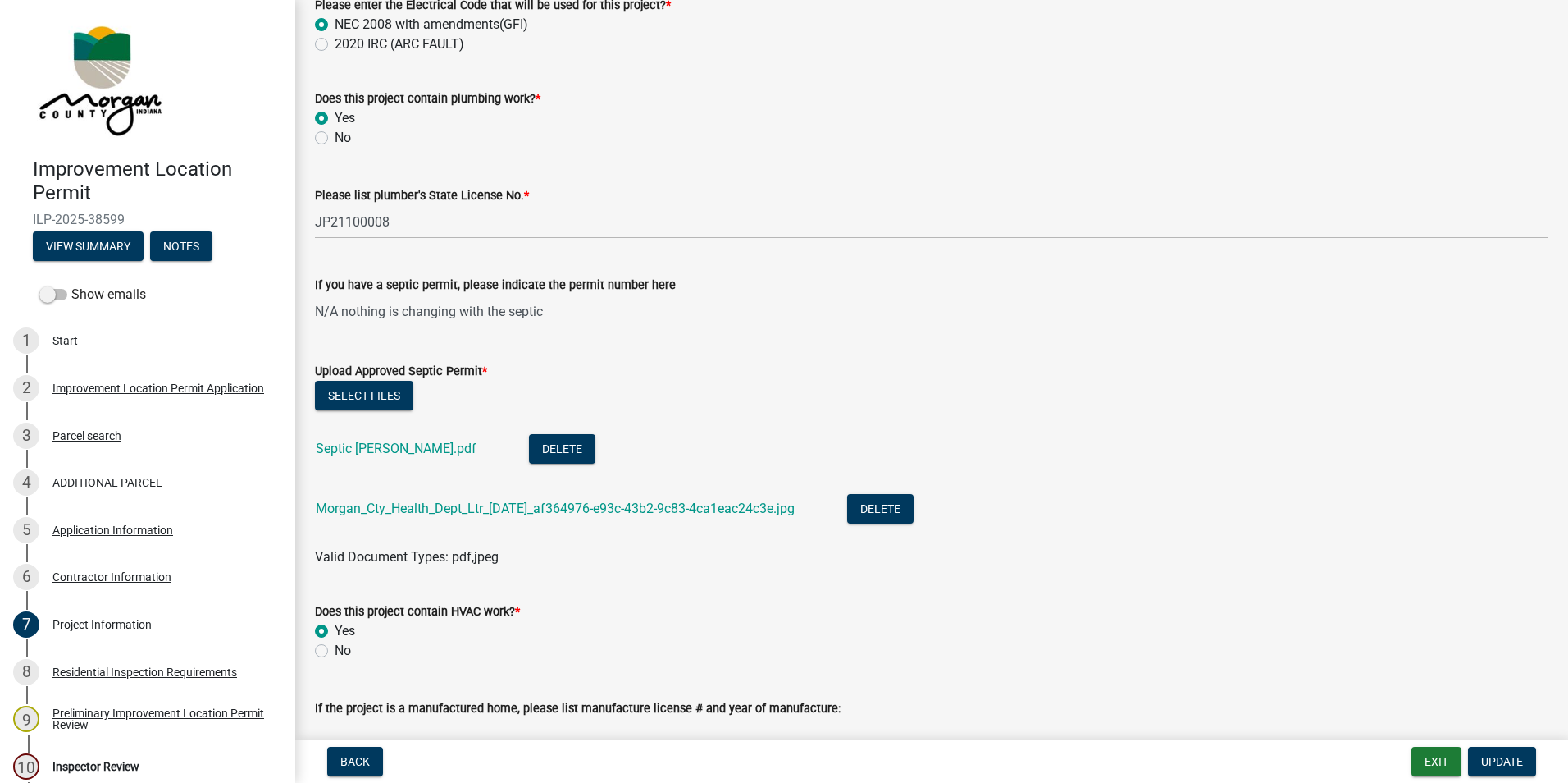
scroll to position [2707, 0]
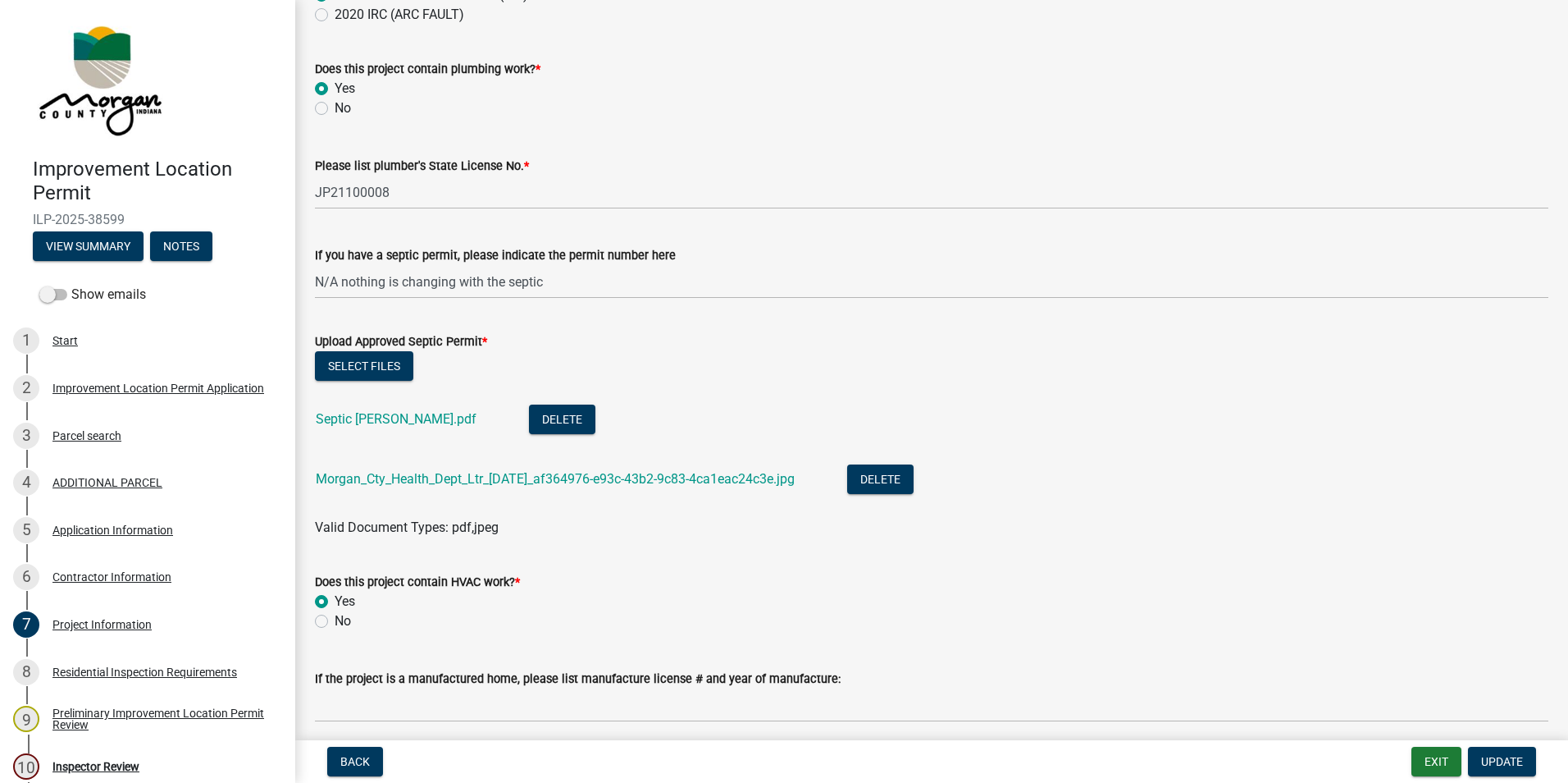
click at [482, 479] on link "Morgan_Cty_Health_Dept_Ltr_9-12-25_af364976-e93c-43b2-9c83-4ca1eac24c3e.jpg" at bounding box center [555, 479] width 479 height 16
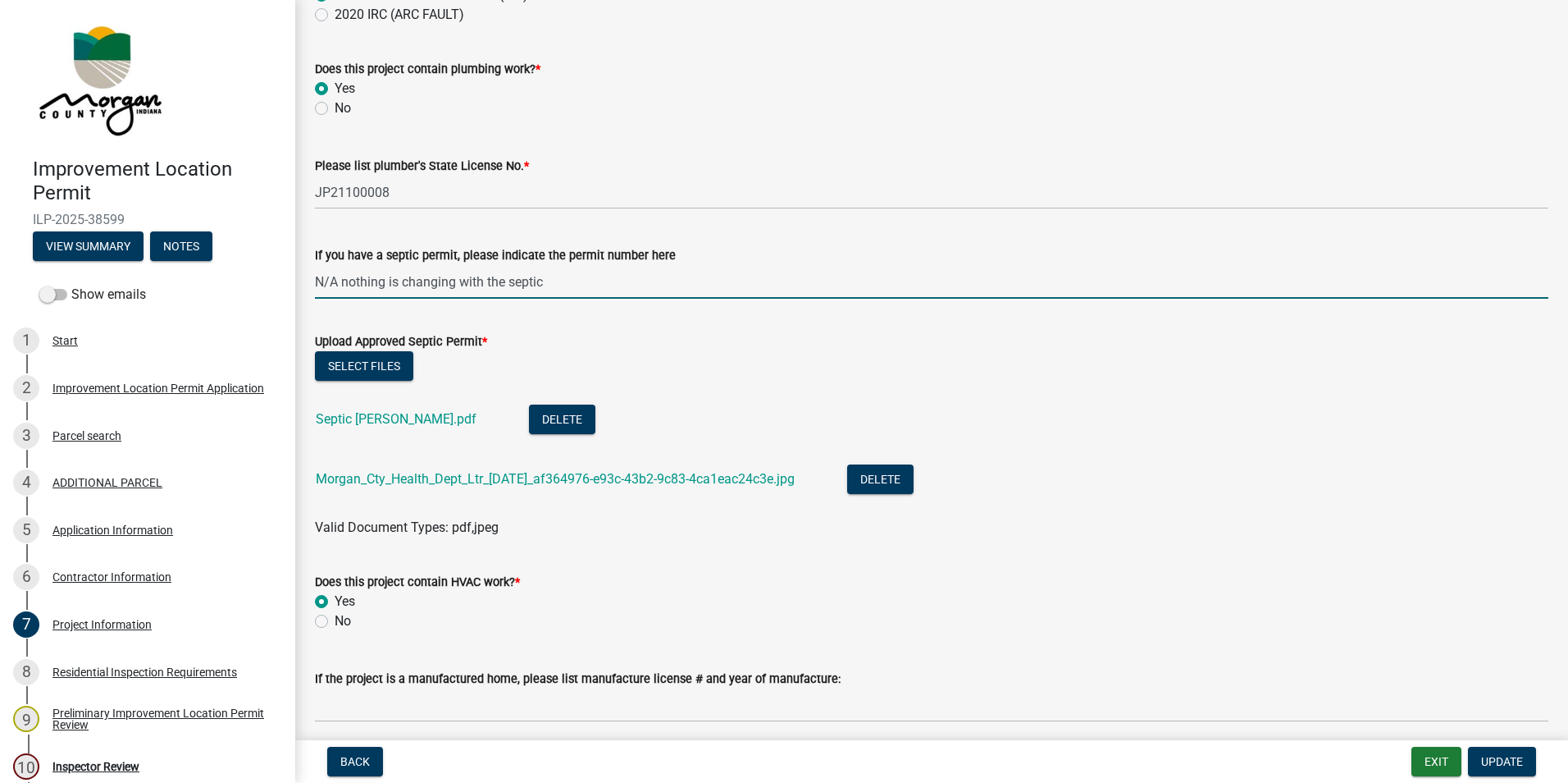
drag, startPoint x: 553, startPoint y: 273, endPoint x: 305, endPoint y: 271, distance: 248.0
click at [304, 272] on div "If you have a septic permit, please indicate the permit number here N/A nothing…" at bounding box center [932, 261] width 1258 height 76
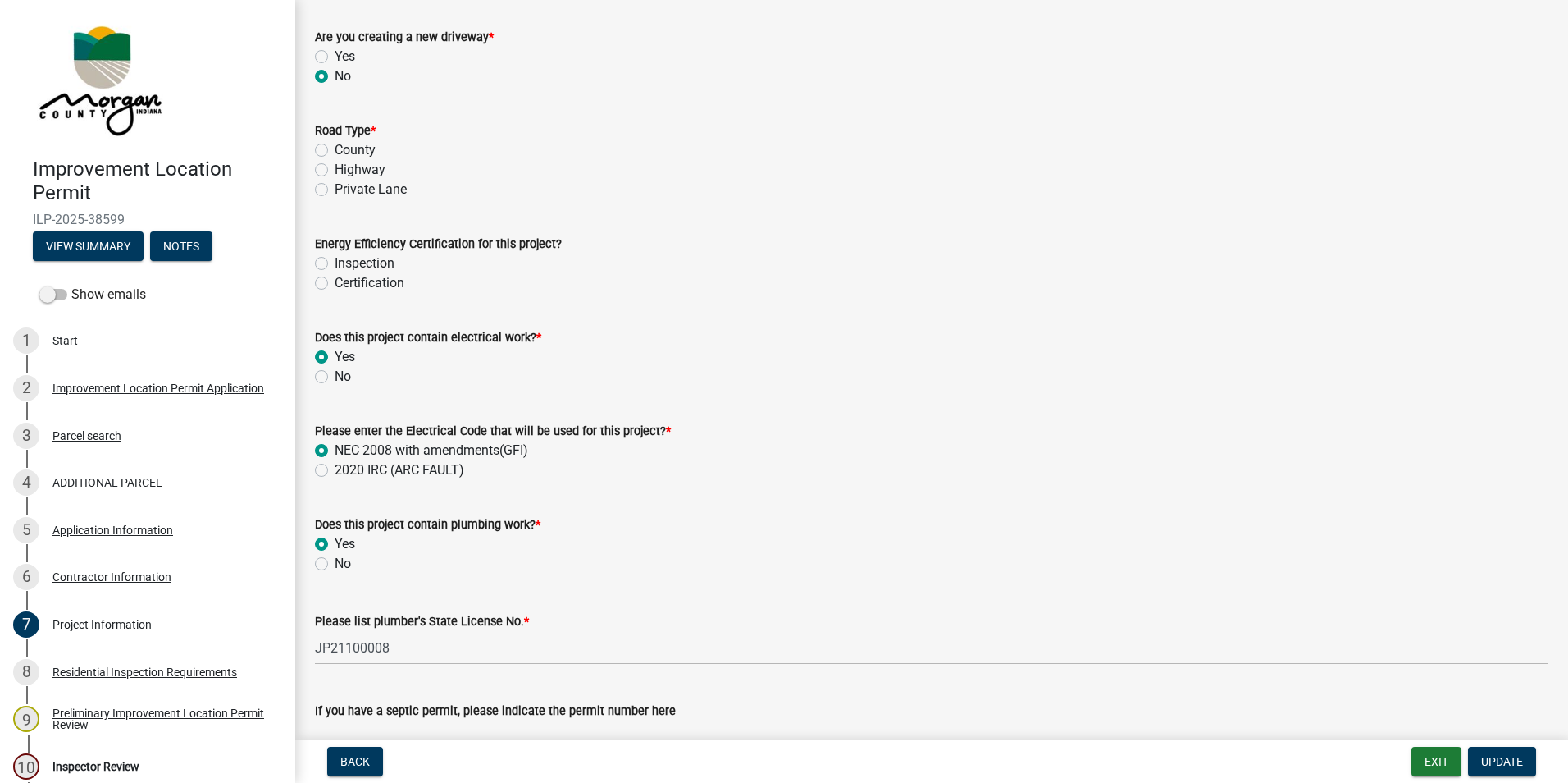
scroll to position [2215, 0]
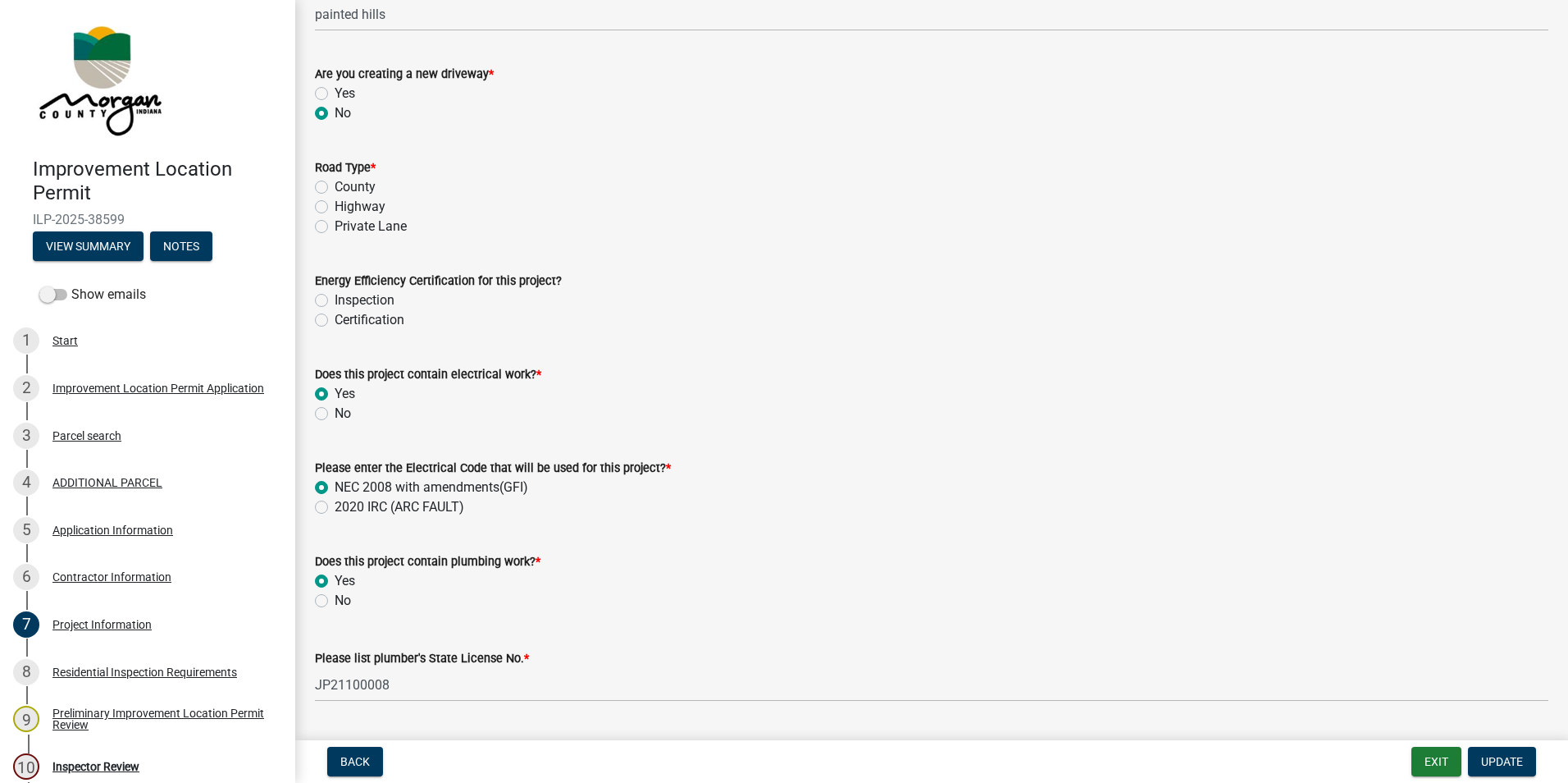
click at [335, 303] on label "Inspection" at bounding box center [365, 300] width 60 height 19
click at [335, 301] on input "Inspection" at bounding box center [340, 296] width 11 height 11
radio input "true"
click at [335, 227] on label "Private Lane" at bounding box center [371, 226] width 72 height 19
click at [335, 227] on input "Private Lane" at bounding box center [340, 222] width 11 height 11
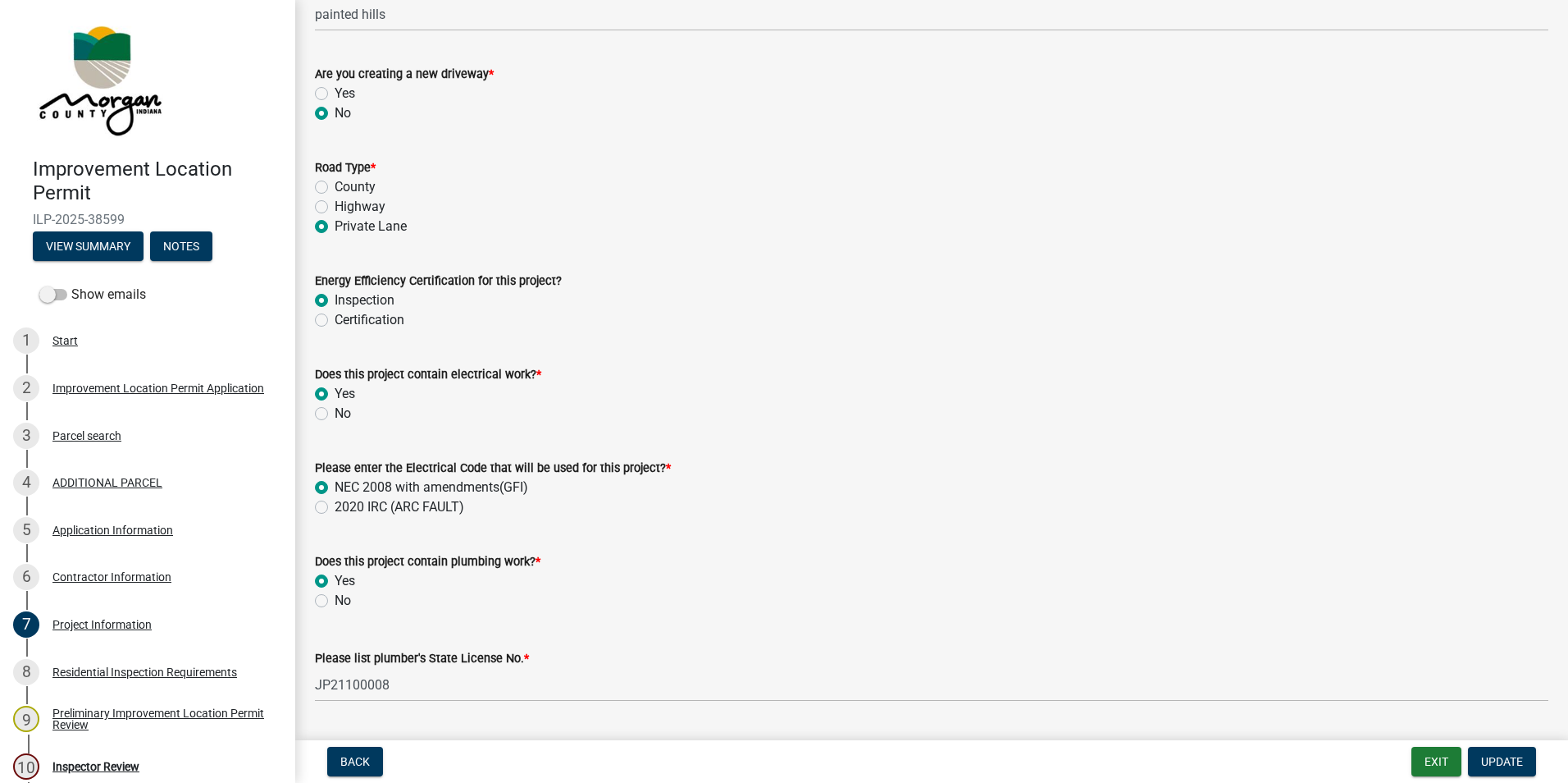
radio input "true"
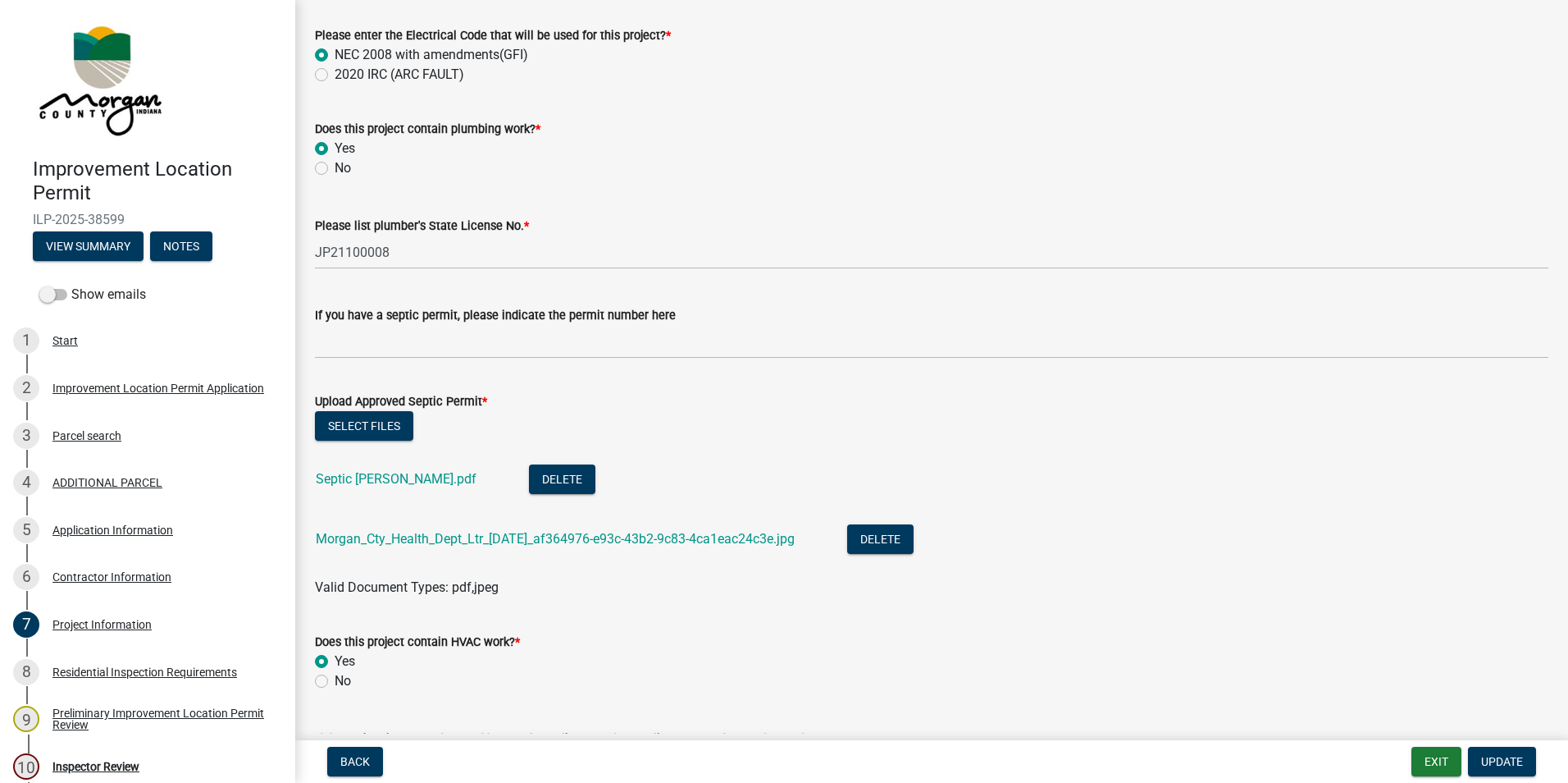
scroll to position [2707, 0]
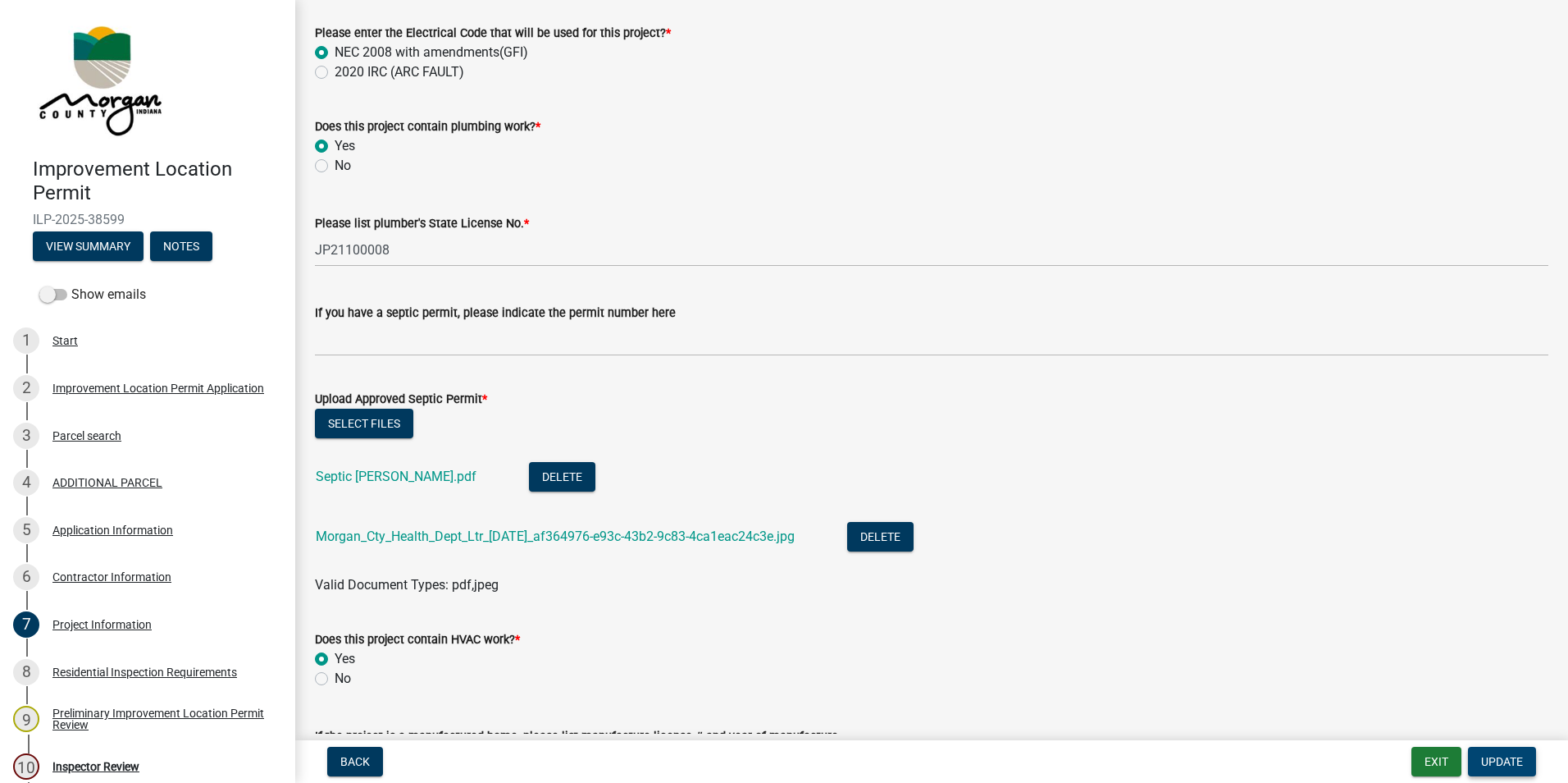
click at [1515, 763] on span "Update" at bounding box center [1501, 761] width 42 height 13
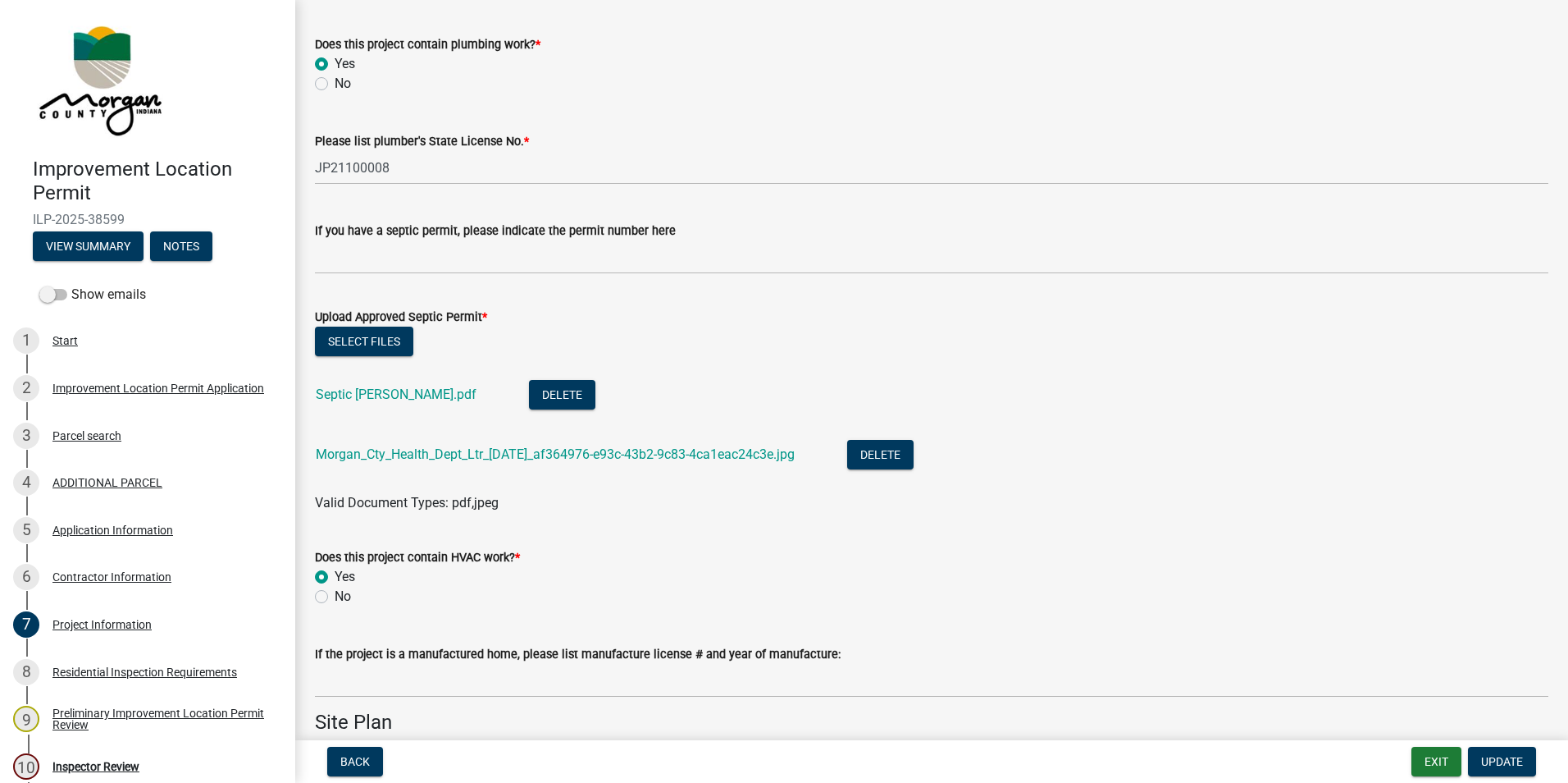
click at [396, 391] on link "Septic [PERSON_NAME].pdf" at bounding box center [396, 394] width 161 height 16
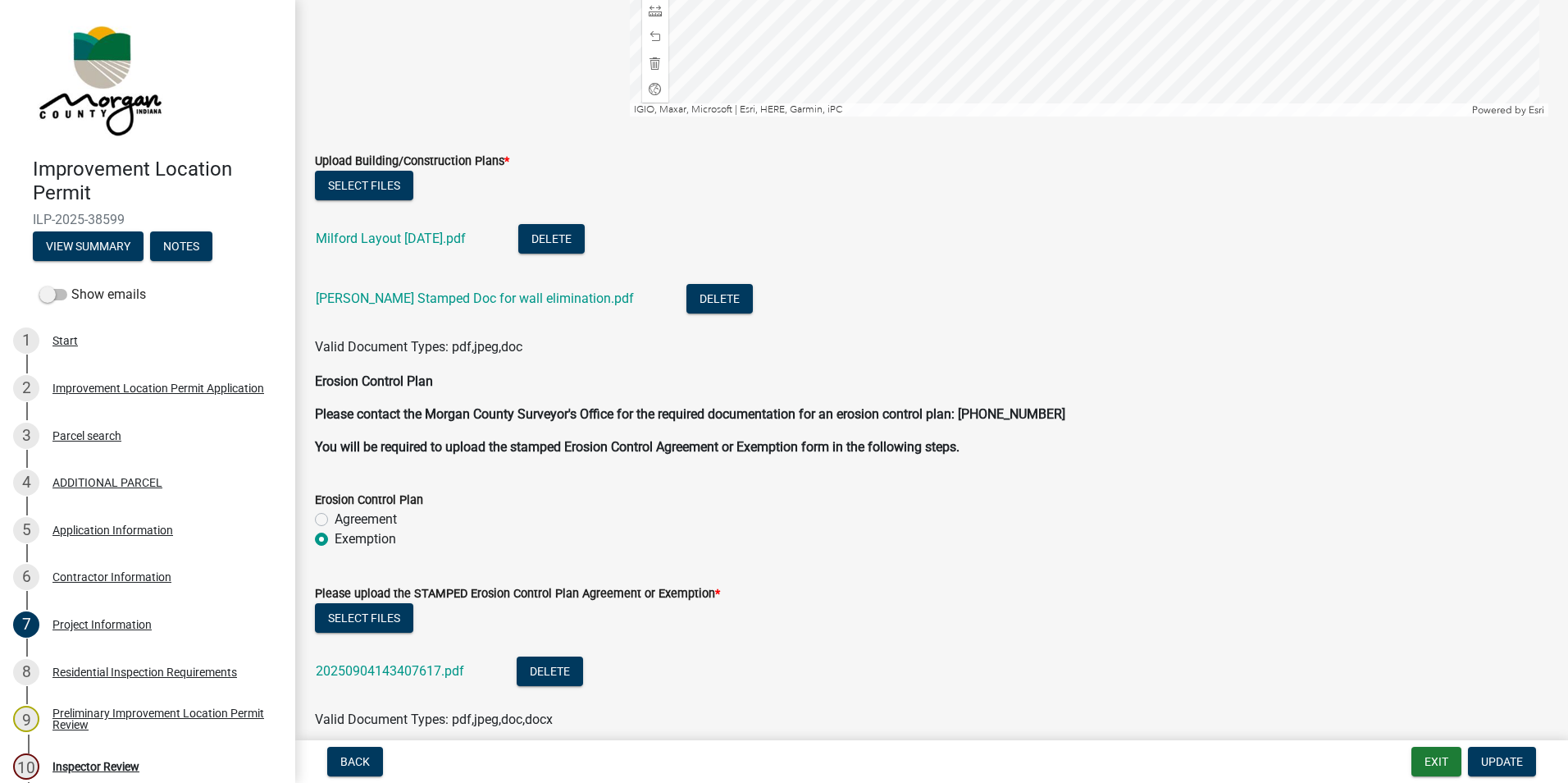
scroll to position [4184, 0]
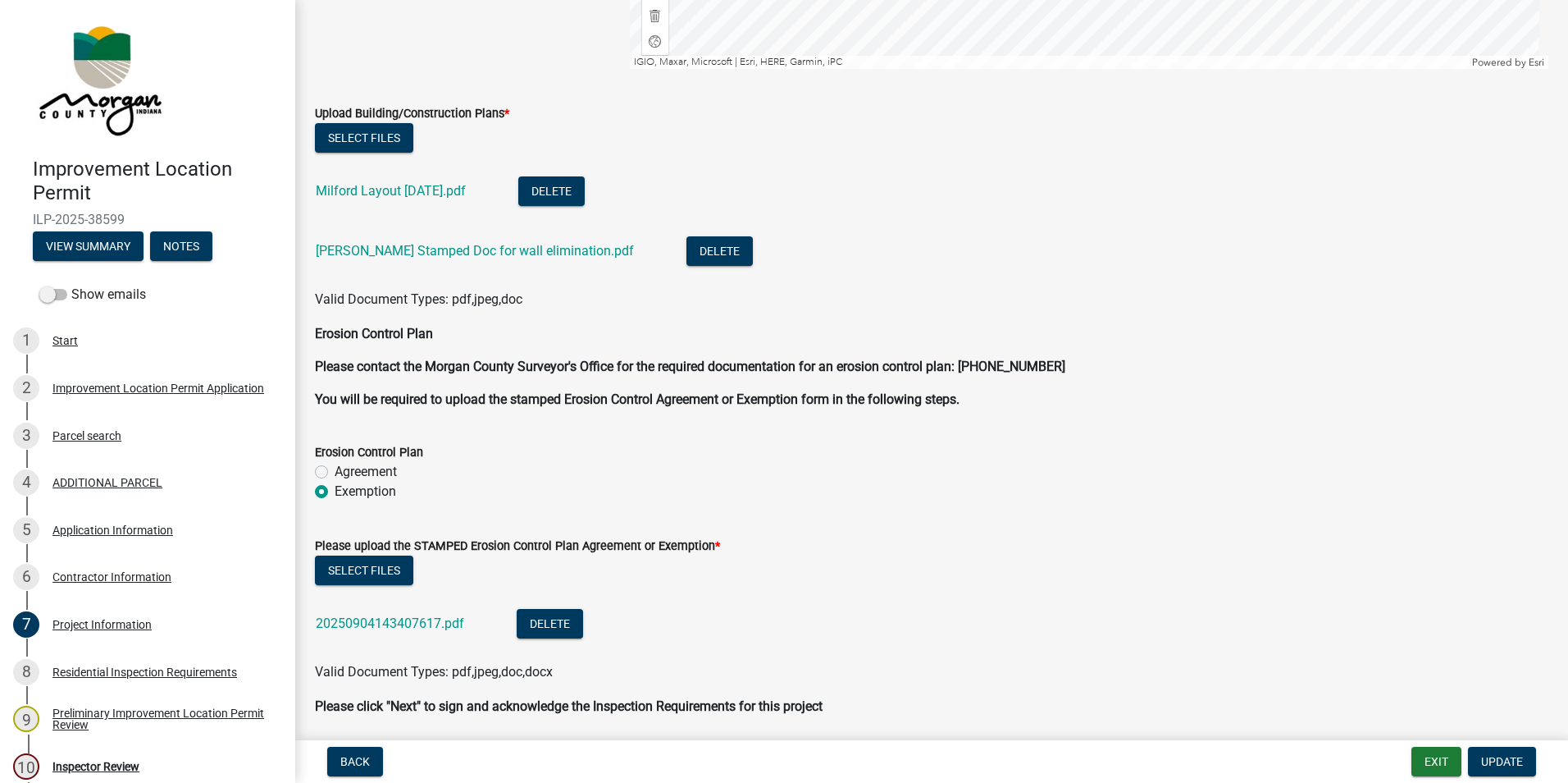
click at [417, 248] on link "[PERSON_NAME] Stamped Doc for wall elimination.pdf" at bounding box center [474, 251] width 318 height 16
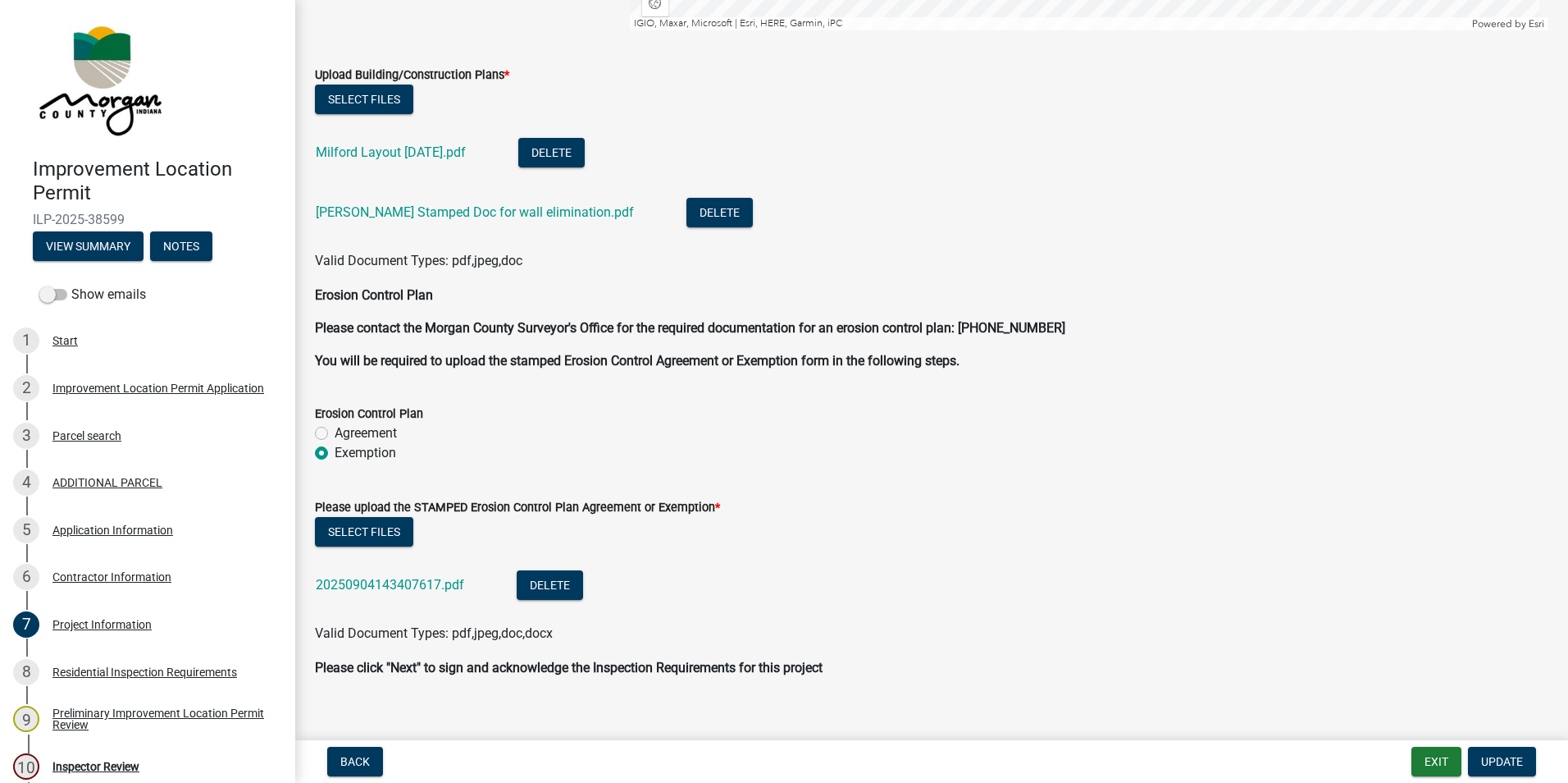
scroll to position [4244, 0]
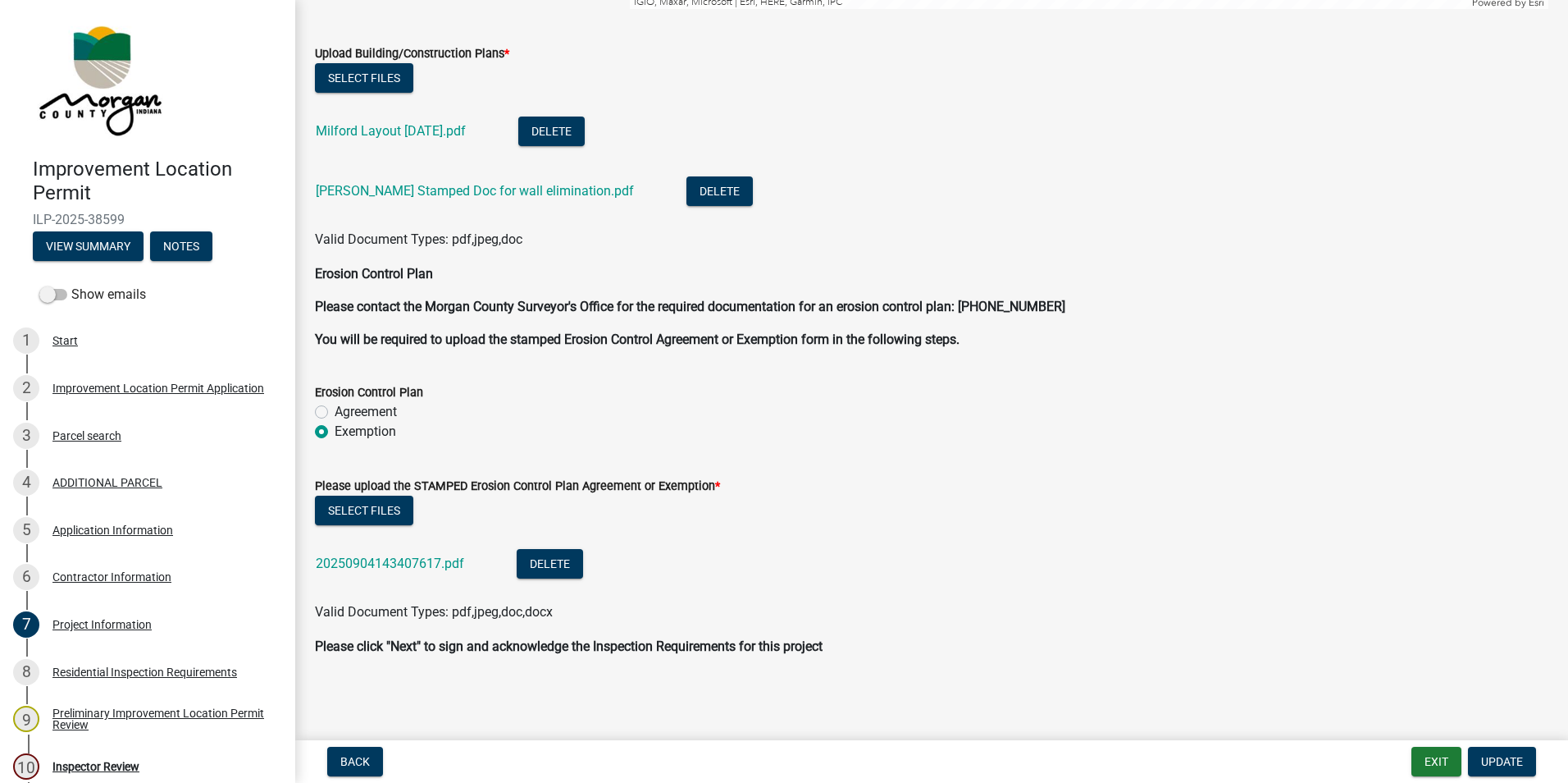
click at [402, 561] on link "20250904143407617.pdf" at bounding box center [390, 563] width 148 height 16
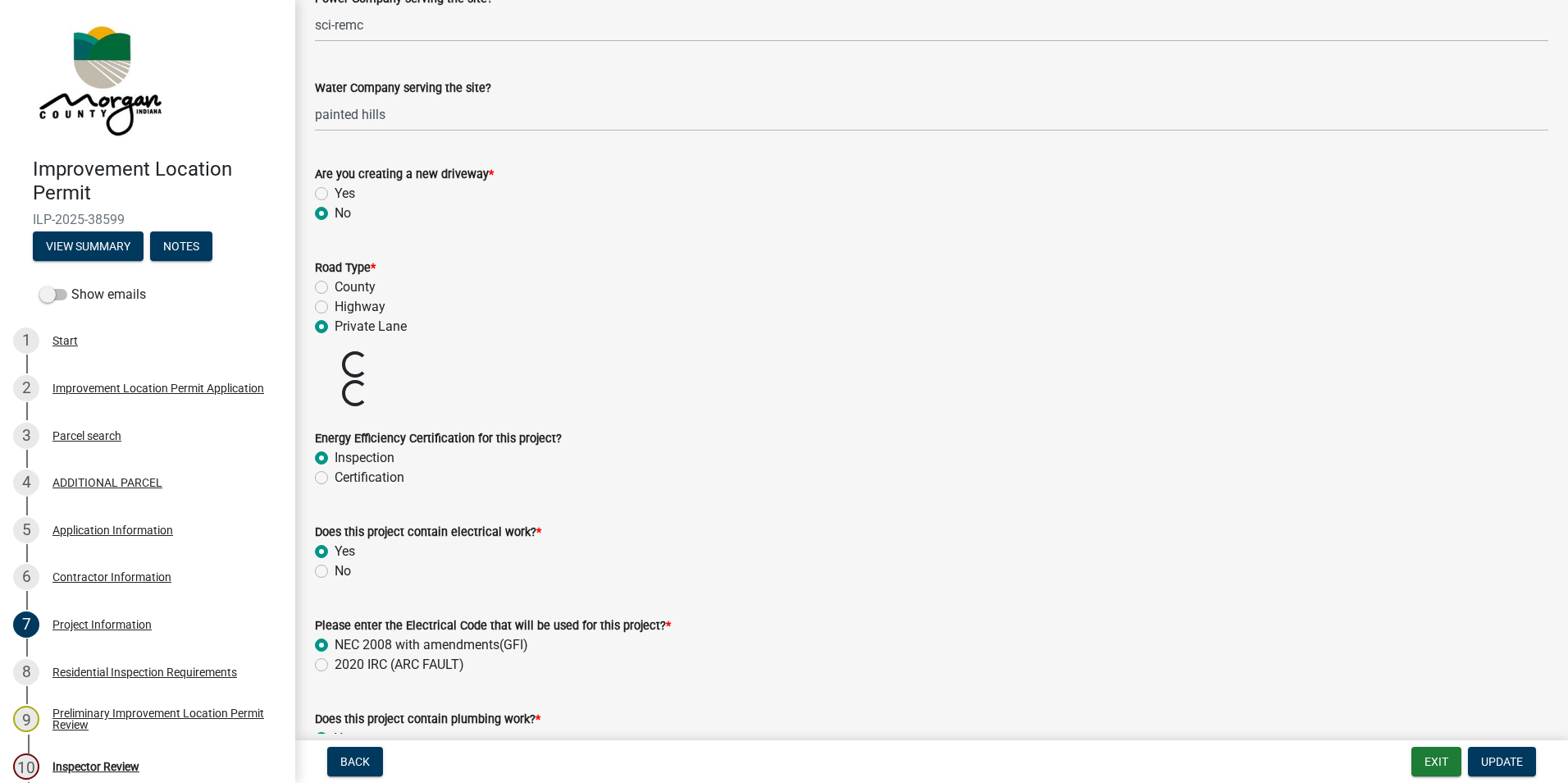
scroll to position [2110, 0]
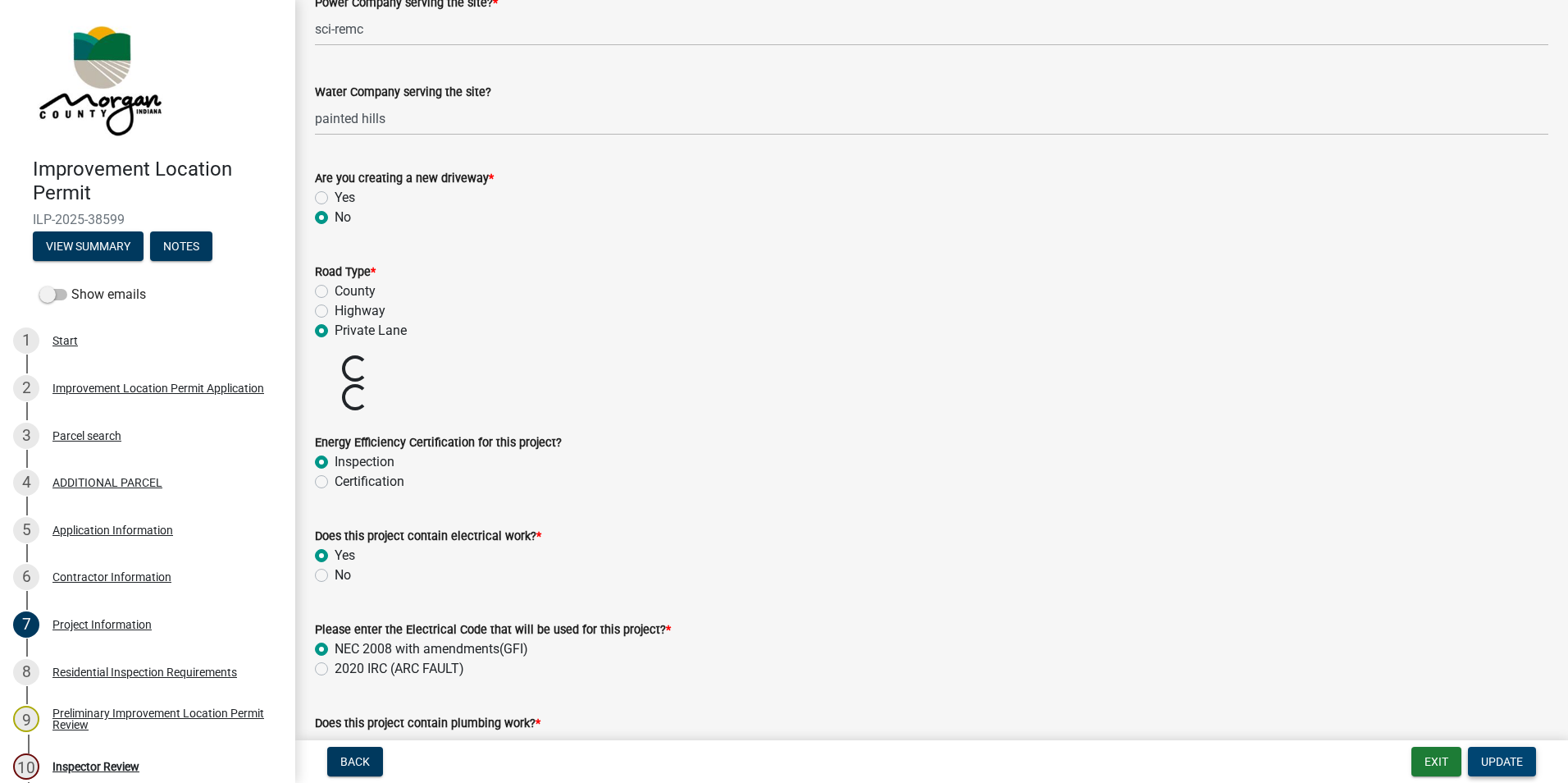
click at [1496, 757] on span "Update" at bounding box center [1501, 761] width 42 height 13
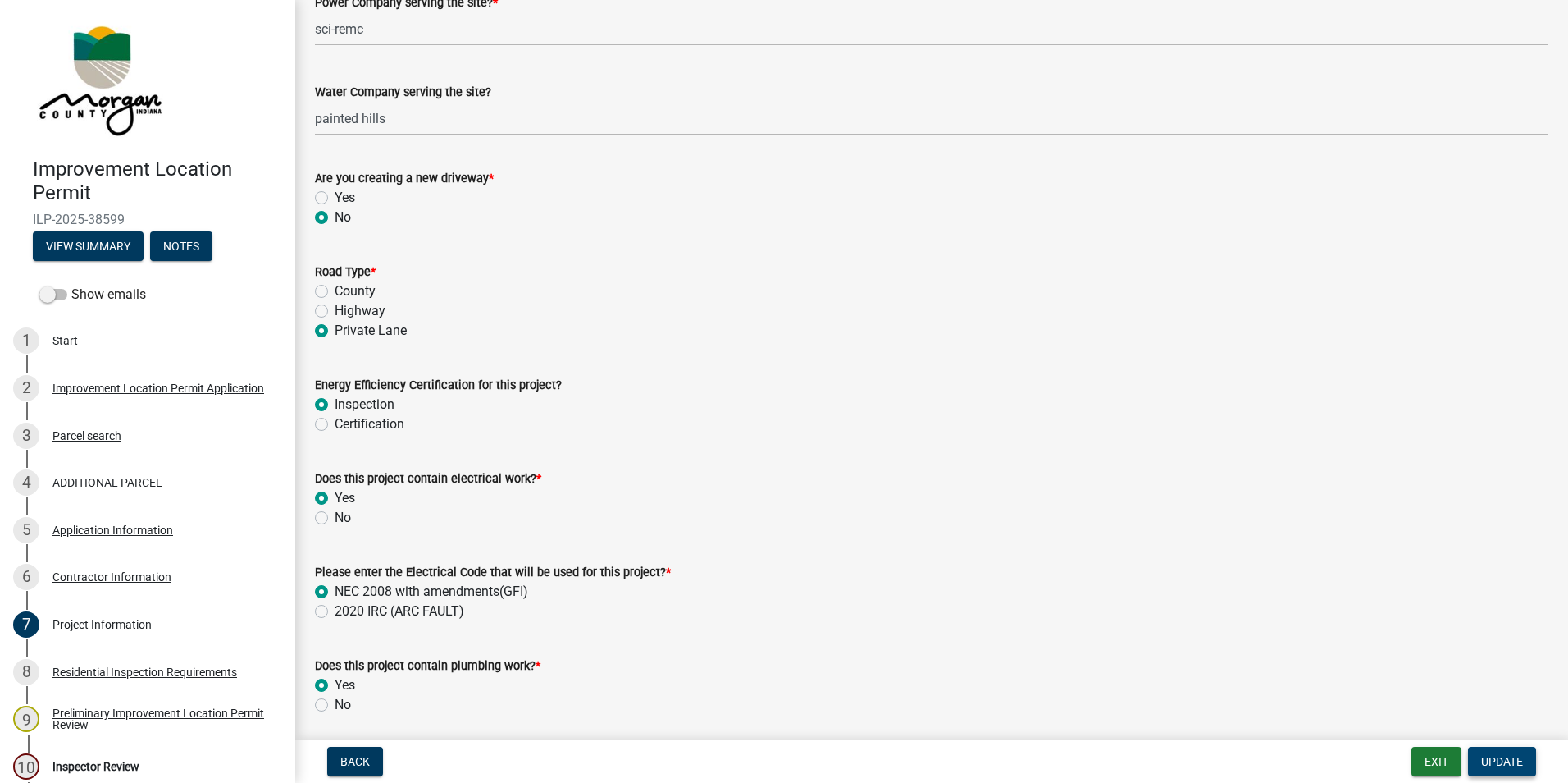
click at [1477, 760] on button "Update" at bounding box center [1502, 761] width 68 height 29
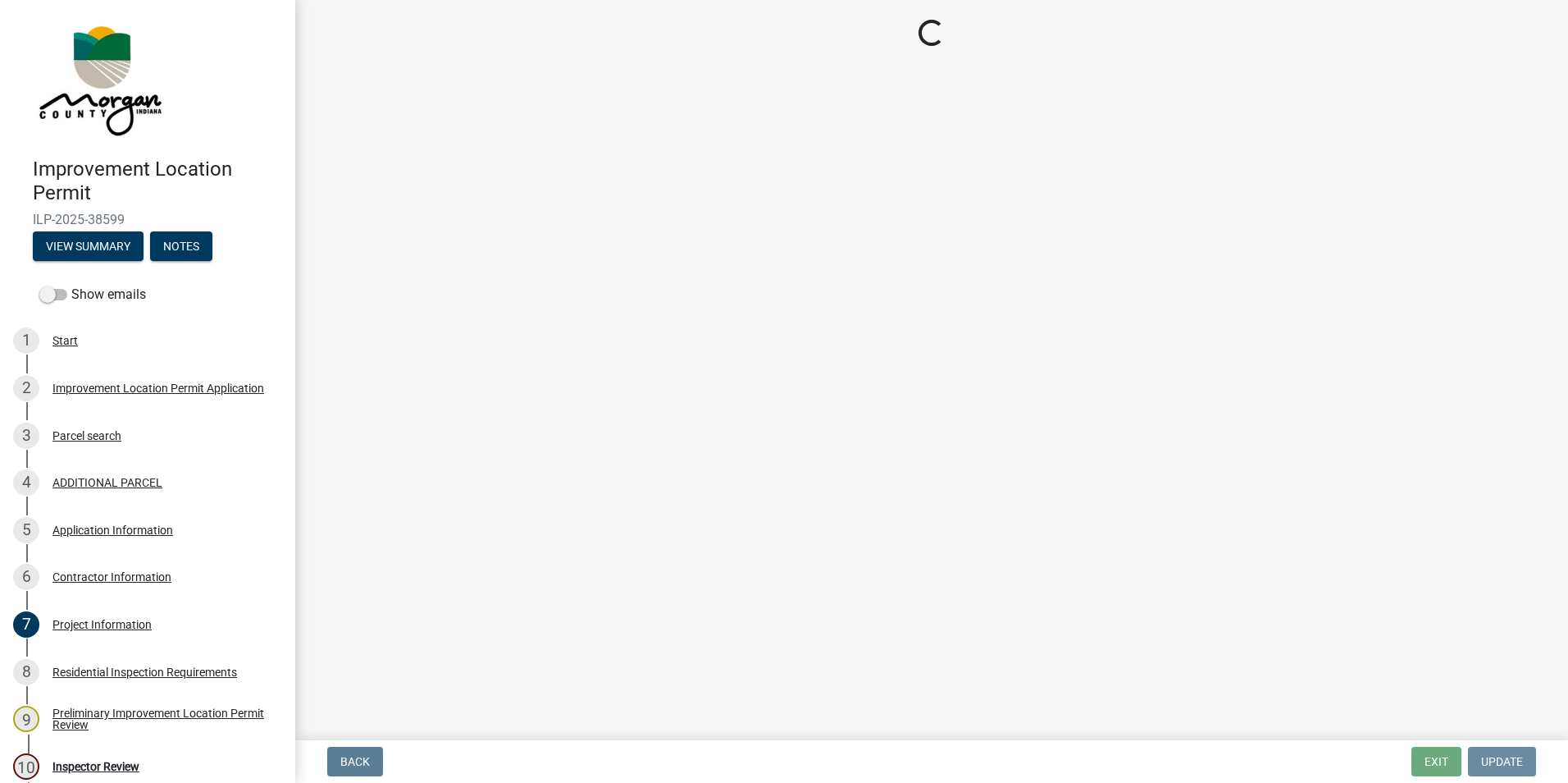
scroll to position [0, 0]
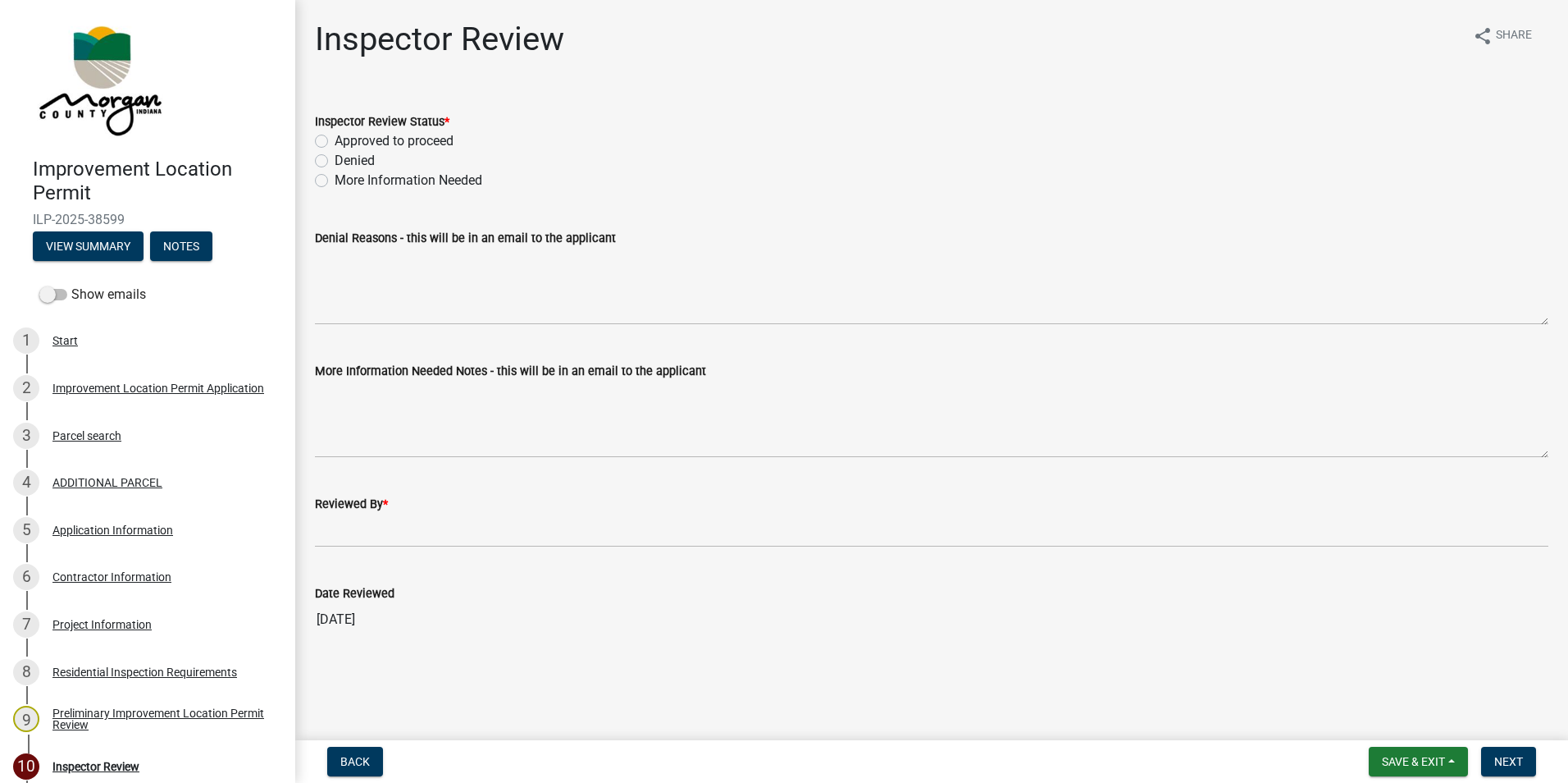
click at [335, 141] on label "Approved to proceed" at bounding box center [394, 141] width 119 height 19
click at [335, 141] on input "Approved to proceed" at bounding box center [340, 137] width 11 height 11
radio input "true"
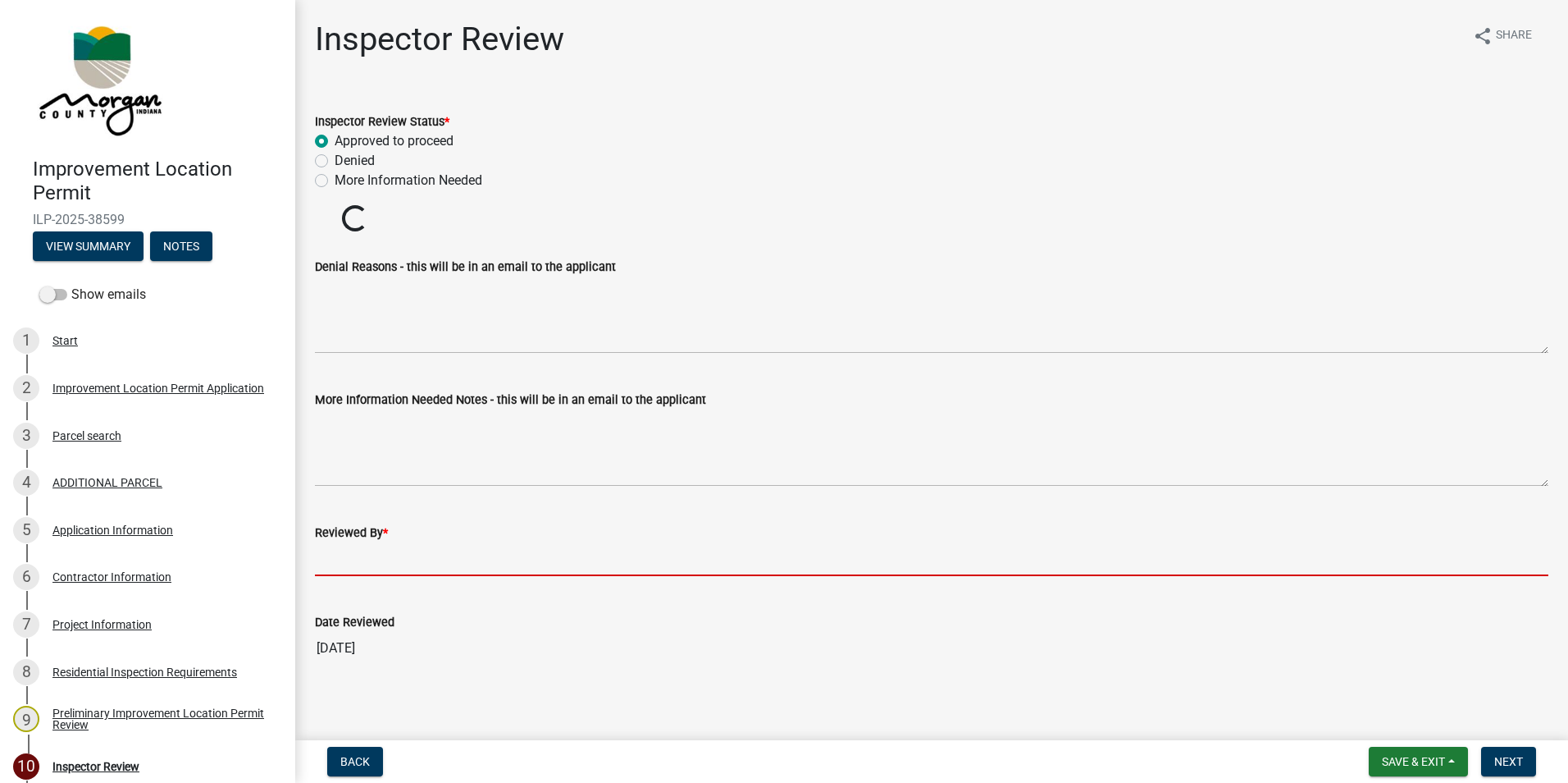
click at [344, 551] on input "Reviewed By *" at bounding box center [931, 559] width 1233 height 34
type input "AFM"
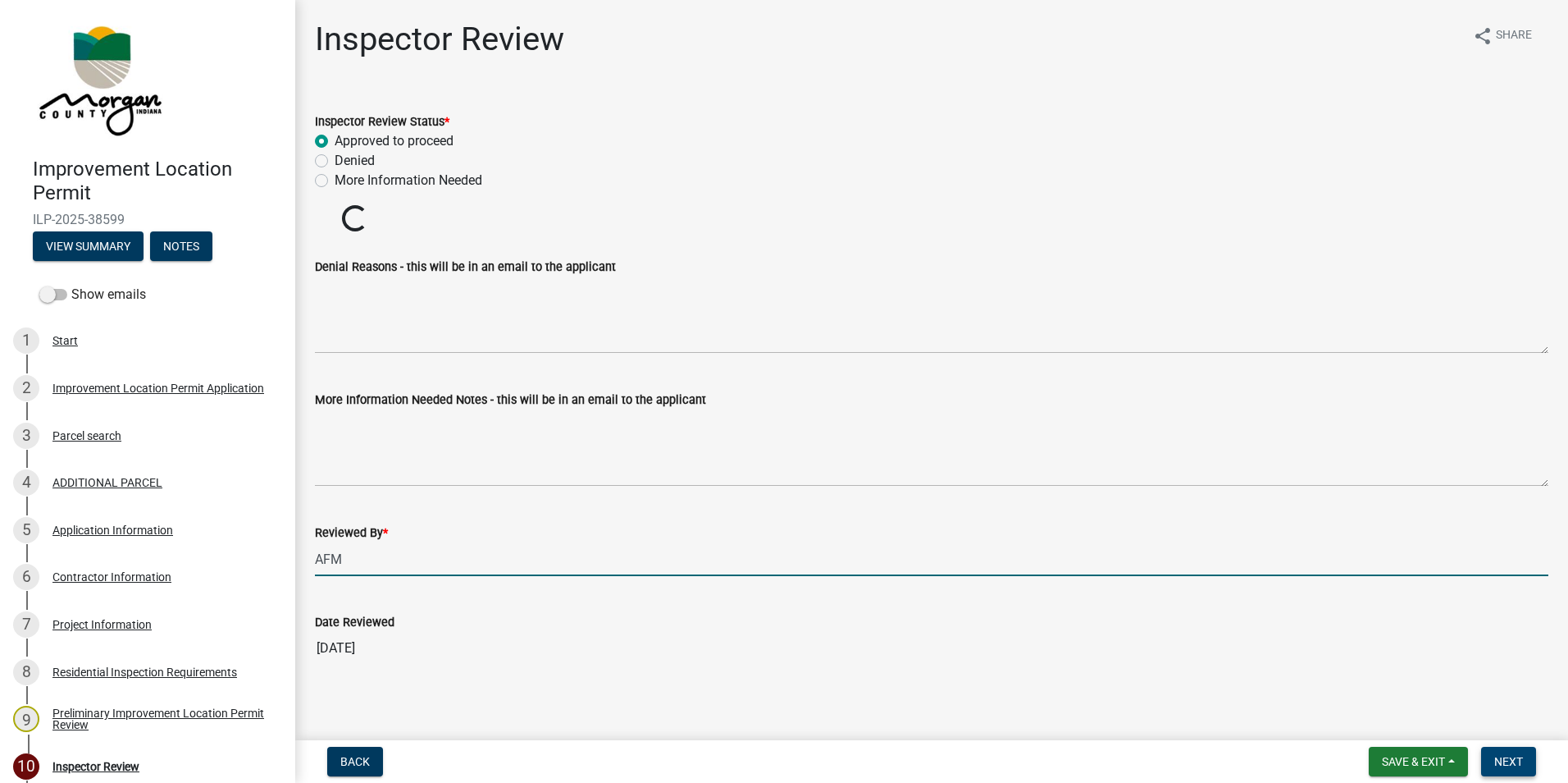
click at [1499, 756] on span "Next" at bounding box center [1508, 761] width 28 height 13
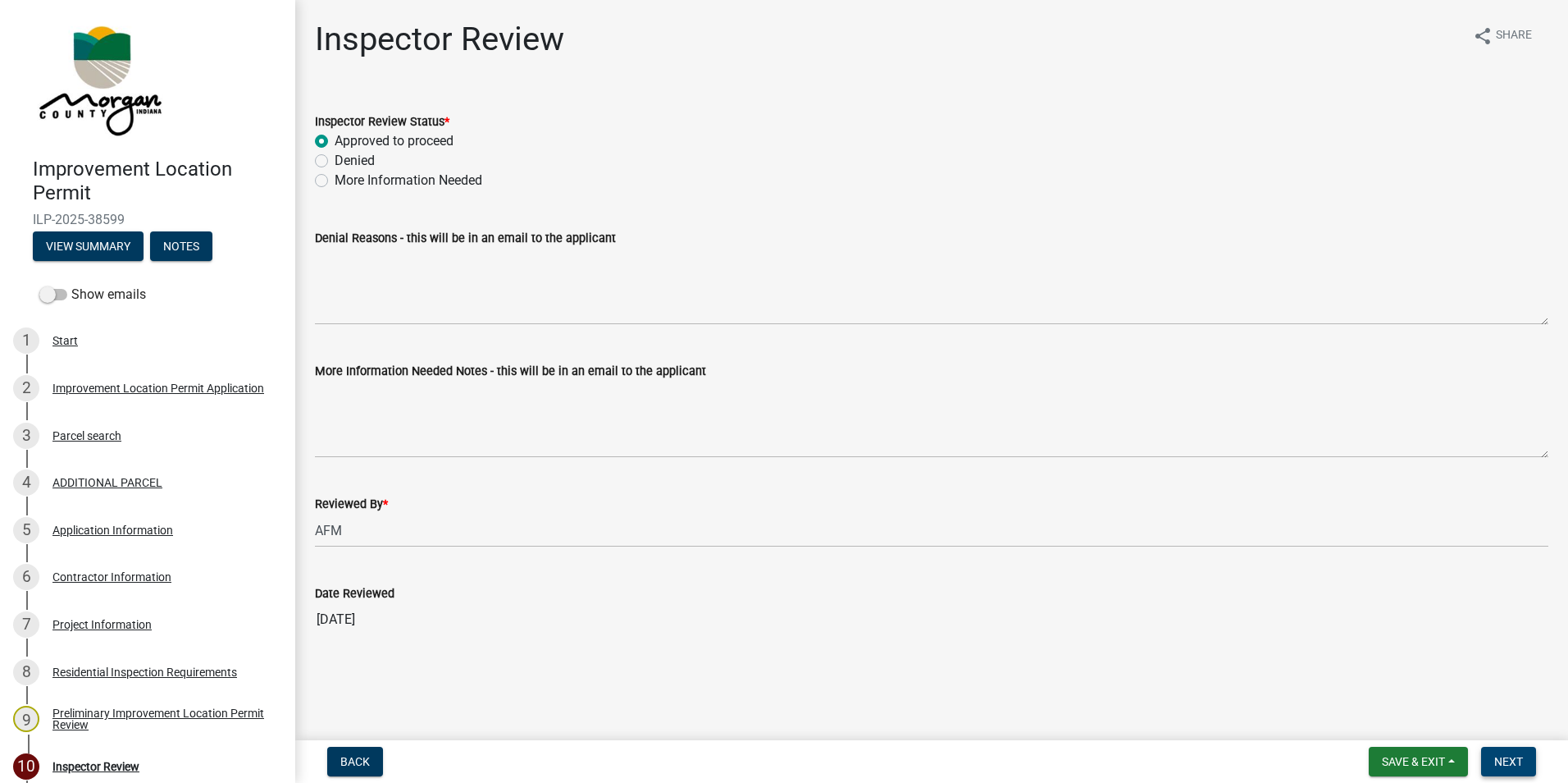
click at [1493, 760] on button "Next" at bounding box center [1508, 761] width 55 height 29
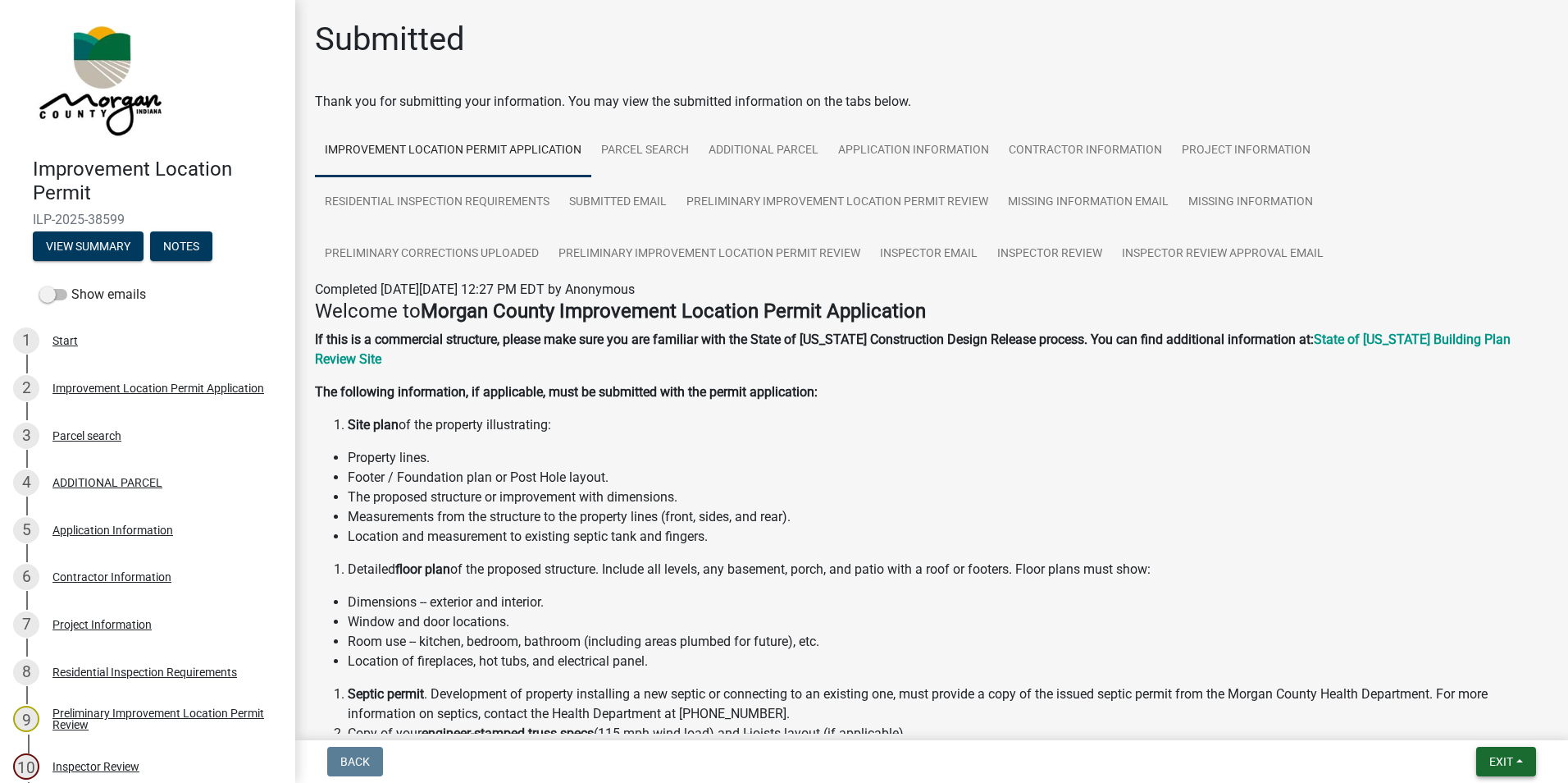
click at [1493, 760] on span "Exit" at bounding box center [1501, 761] width 24 height 13
click at [1483, 717] on button "Save & Exit" at bounding box center [1470, 718] width 132 height 40
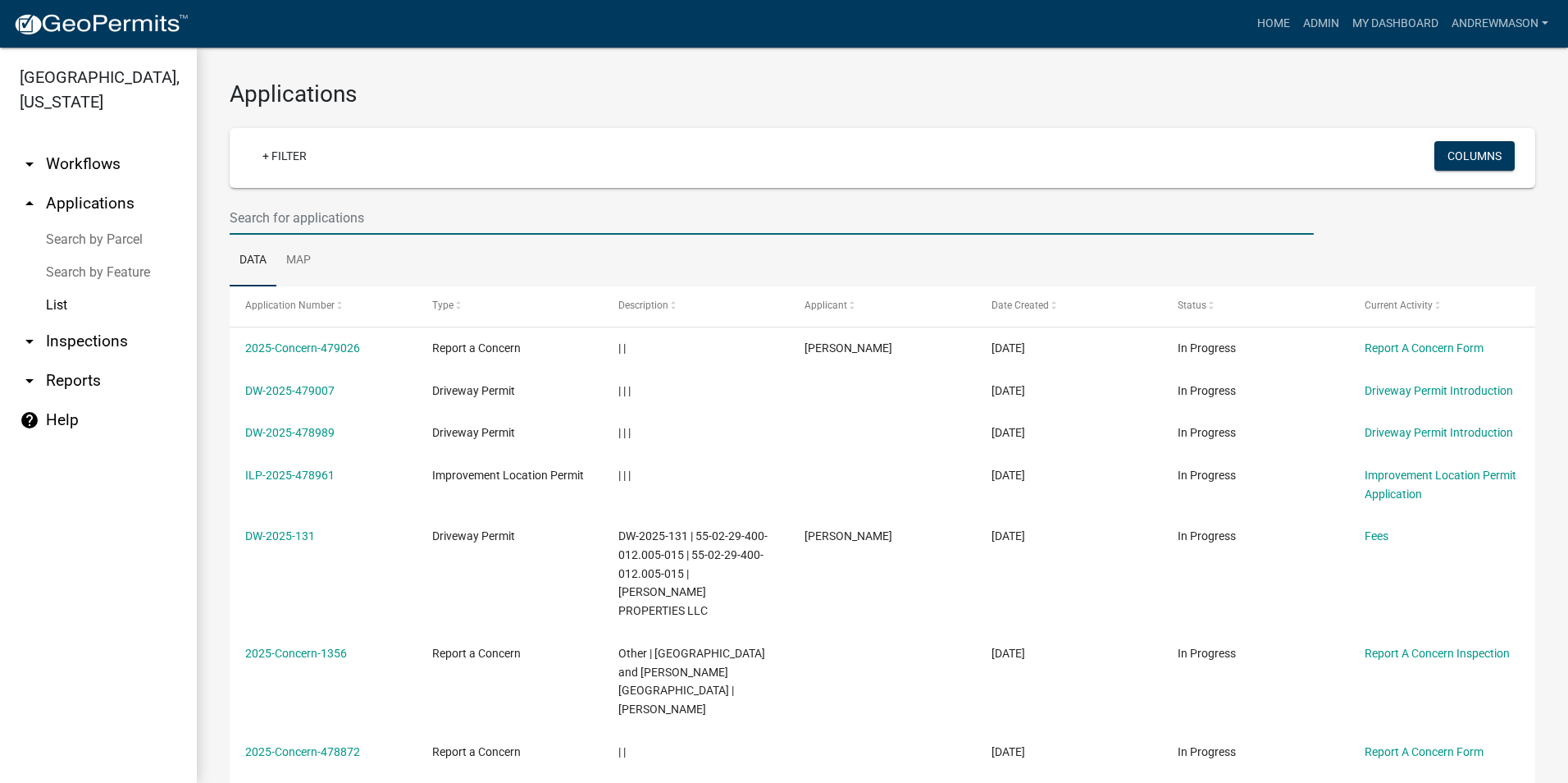
click at [241, 213] on input "text" at bounding box center [771, 217] width 1084 height 34
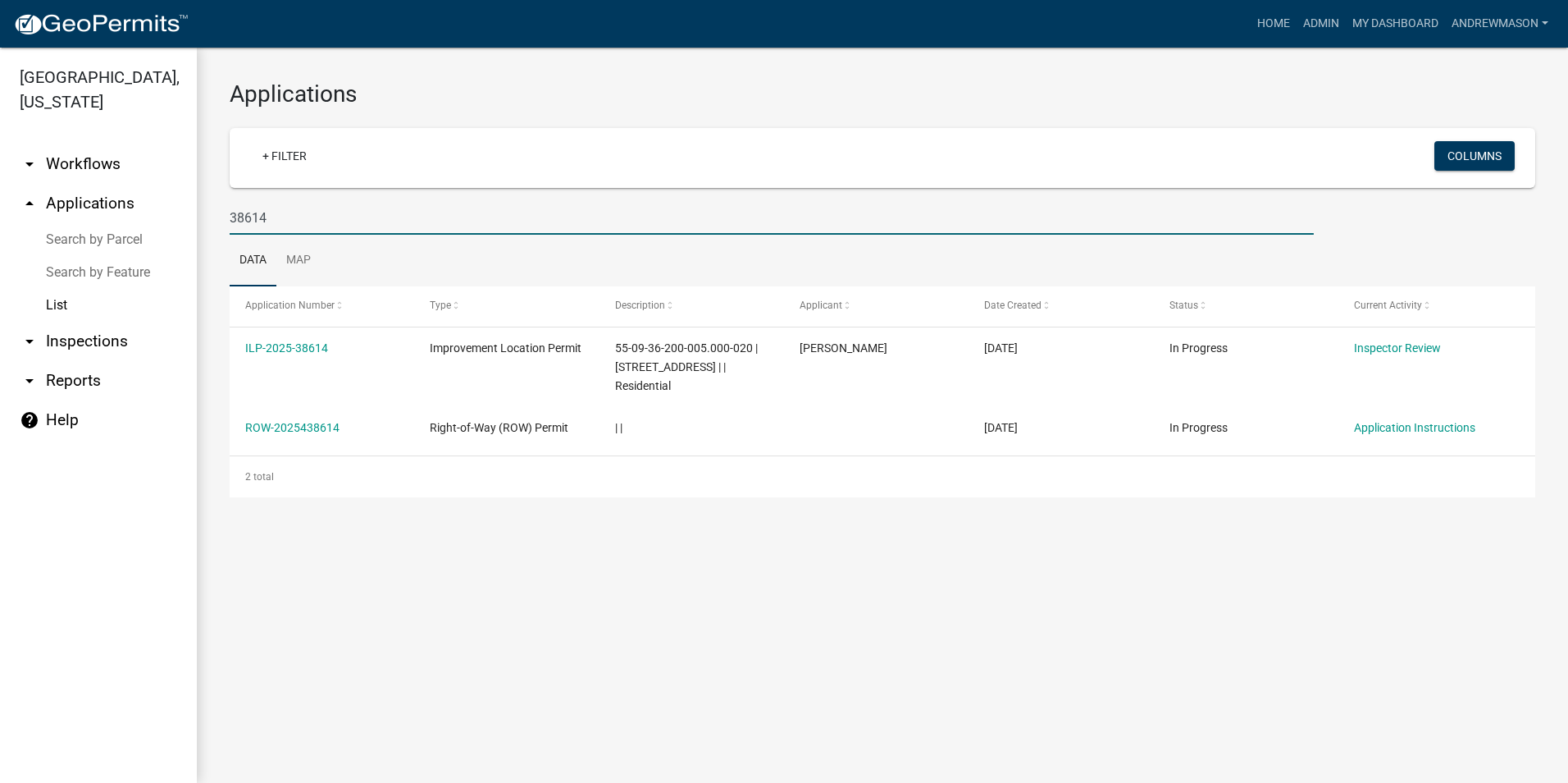
type input "38614"
click at [289, 346] on link "ILP-2025-38614" at bounding box center [287, 347] width 83 height 13
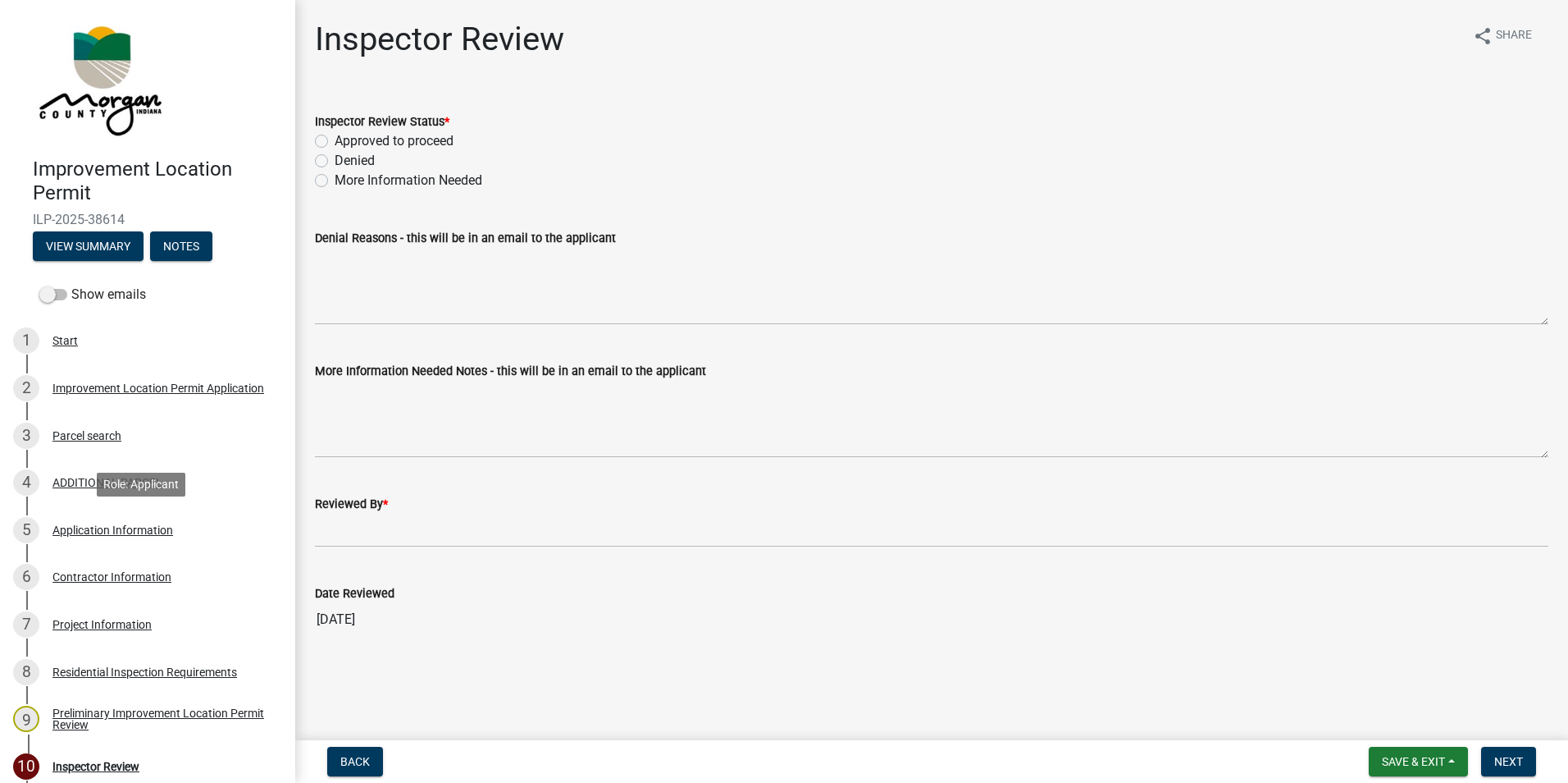
click at [101, 531] on div "Application Information" at bounding box center [112, 529] width 120 height 11
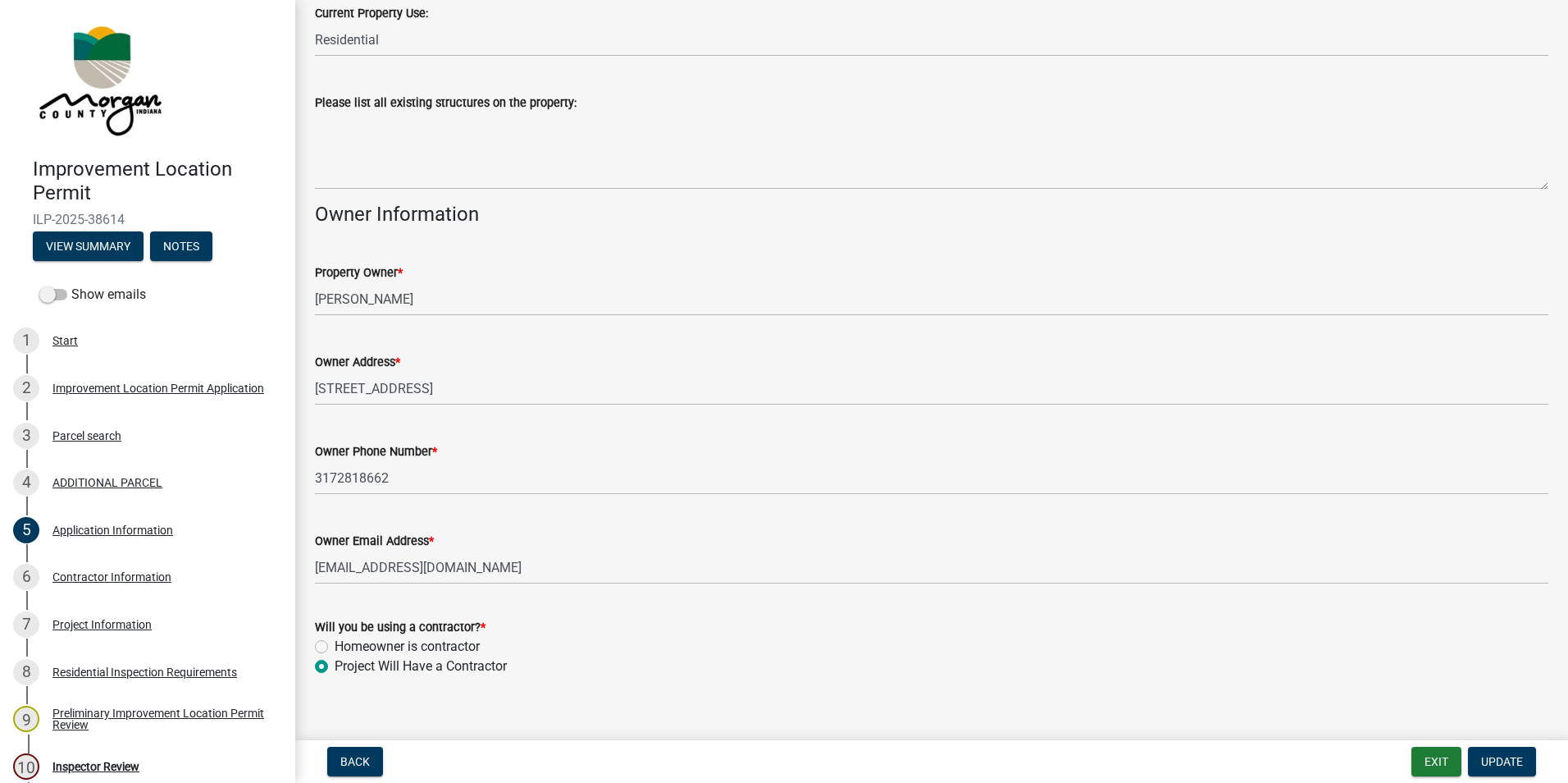
scroll to position [678, 0]
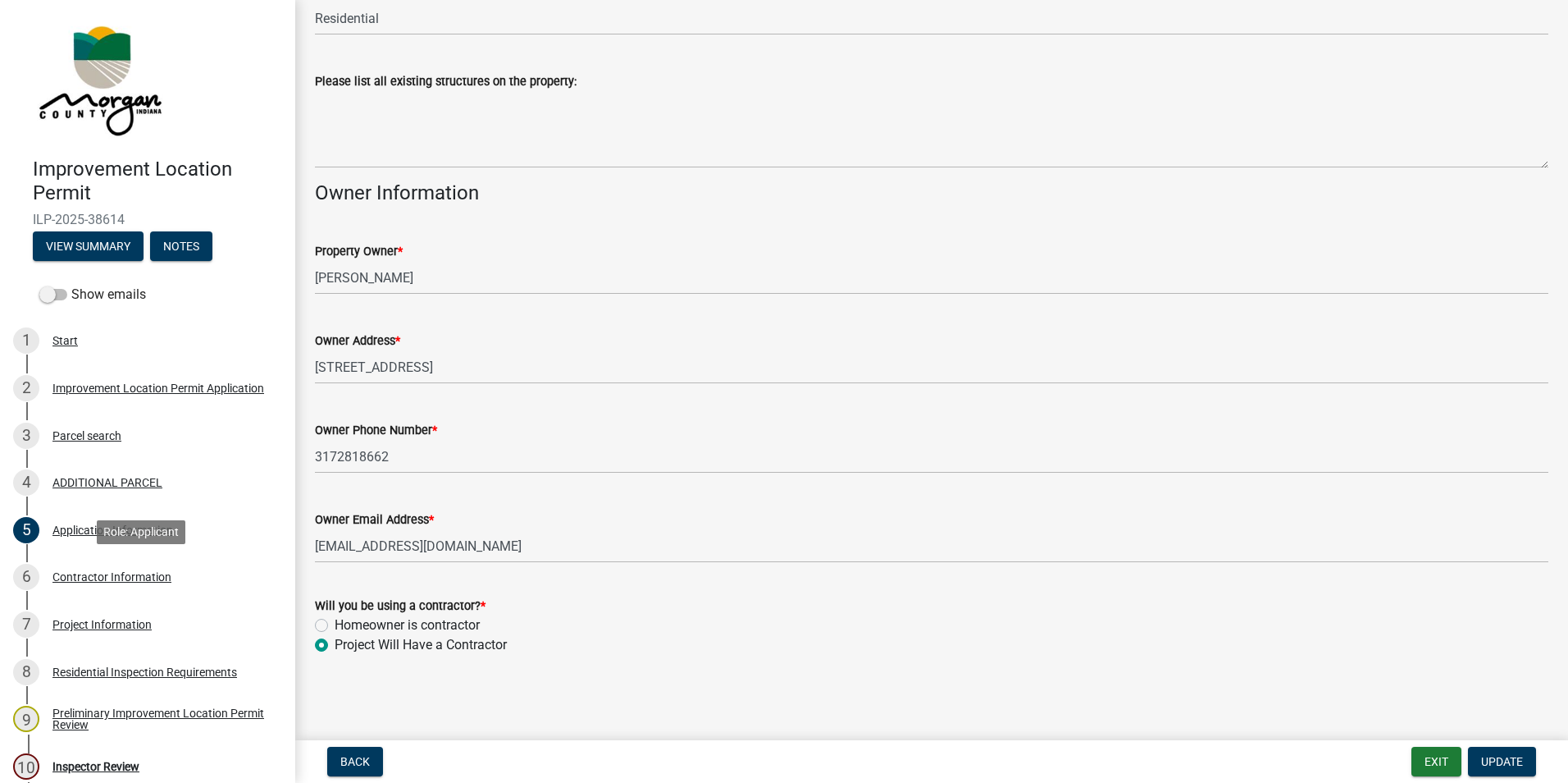
click at [95, 580] on div "Contractor Information" at bounding box center [111, 576] width 119 height 11
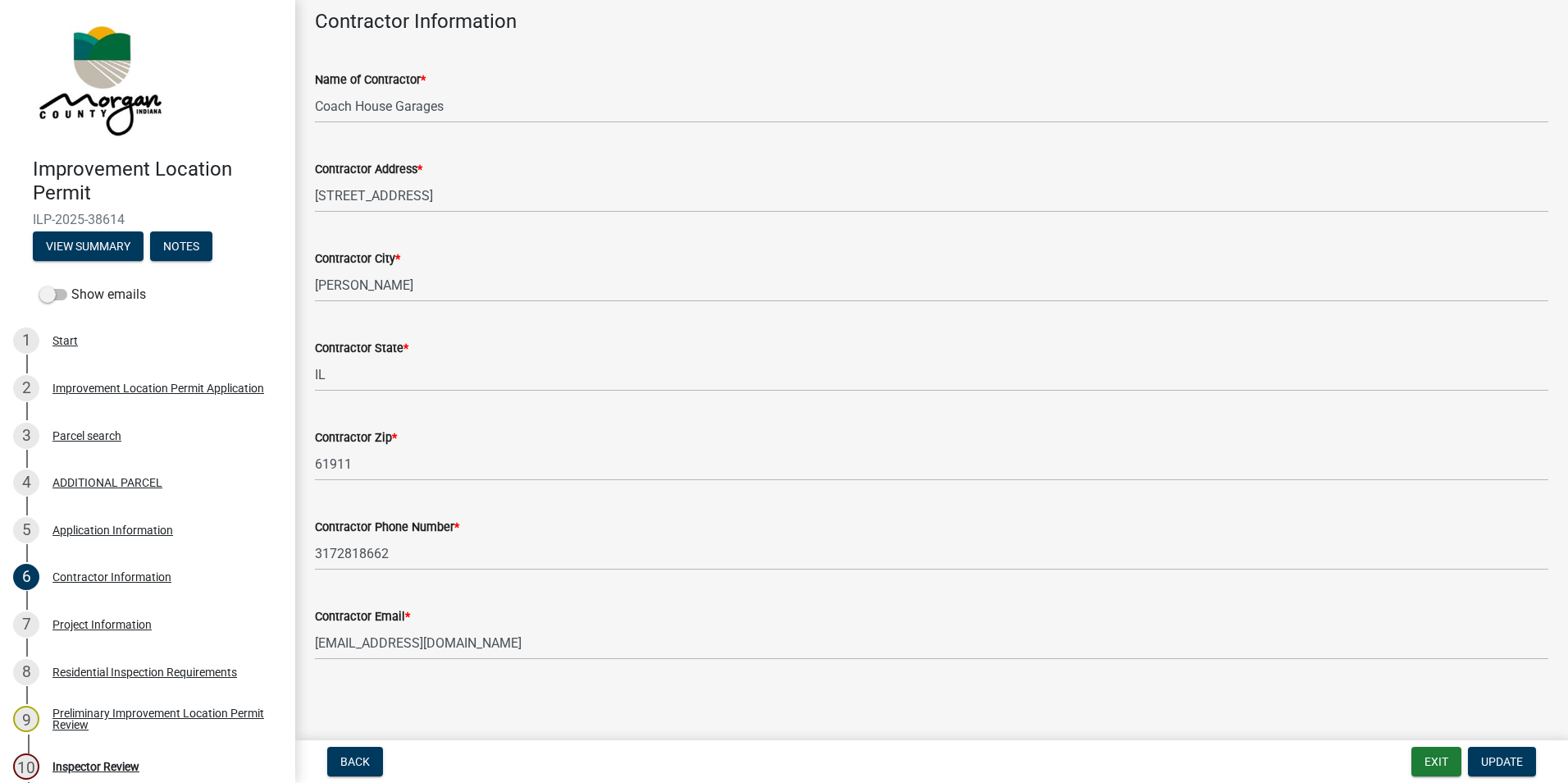
scroll to position [86, 0]
click at [112, 623] on div "Project Information" at bounding box center [102, 624] width 99 height 11
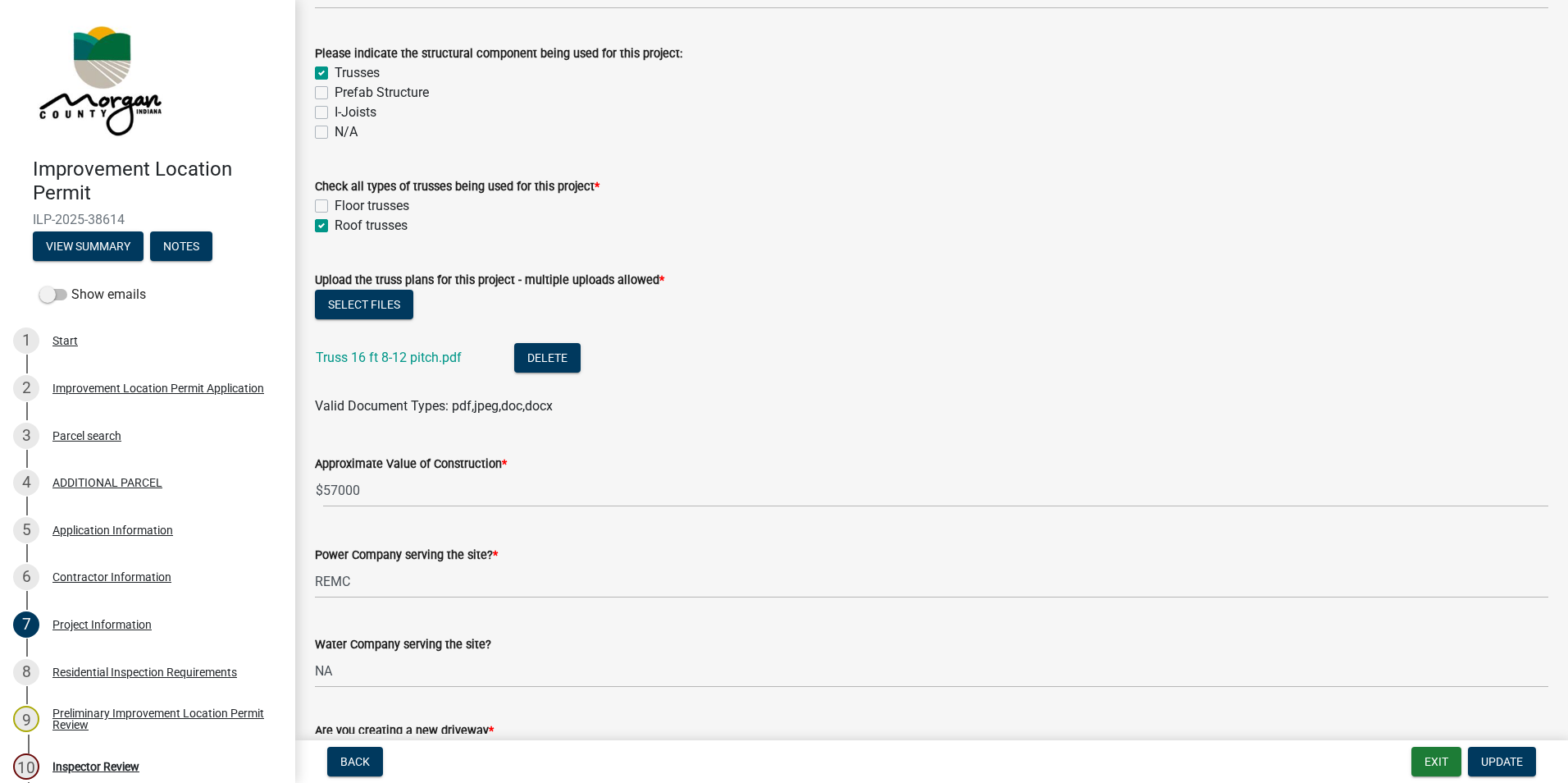
scroll to position [1641, 0]
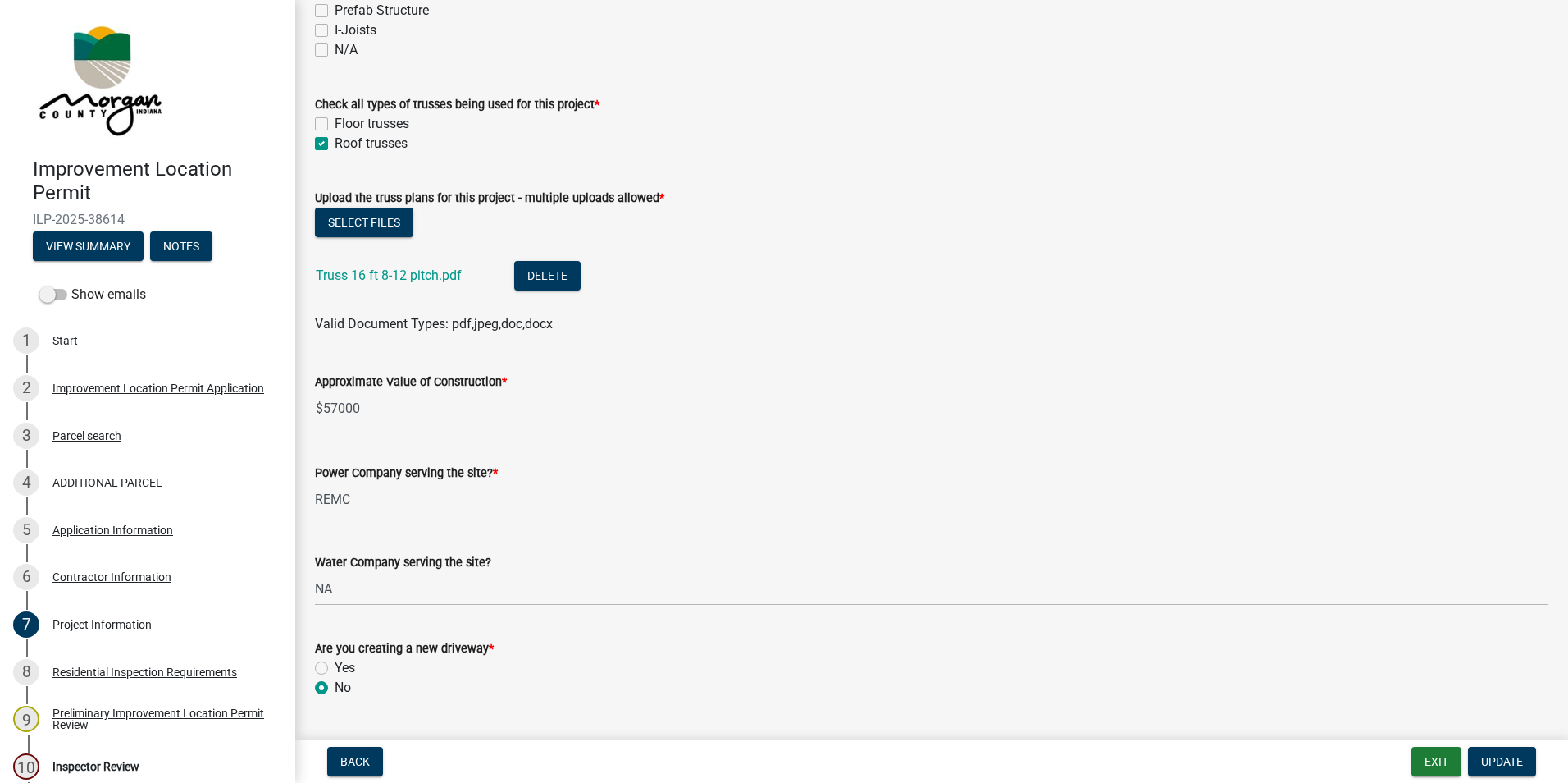
click at [413, 273] on link "Truss 16 ft 8-12 pitch.pdf" at bounding box center [388, 276] width 146 height 16
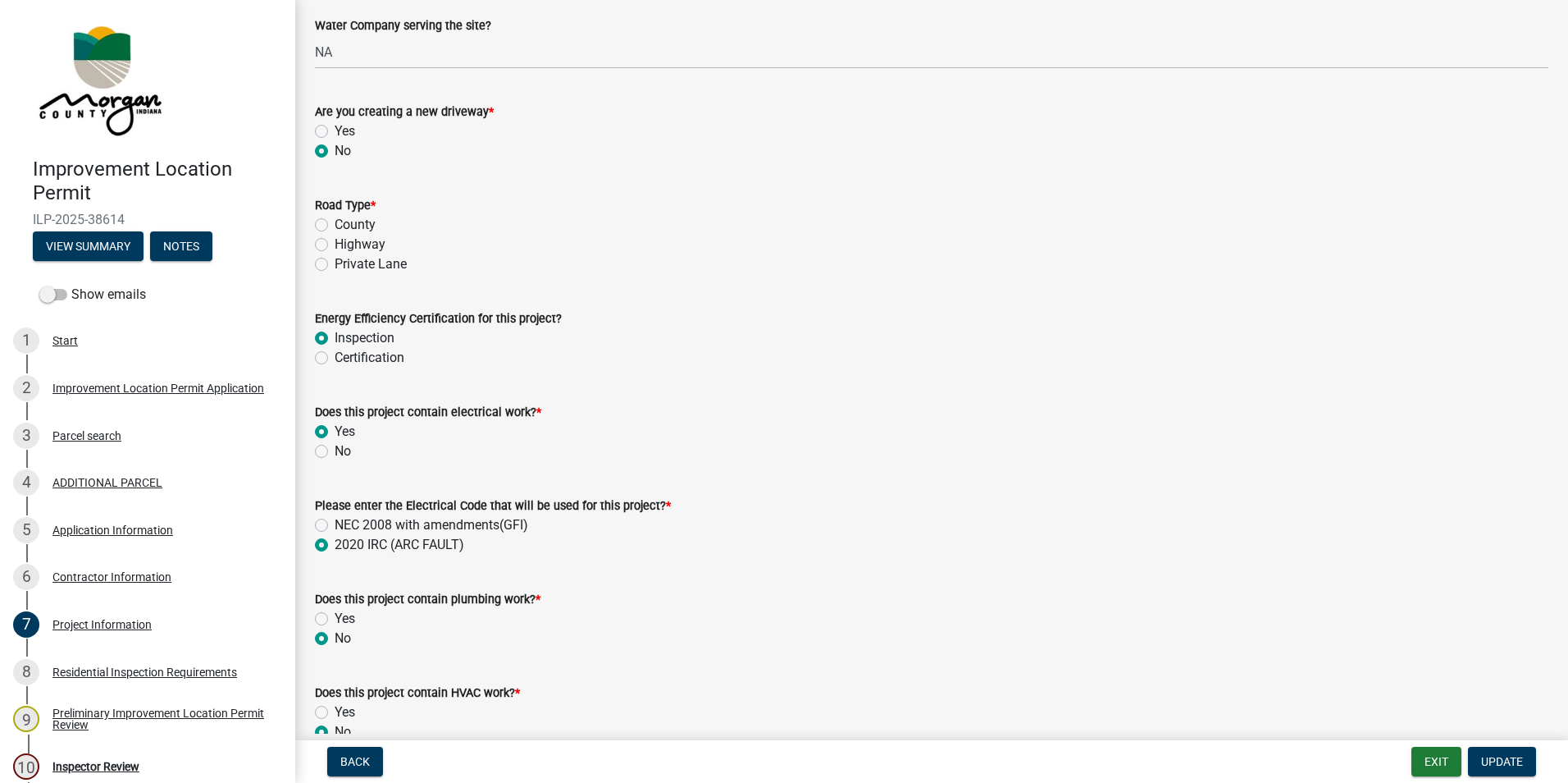
scroll to position [2215, 0]
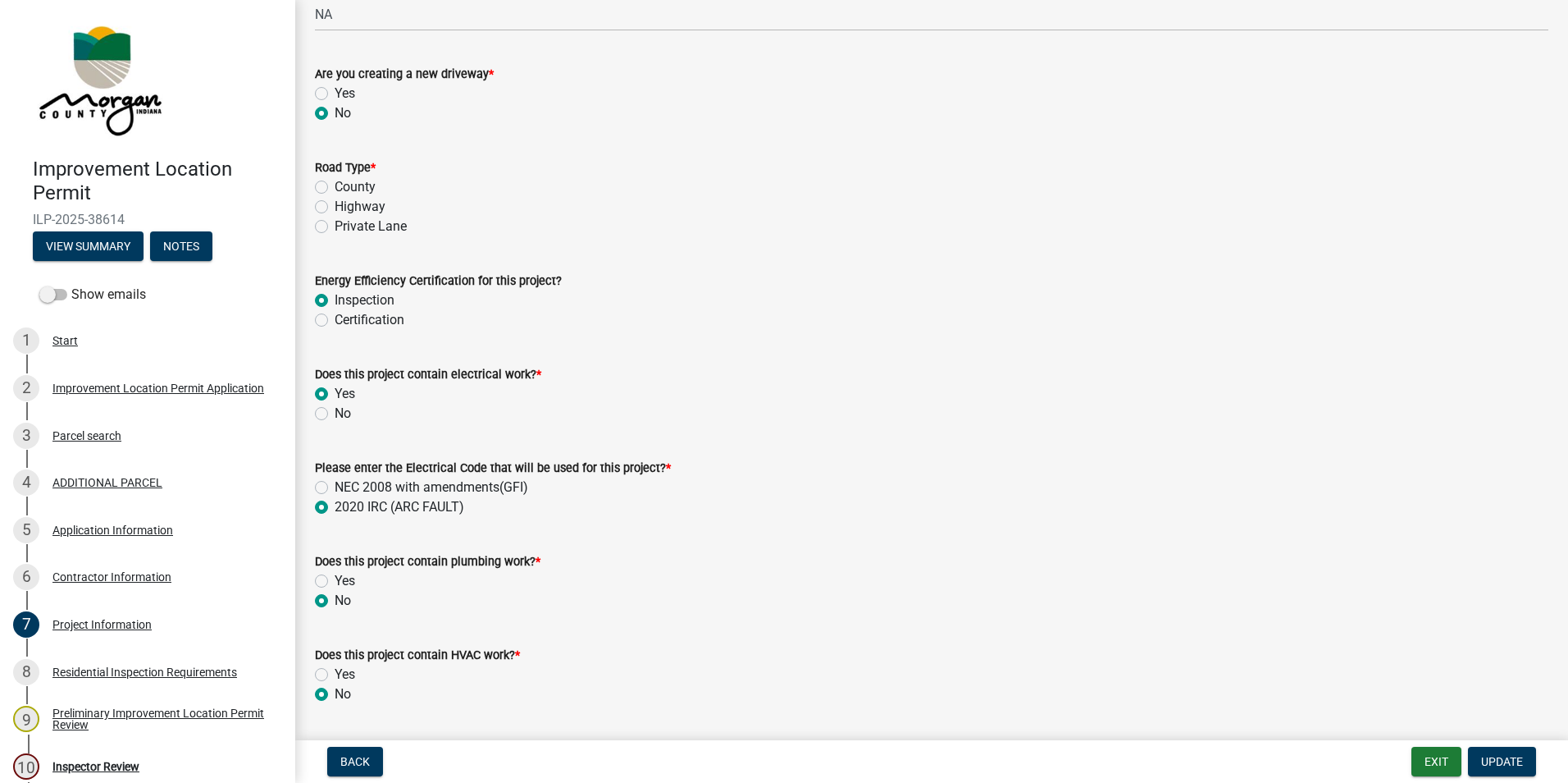
click at [335, 187] on label "County" at bounding box center [355, 187] width 41 height 19
click at [335, 187] on input "County" at bounding box center [340, 183] width 11 height 11
radio input "true"
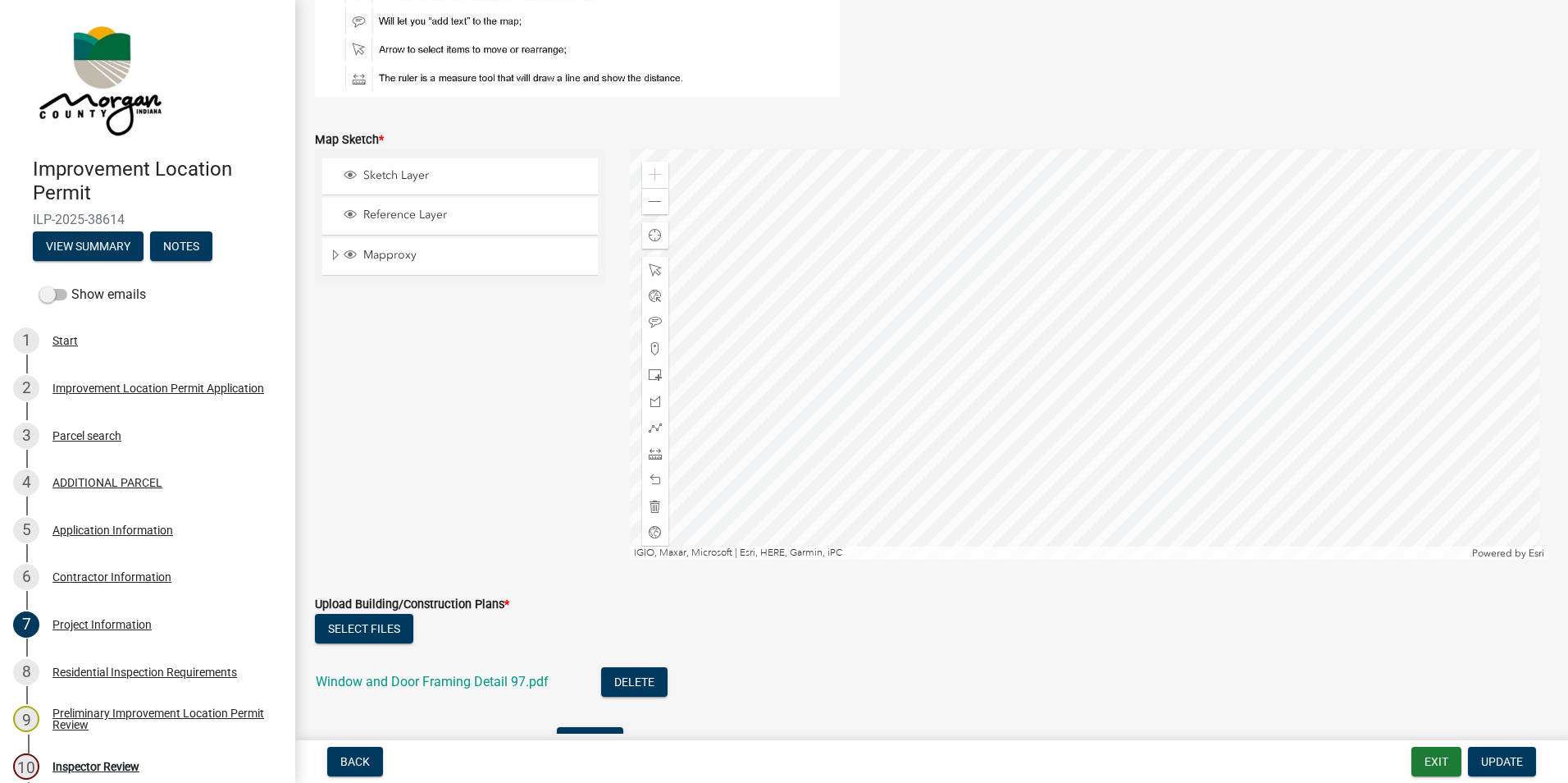
scroll to position [3281, 0]
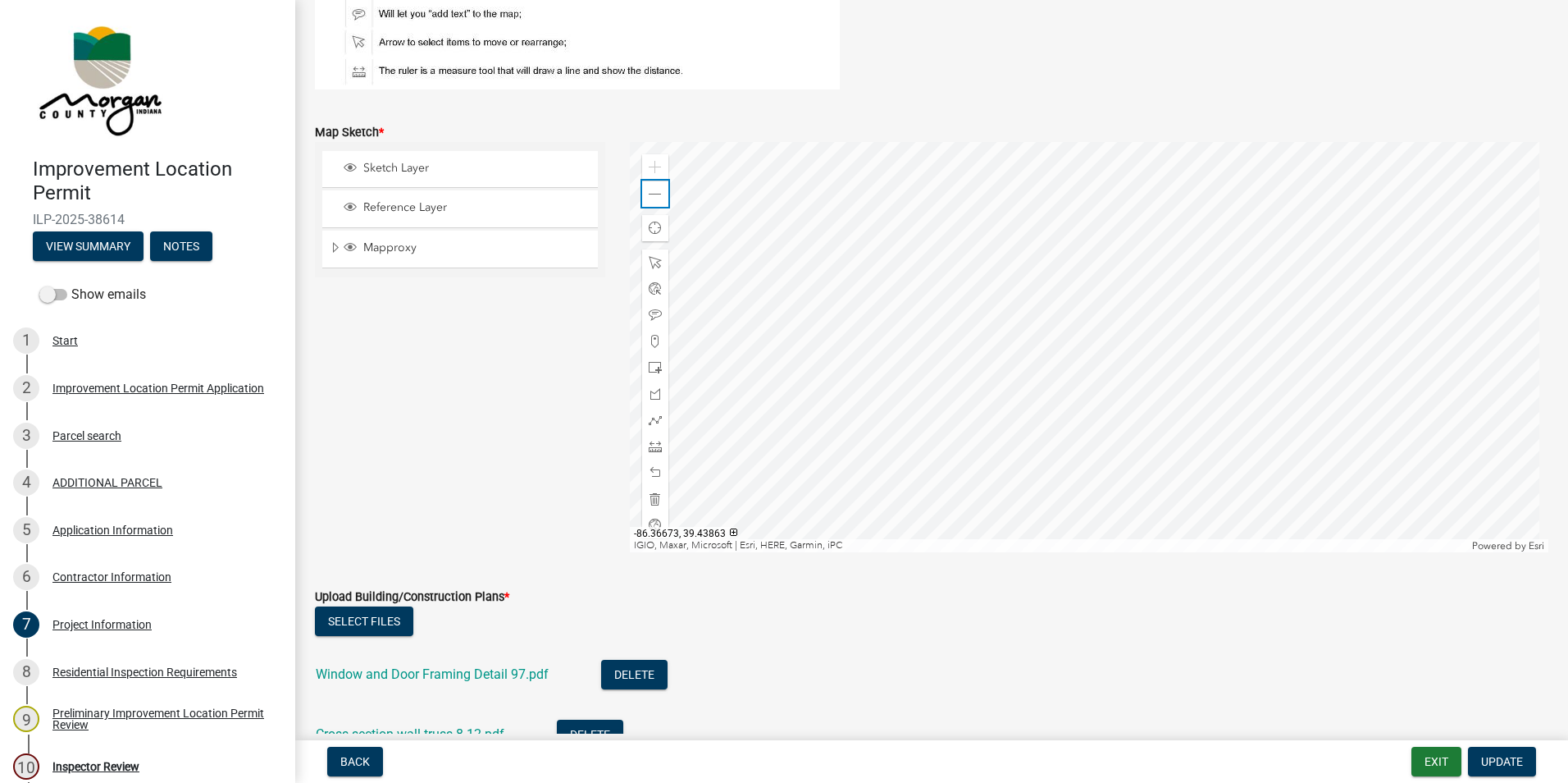
click at [648, 194] on span at bounding box center [655, 194] width 13 height 13
click at [648, 191] on span at bounding box center [655, 194] width 13 height 13
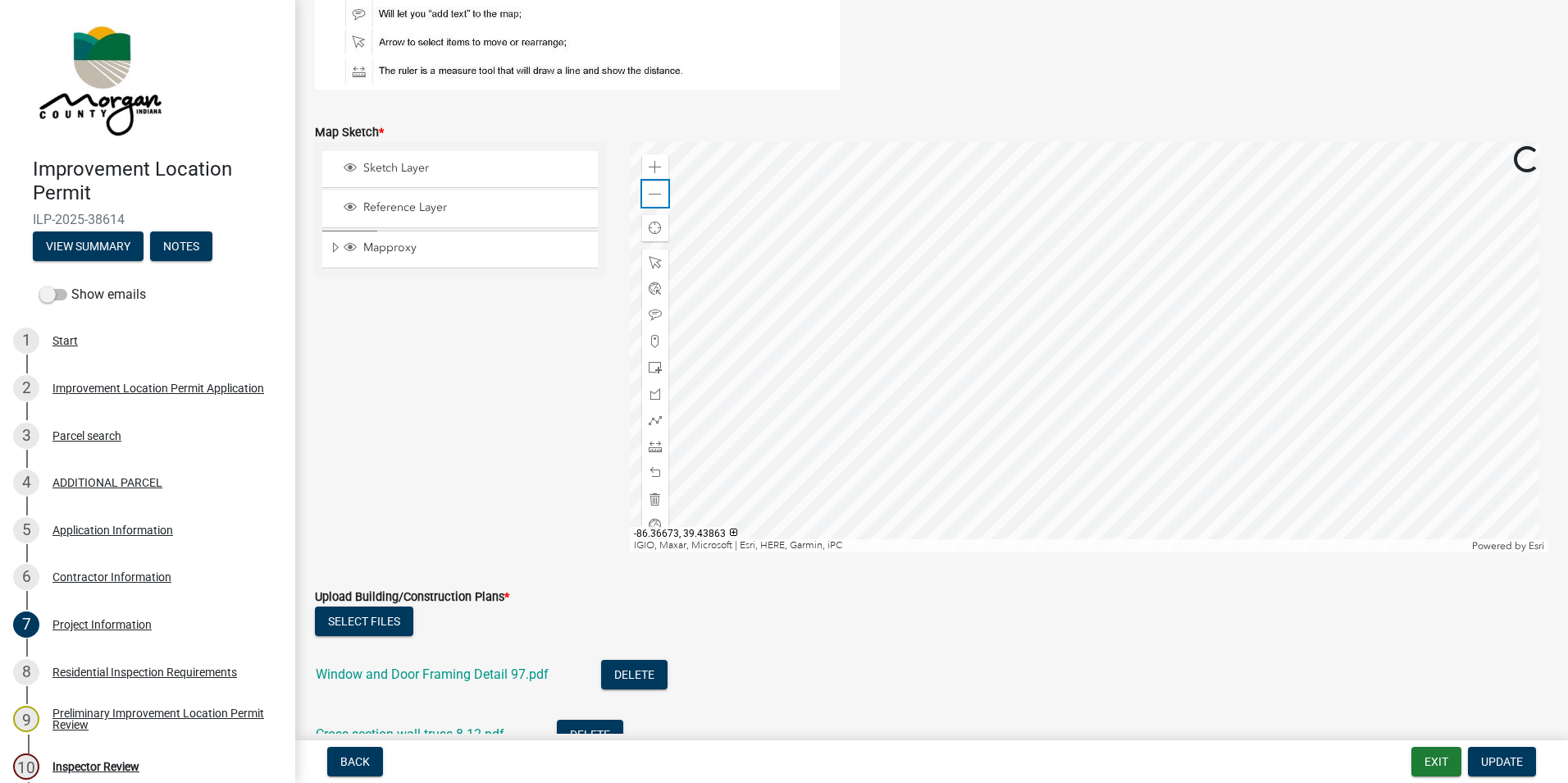
click at [648, 191] on span at bounding box center [655, 194] width 13 height 13
click at [895, 338] on div at bounding box center [1089, 347] width 920 height 410
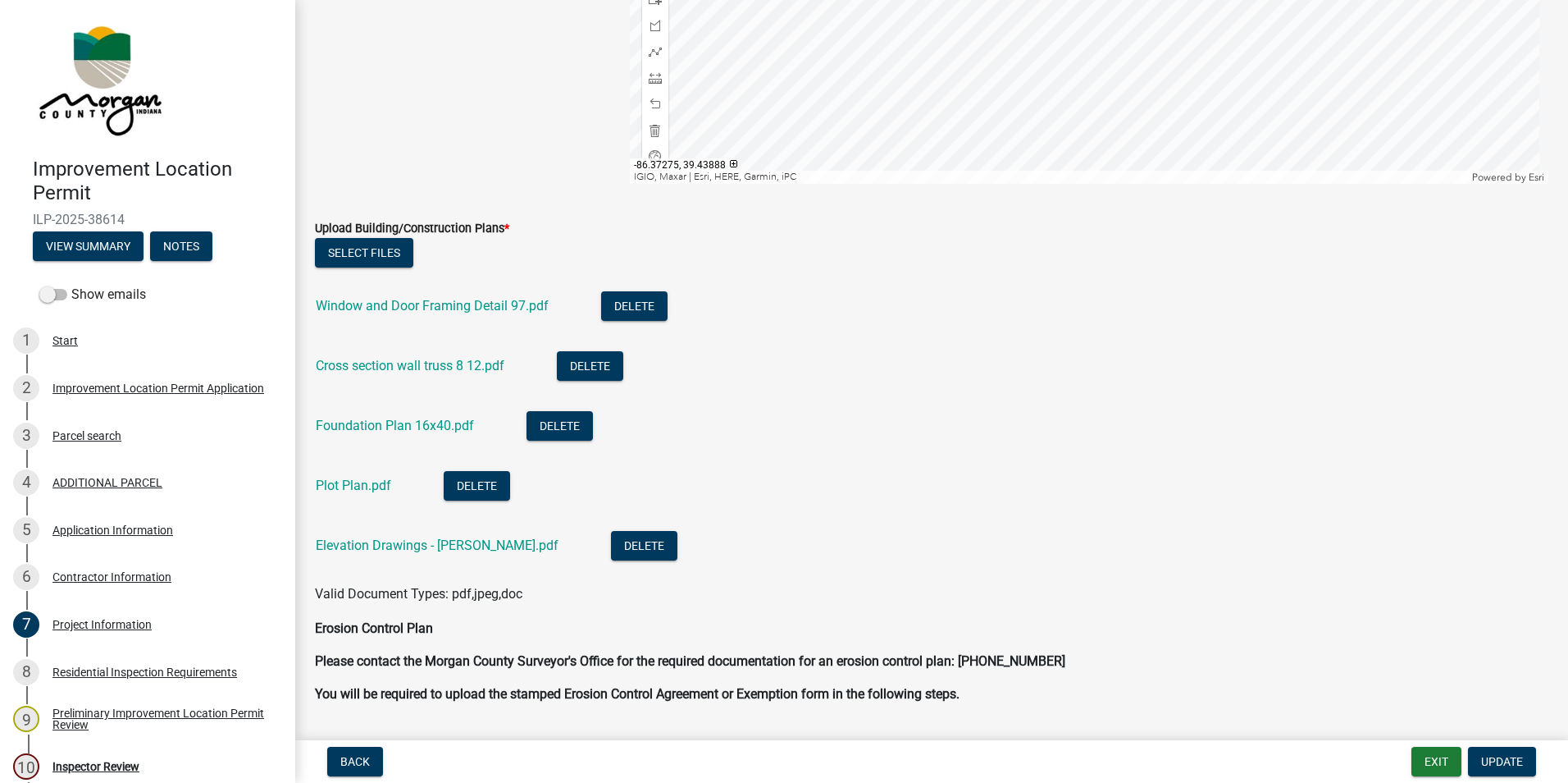
scroll to position [3691, 0]
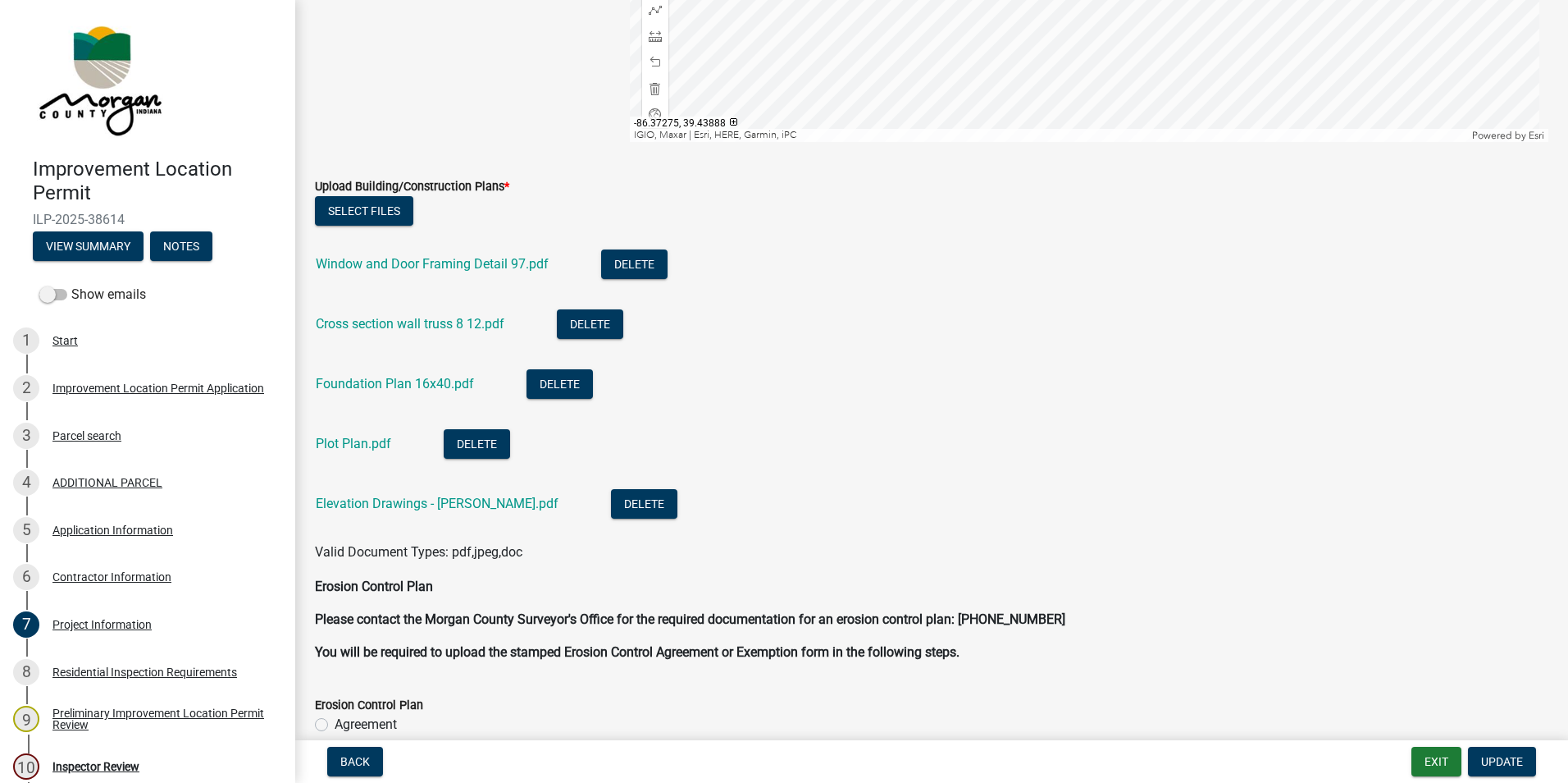
click at [480, 265] on link "Window and Door Framing Detail 97.pdf" at bounding box center [432, 264] width 233 height 16
click at [418, 319] on link "Cross section wall truss 8 12.pdf" at bounding box center [409, 323] width 188 height 16
click at [405, 376] on link "Foundation Plan 16x40.pdf" at bounding box center [394, 384] width 158 height 16
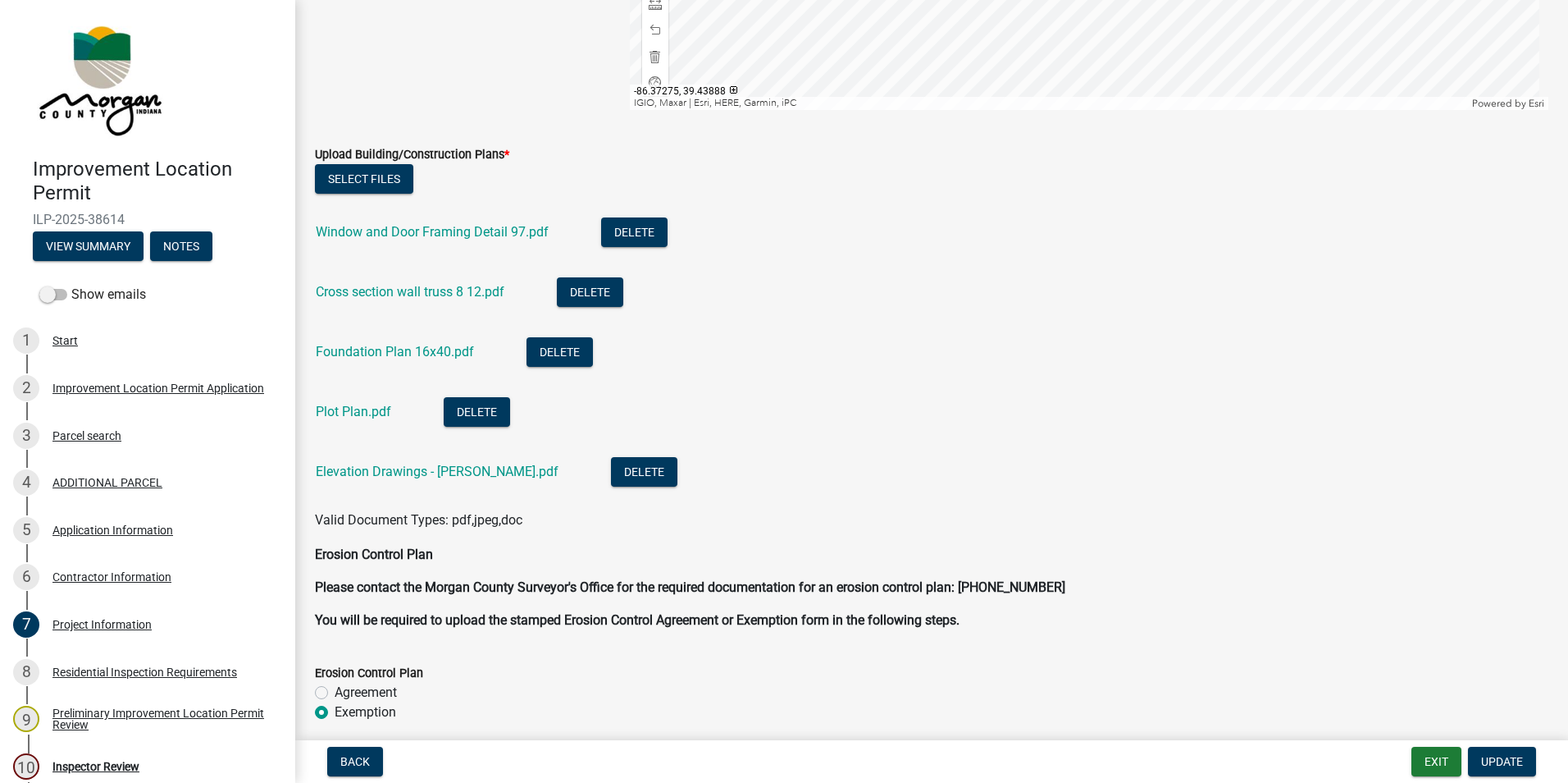
click at [360, 419] on link "Plot Plan.pdf" at bounding box center [352, 412] width 75 height 16
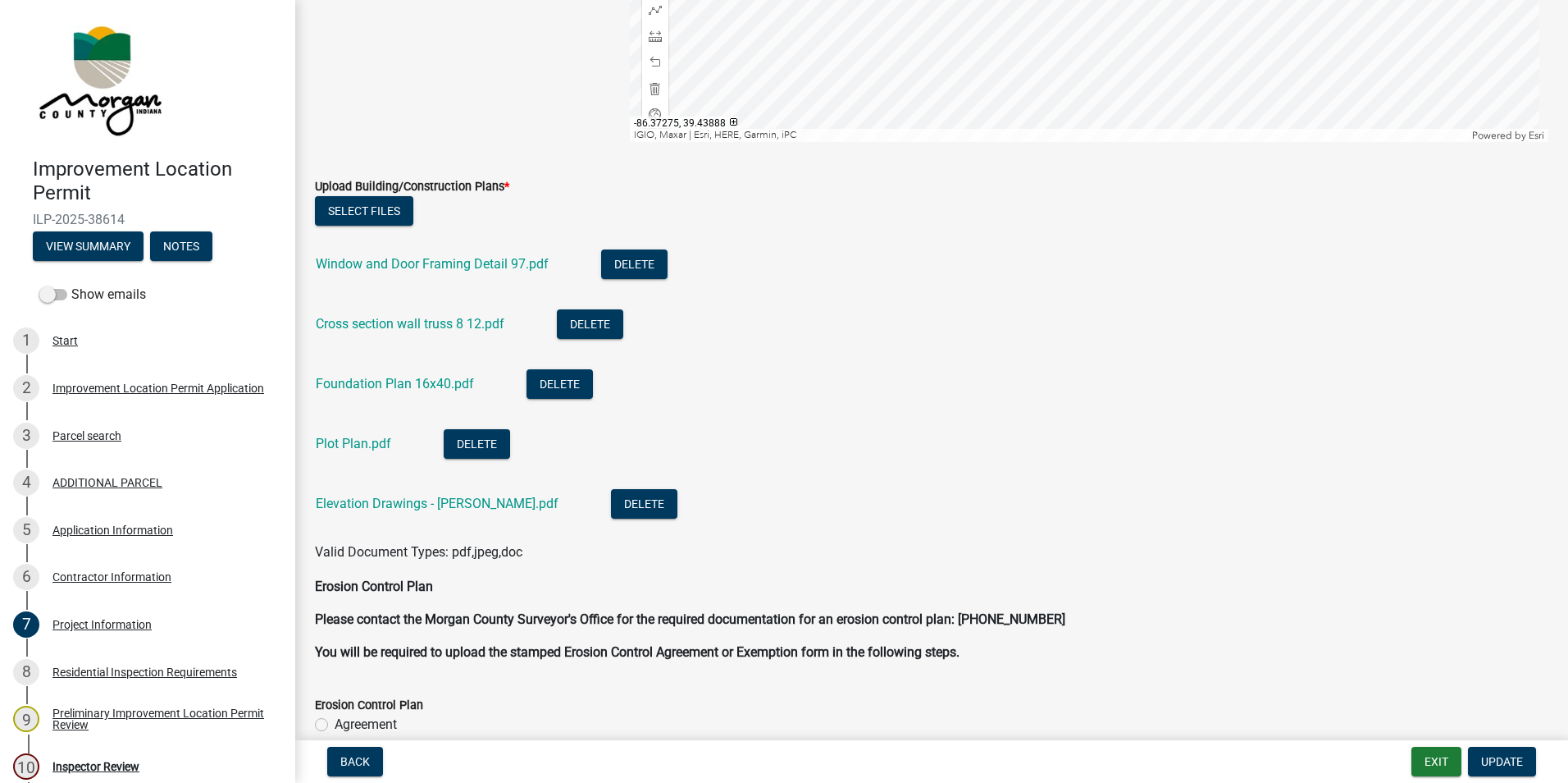
click at [394, 505] on link "Elevation Drawings - Cheesman.pdf" at bounding box center [436, 504] width 243 height 16
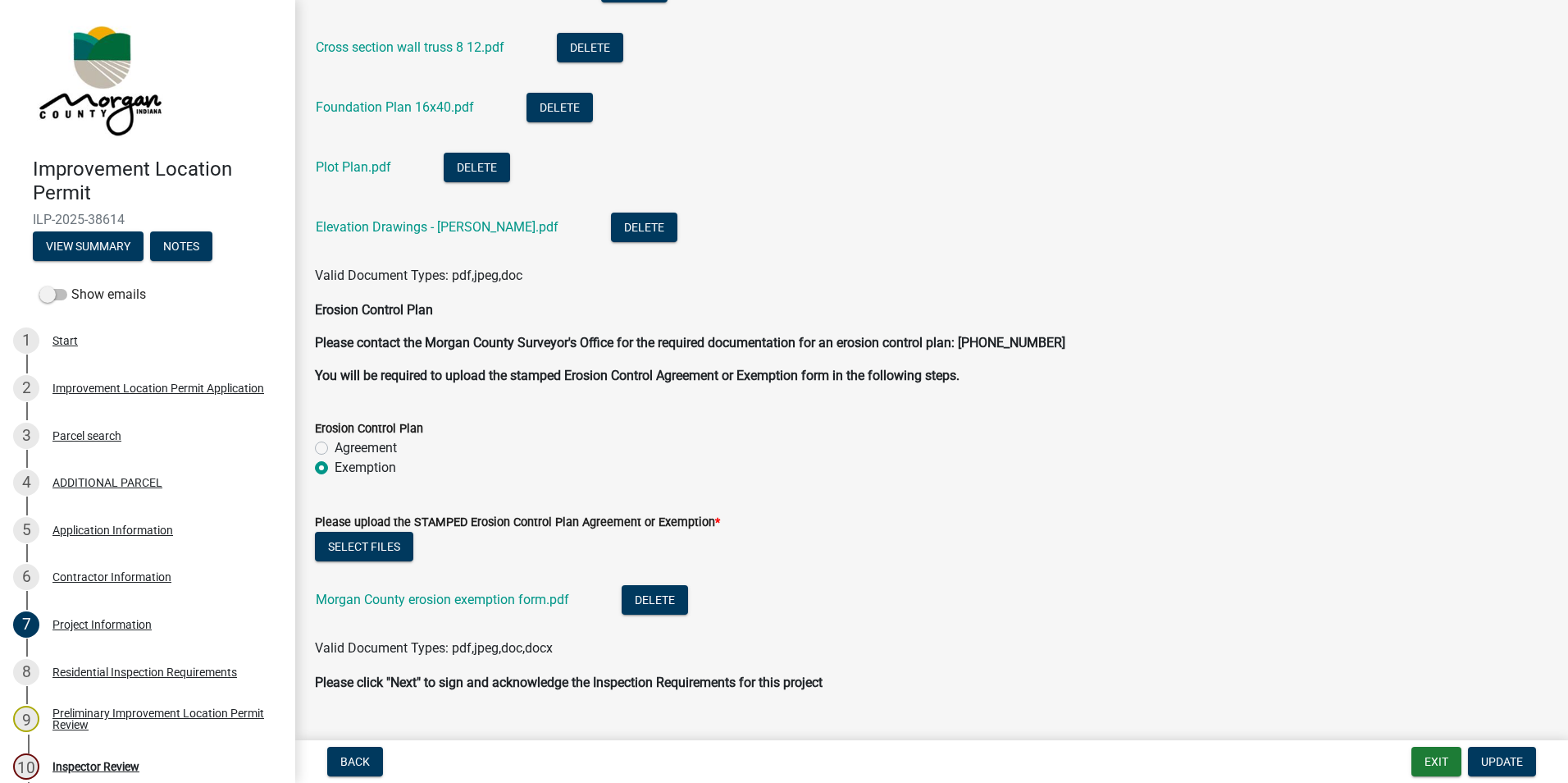
scroll to position [4036, 0]
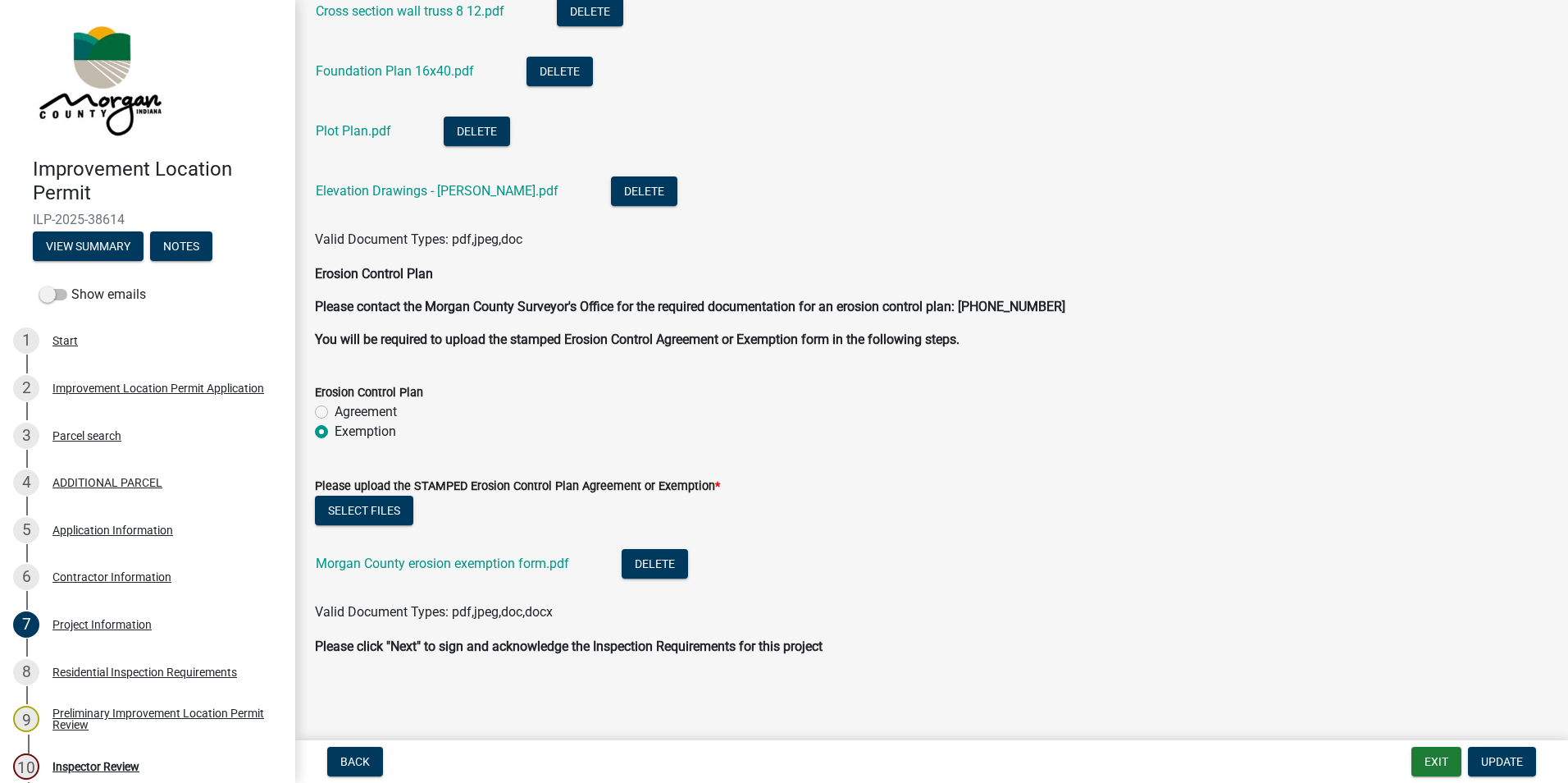
click at [425, 563] on link "Morgan County erosion exemption form.pdf" at bounding box center [442, 563] width 254 height 16
click at [1417, 756] on button "Exit" at bounding box center [1436, 761] width 50 height 29
